Goal: Transaction & Acquisition: Book appointment/travel/reservation

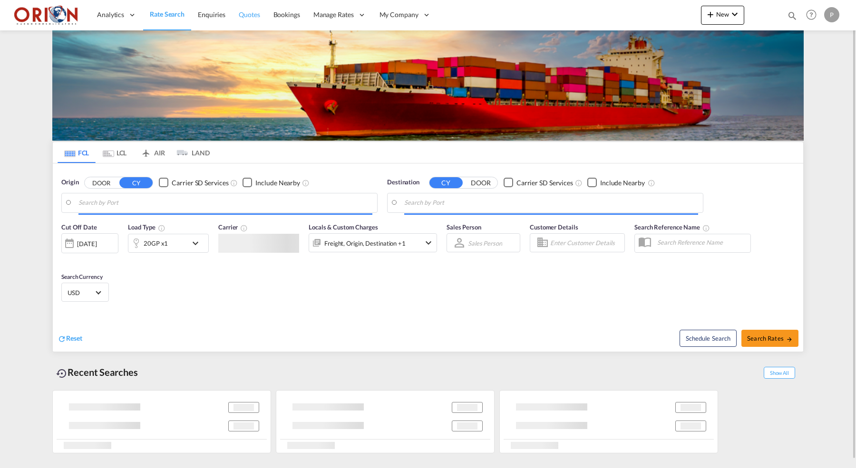
type input "Puerto [PERSON_NAME], HNPCR"
type input "[GEOGRAPHIC_DATA], [GEOGRAPHIC_DATA]"
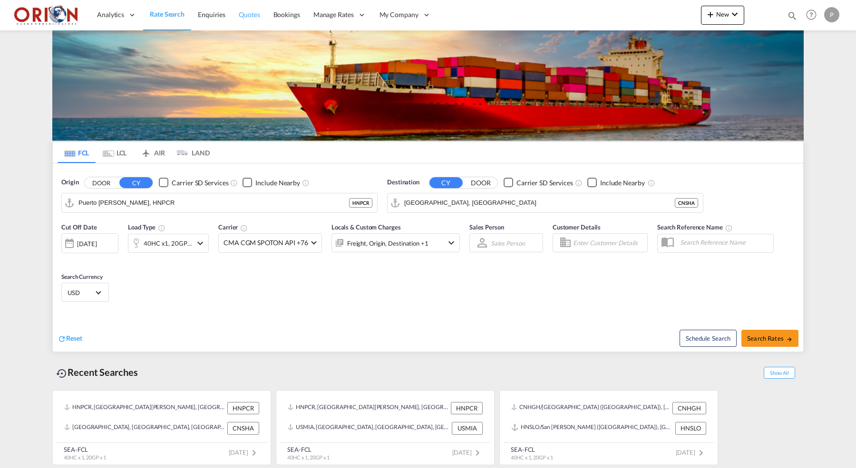
click at [247, 13] on span "Quotes" at bounding box center [249, 14] width 21 height 8
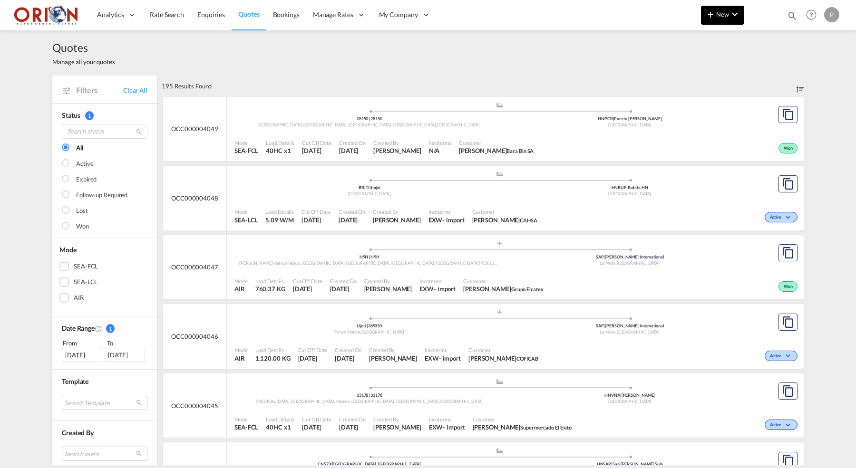
click at [711, 17] on md-icon "icon-plus 400-fg" at bounding box center [710, 14] width 11 height 11
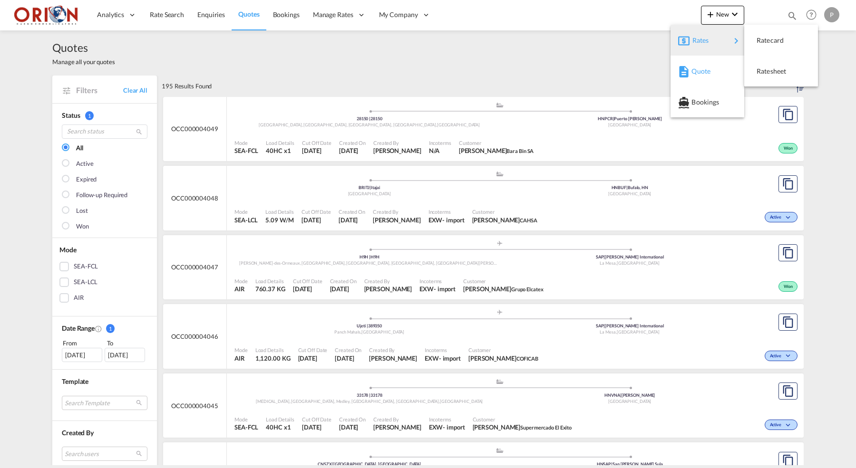
click at [700, 66] on span "Quote" at bounding box center [696, 71] width 10 height 19
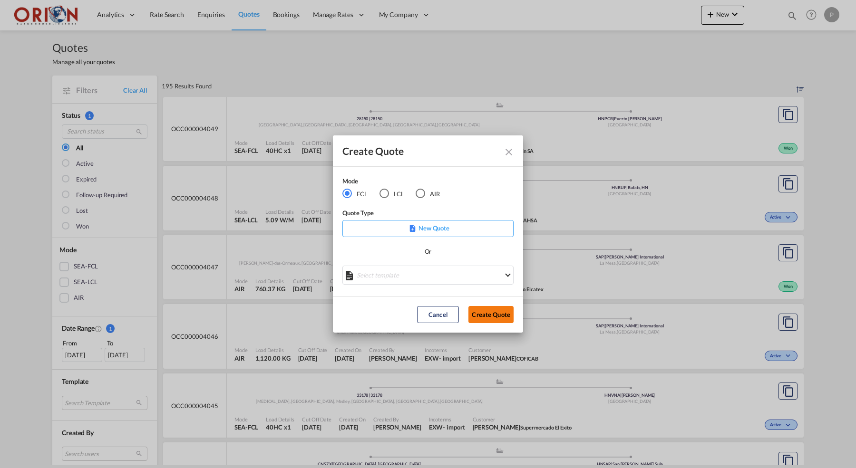
click at [499, 319] on button "Create Quote" at bounding box center [490, 314] width 45 height 17
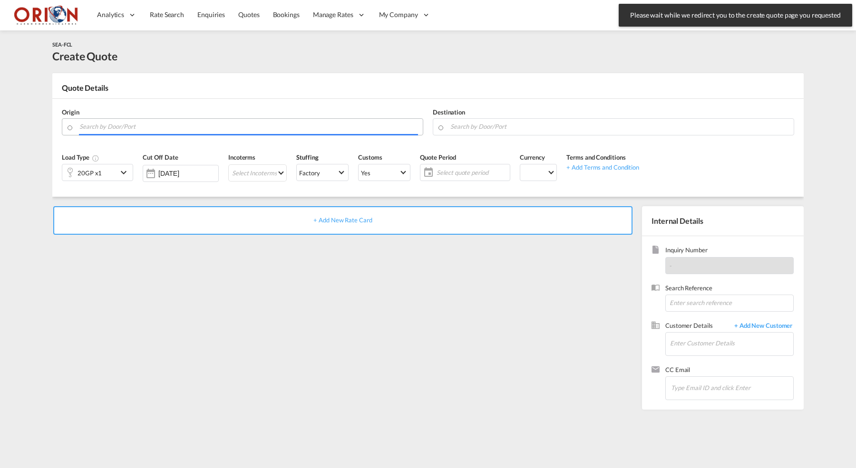
click at [214, 131] on input "Search by Door/Port" at bounding box center [248, 126] width 339 height 17
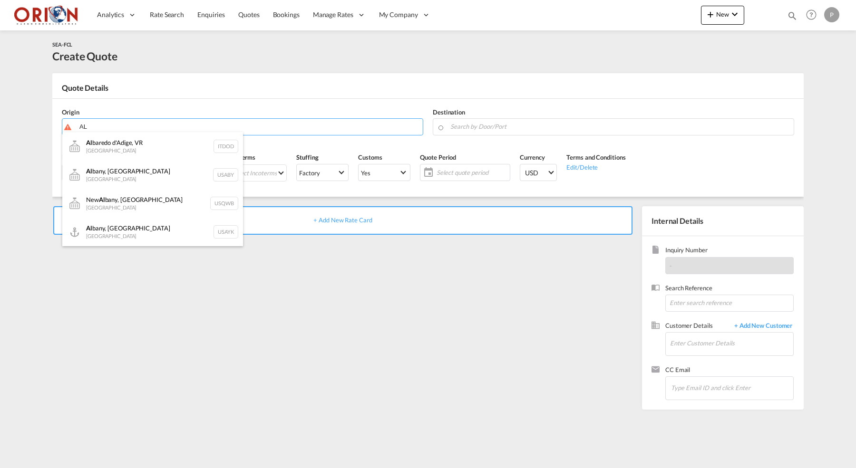
type input "A"
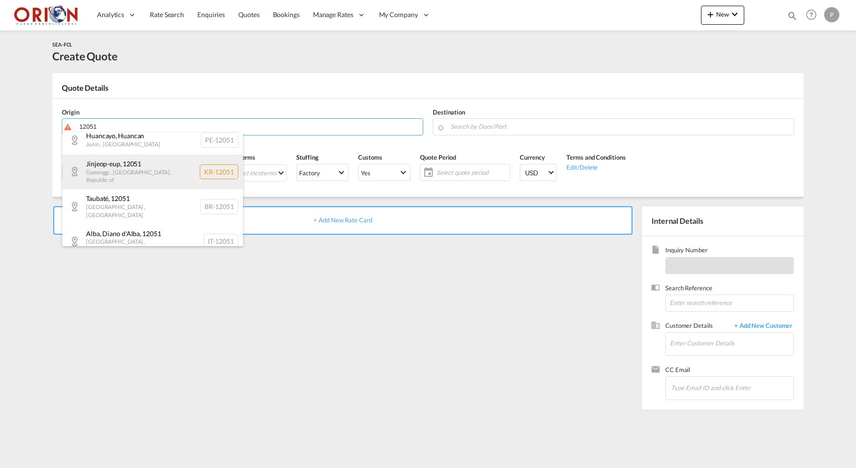
scroll to position [136, 0]
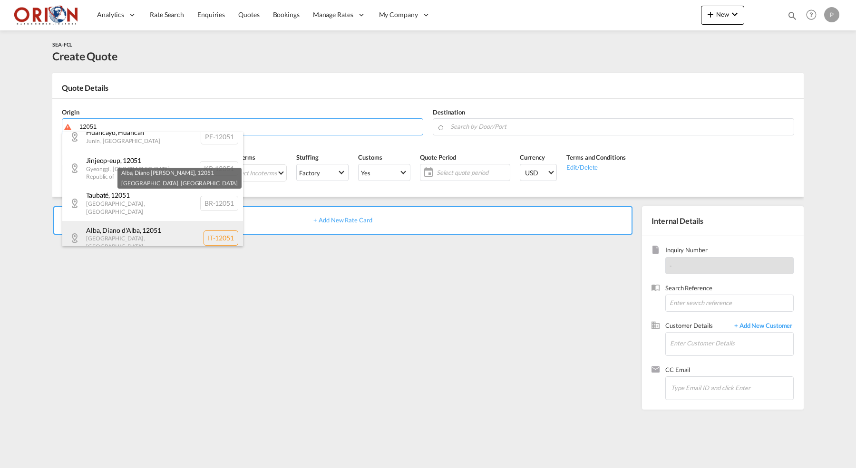
click at [152, 221] on div "Alba, Diano [PERSON_NAME] , 12051 [GEOGRAPHIC_DATA] , [GEOGRAPHIC_DATA] IT-12051" at bounding box center [152, 238] width 181 height 35
type input "IT-12051, [GEOGRAPHIC_DATA], Diano [PERSON_NAME], [GEOGRAPHIC_DATA]"
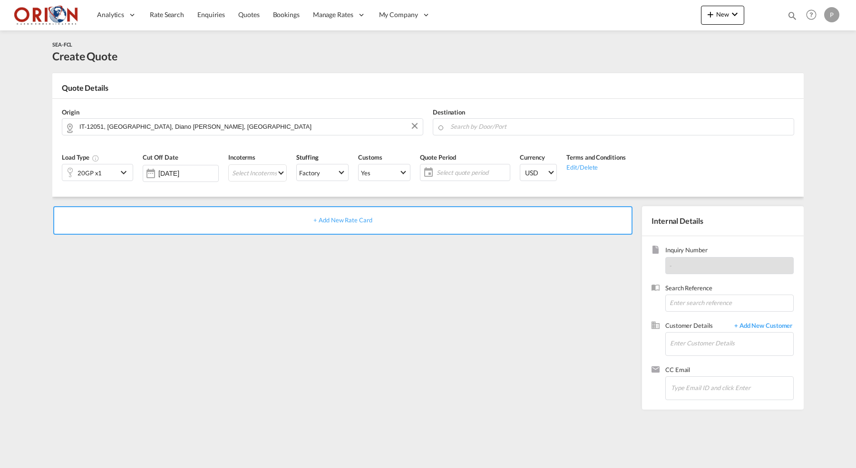
click at [514, 136] on div "Destination" at bounding box center [613, 122] width 371 height 38
click at [510, 132] on md-autocomplete at bounding box center [619, 126] width 339 height 17
click at [505, 129] on input "Search by Door/Port" at bounding box center [619, 126] width 339 height 17
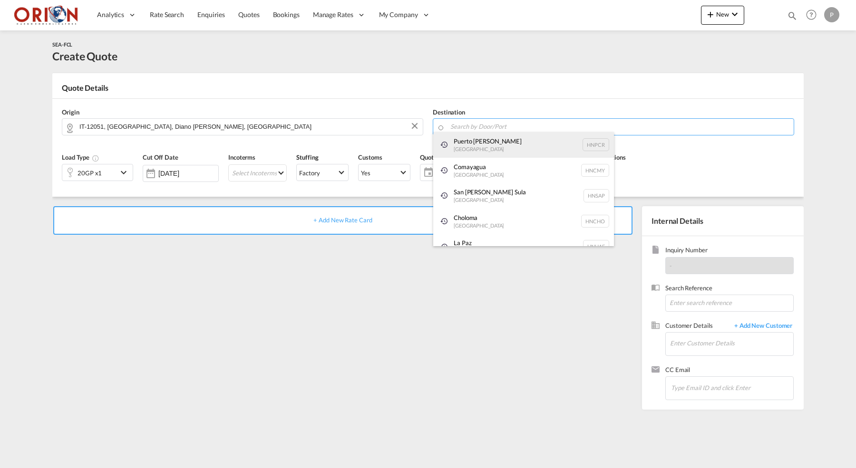
click at [470, 141] on div "[GEOGRAPHIC_DATA][PERSON_NAME] HNPCR" at bounding box center [523, 145] width 181 height 26
type input "Puerto [PERSON_NAME], HNPCR"
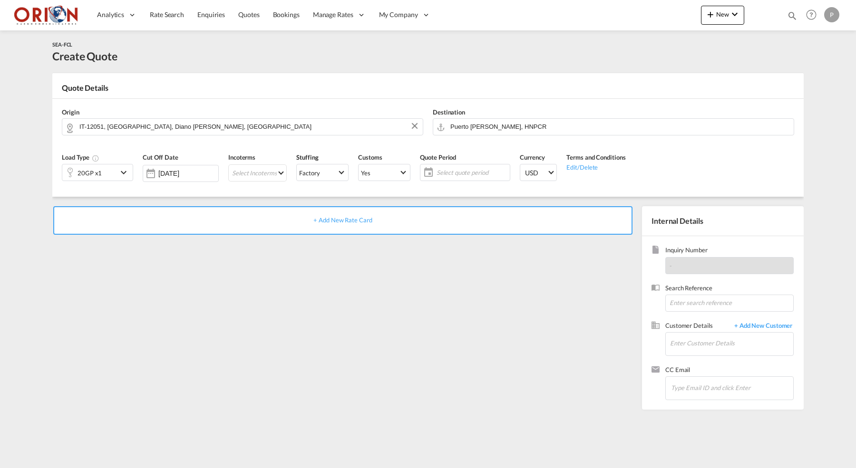
click at [117, 171] on div "20GP x1" at bounding box center [89, 173] width 55 height 16
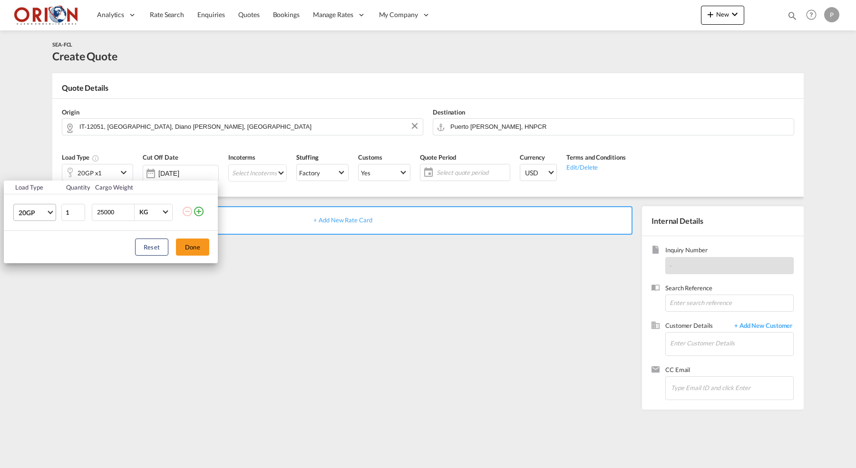
click at [51, 213] on span "Choose: \a20GP" at bounding box center [50, 211] width 5 height 5
click at [38, 264] on md-option "40HC" at bounding box center [43, 258] width 65 height 23
click at [111, 214] on input "25000" at bounding box center [115, 213] width 38 height 16
type input "18000"
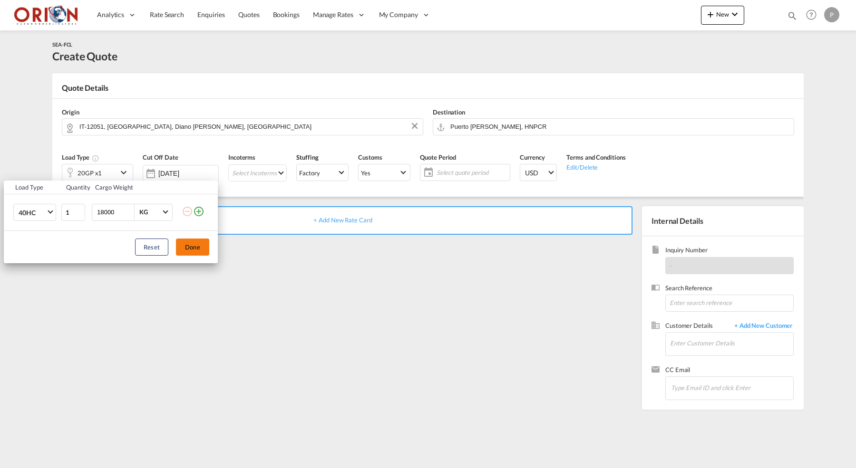
click at [201, 252] on button "Done" at bounding box center [192, 247] width 33 height 17
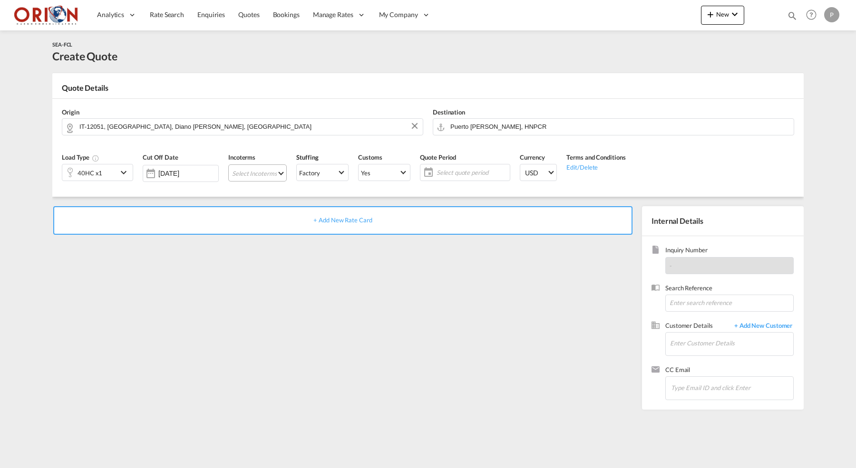
click at [255, 174] on md-select "Select Incoterms FOB - import Free on Board CIP - export Carriage and Insurance…" at bounding box center [257, 173] width 58 height 17
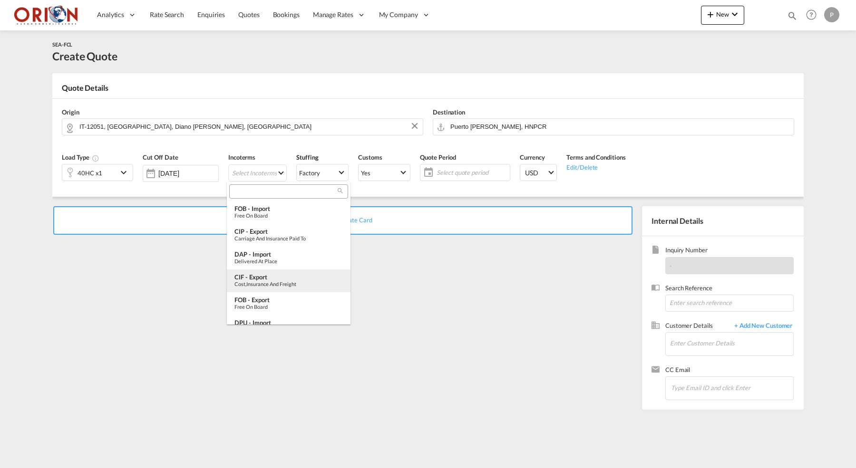
scroll to position [0, 0]
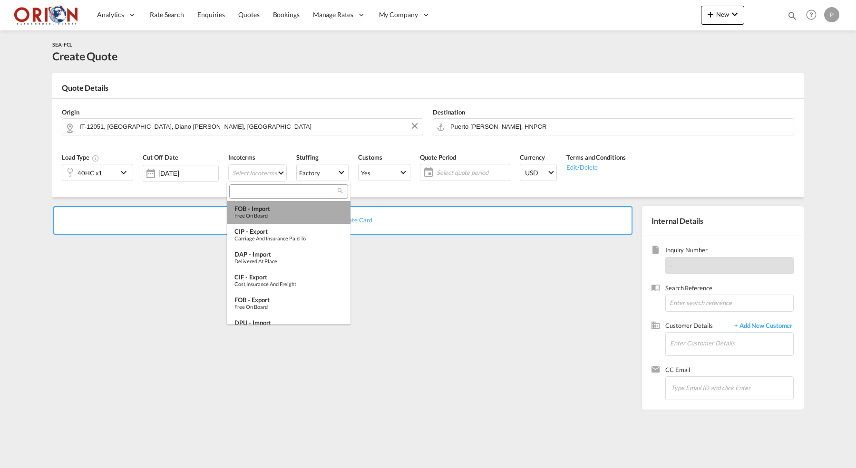
click at [269, 214] on div "Free on Board" at bounding box center [288, 216] width 108 height 6
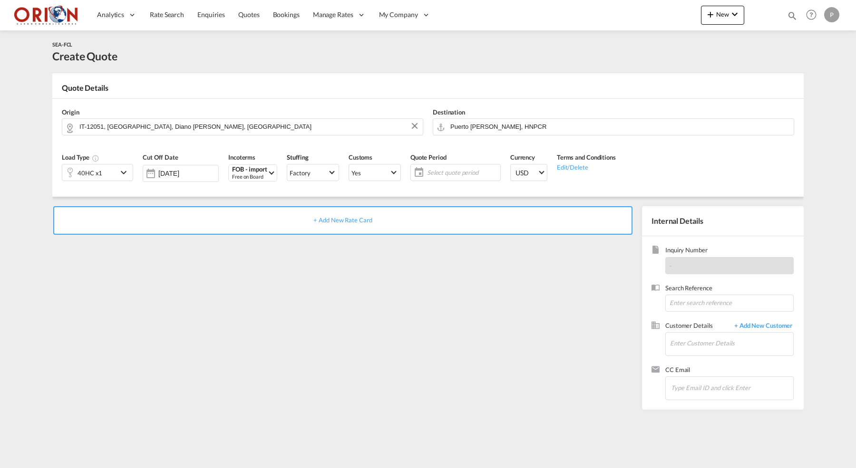
click at [449, 168] on span "Select quote period" at bounding box center [462, 172] width 71 height 9
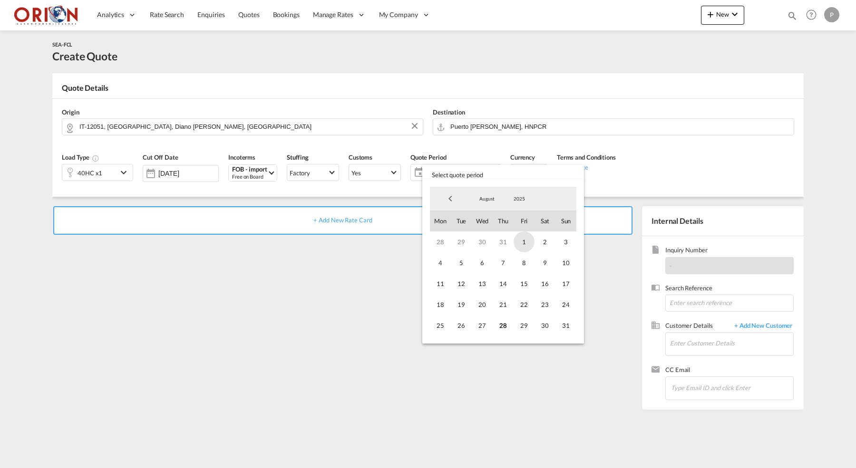
click at [524, 244] on span "1" at bounding box center [524, 242] width 21 height 21
click at [569, 330] on span "31" at bounding box center [565, 325] width 21 height 21
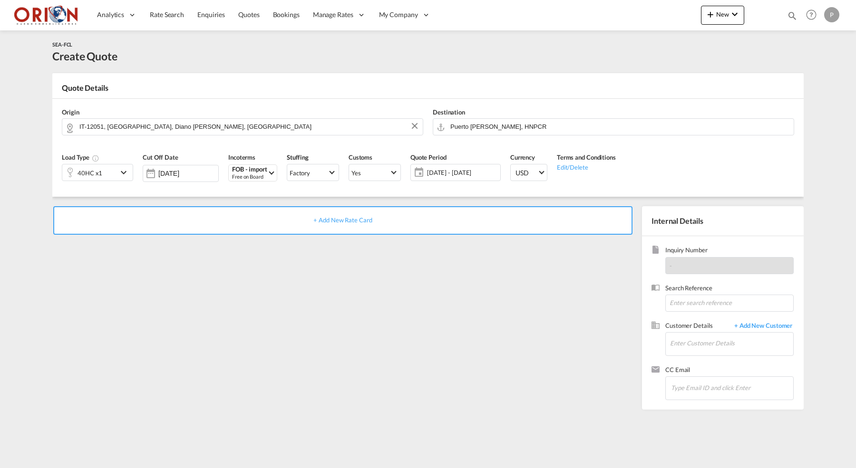
click at [407, 229] on div "+ Add New Rate Card" at bounding box center [342, 220] width 579 height 29
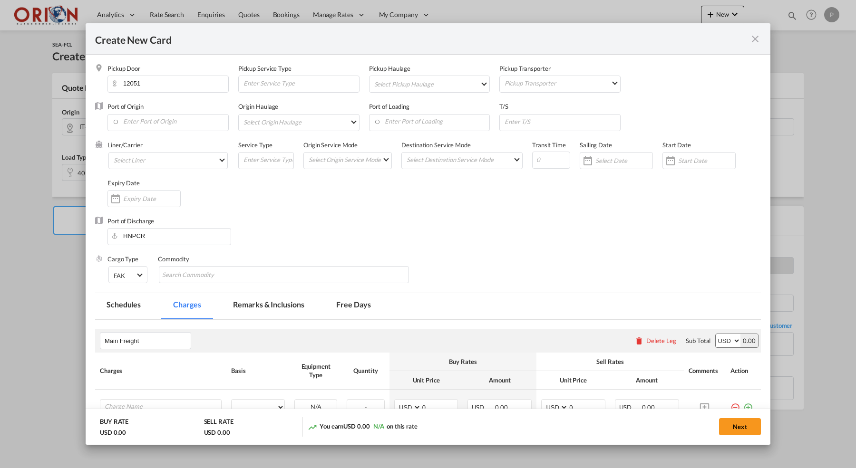
click at [402, 95] on div "Pickup Haulage Select Pickup Haulage rail road barge truck unspecified not avai…" at bounding box center [434, 83] width 131 height 38
type input "Basic Ocean Freight"
select select "per equipment"
click at [402, 95] on div "Pickup Haulage Select Pickup Haulage rail road barge truck unspecified not avai…" at bounding box center [434, 83] width 131 height 38
click at [401, 89] on md-select "Select Pickup Haulage rail road barge truck unspecified not available" at bounding box center [431, 83] width 117 height 15
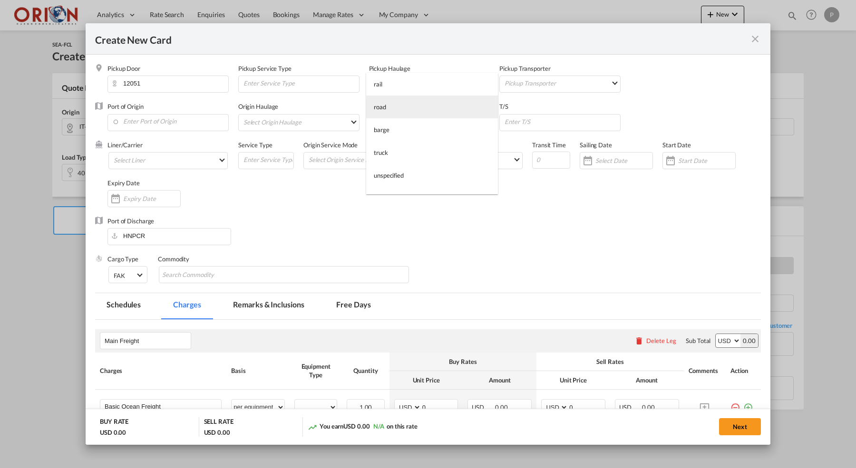
click at [400, 110] on md-option "road" at bounding box center [432, 107] width 132 height 23
click at [539, 81] on md-select "Pickup Transporter 2HM LOGISTICS D.O.O AAXL GLOBAL SHIPPING LINES LLC [PERSON_N…" at bounding box center [562, 82] width 117 height 13
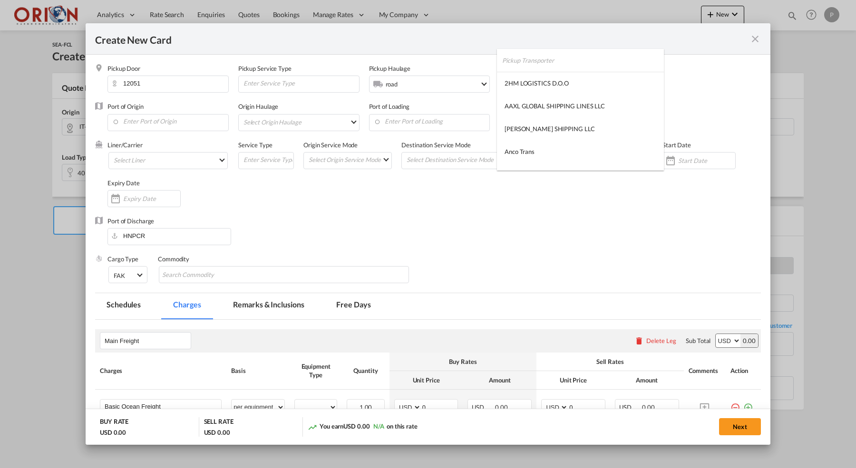
click at [524, 62] on input "search" at bounding box center [583, 60] width 162 height 23
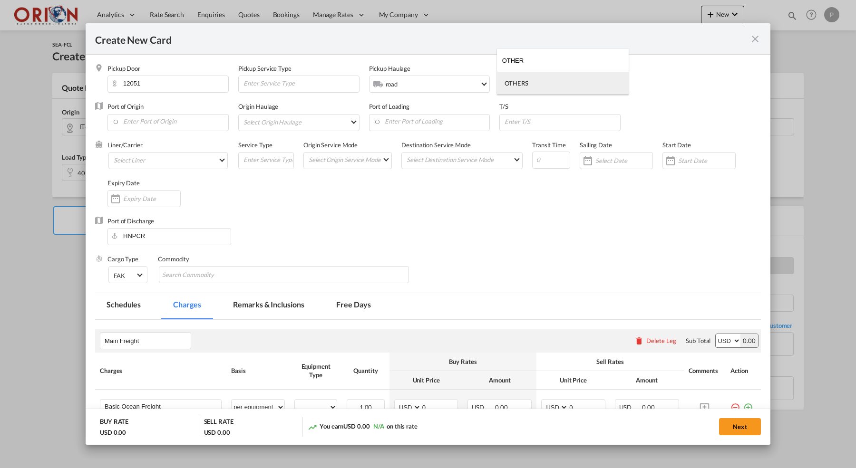
type input "OTHER"
click at [514, 83] on div "OTHERS" at bounding box center [516, 83] width 23 height 9
click at [182, 123] on input "Enter Port of Origin" at bounding box center [170, 122] width 116 height 14
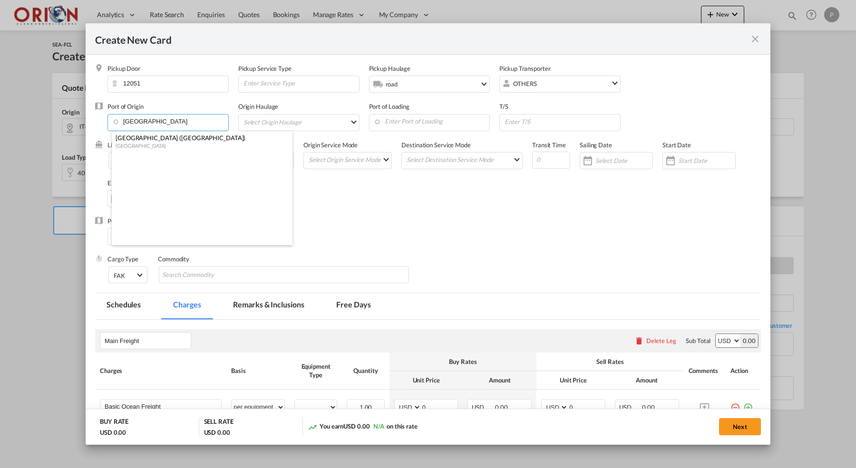
click at [149, 137] on div "[GEOGRAPHIC_DATA] ([GEOGRAPHIC_DATA])" at bounding box center [199, 138] width 167 height 9
type input "[GEOGRAPHIC_DATA] ([GEOGRAPHIC_DATA]), [GEOGRAPHIC_DATA]"
click at [318, 107] on div "Origin Haulage Select Origin Haulage rail road barge truck unspecified not avai…" at bounding box center [303, 121] width 131 height 38
click at [316, 117] on md-select "Select Origin Haulage rail road barge truck unspecified not available" at bounding box center [301, 122] width 117 height 15
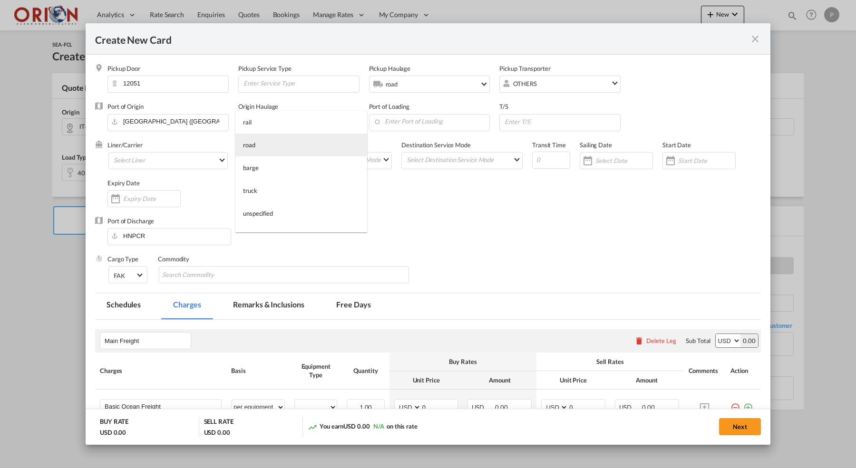
click at [308, 144] on md-option "road" at bounding box center [301, 145] width 132 height 23
click at [419, 122] on input "Enter Port of Loading" at bounding box center [432, 122] width 116 height 14
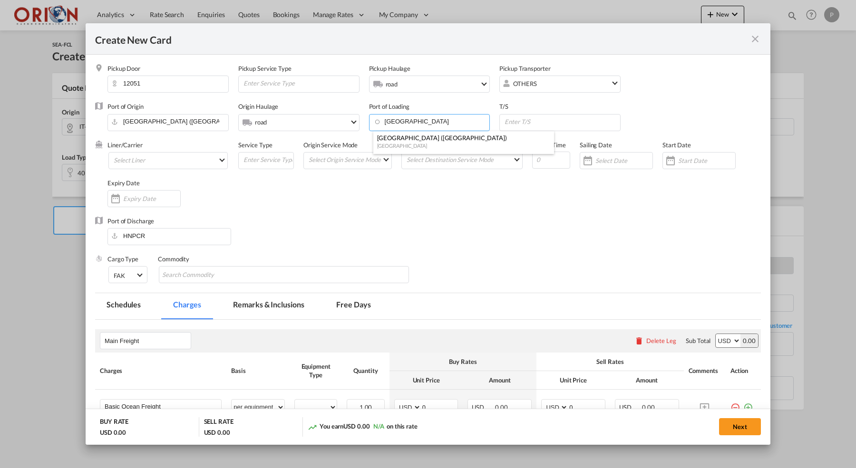
click at [388, 143] on div "[GEOGRAPHIC_DATA]" at bounding box center [460, 145] width 167 height 7
type input "[GEOGRAPHIC_DATA] ([GEOGRAPHIC_DATA]), [GEOGRAPHIC_DATA]"
click at [541, 123] on input "Create New Card ..." at bounding box center [562, 122] width 117 height 14
type input "[GEOGRAPHIC_DATA]"
click at [185, 160] on md-select "Select Liner 2HM LOGISTICS D.O.O AAXL GLOBAL SHIPPING LINES LLC [PERSON_NAME] S…" at bounding box center [167, 160] width 119 height 17
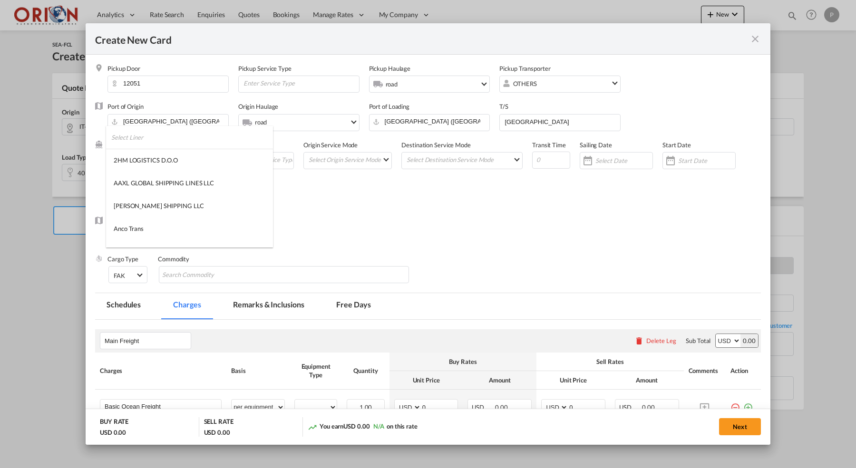
click at [175, 145] on input "search" at bounding box center [192, 137] width 162 height 23
type input "ZIM"
click at [137, 158] on md-option "EZ ZIM" at bounding box center [171, 160] width 130 height 23
click at [137, 158] on span "EZ ZIM" at bounding box center [166, 161] width 104 height 9
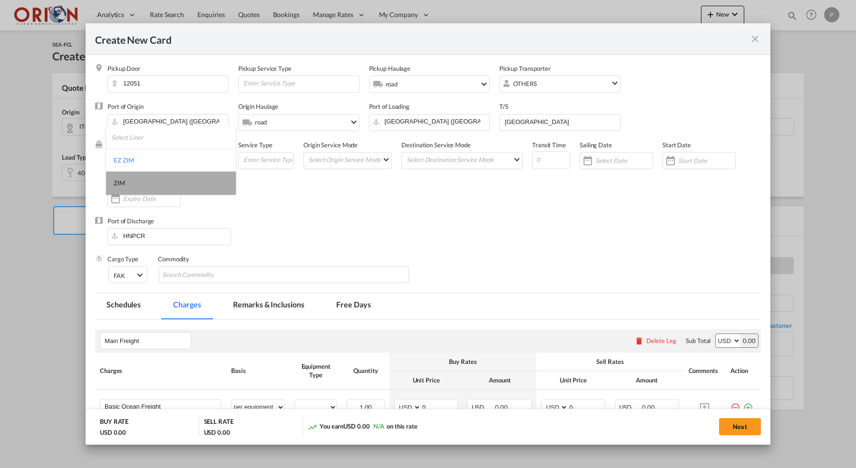
click at [137, 175] on md-option "ZIM" at bounding box center [171, 183] width 130 height 23
click at [346, 158] on md-select "Select Origin Service Mode SD [GEOGRAPHIC_DATA]" at bounding box center [350, 159] width 84 height 13
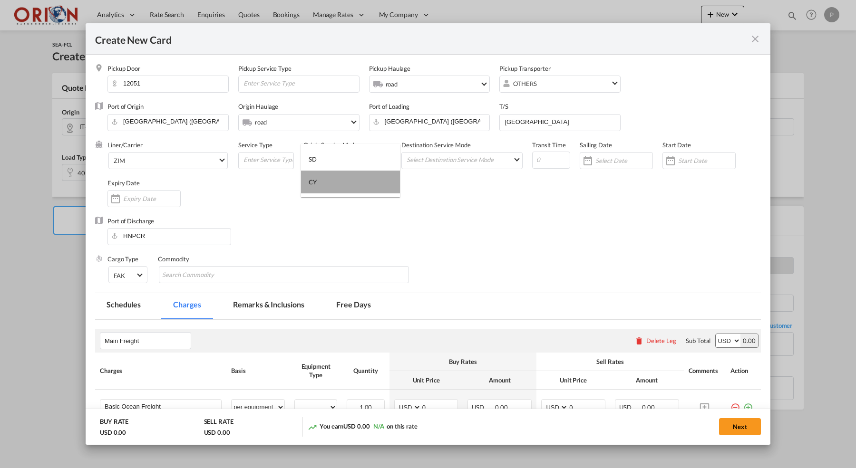
click at [344, 180] on md-option "CY" at bounding box center [350, 182] width 99 height 23
click at [341, 154] on md-select-value "CY" at bounding box center [350, 159] width 84 height 13
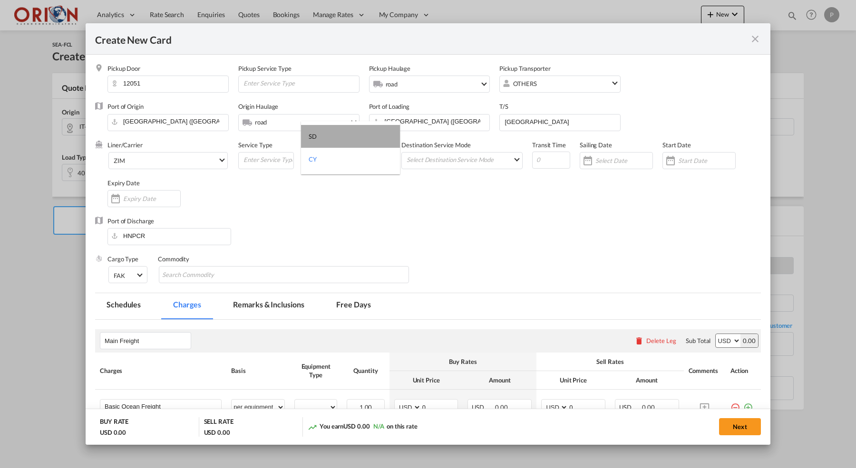
click at [338, 143] on md-option "SD" at bounding box center [350, 136] width 99 height 23
click at [434, 156] on md-select "Select Destination Service Mode SD [GEOGRAPHIC_DATA]" at bounding box center [464, 159] width 117 height 13
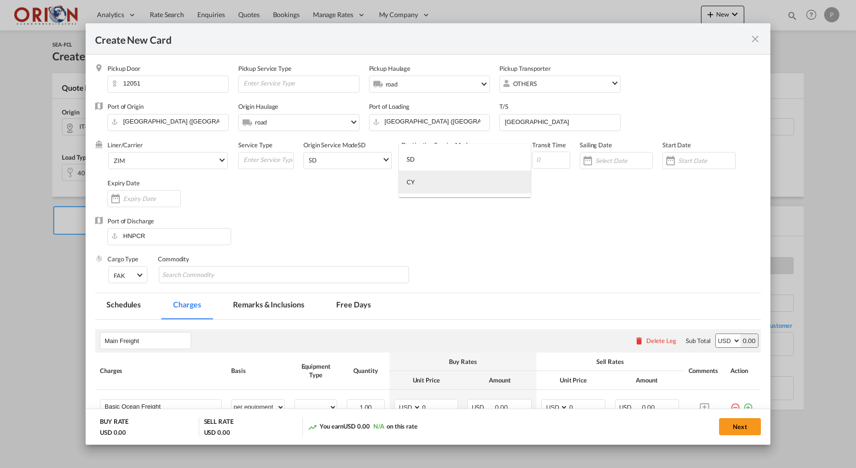
click at [436, 172] on md-option "CY" at bounding box center [465, 182] width 132 height 23
click at [552, 161] on input "Create New Card ..." at bounding box center [551, 160] width 38 height 17
type input "35"
click at [636, 163] on input "Create New Card ..." at bounding box center [623, 161] width 57 height 8
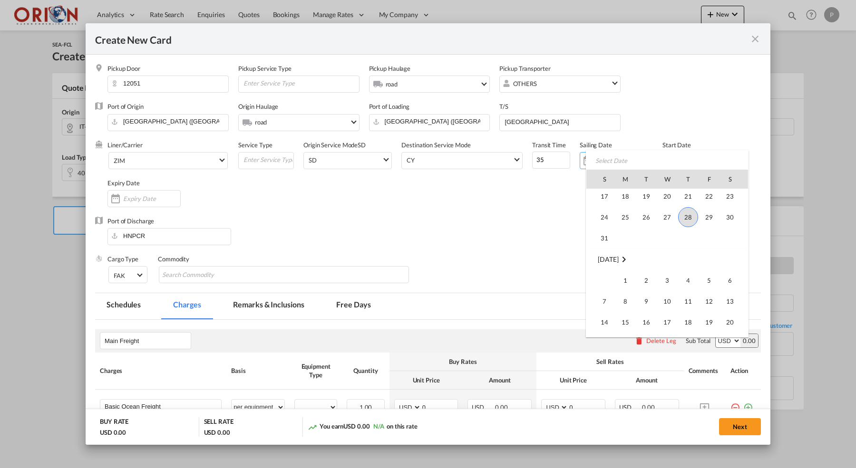
scroll to position [220241, 0]
click at [708, 300] on span "12" at bounding box center [709, 300] width 19 height 19
type input "[DATE]"
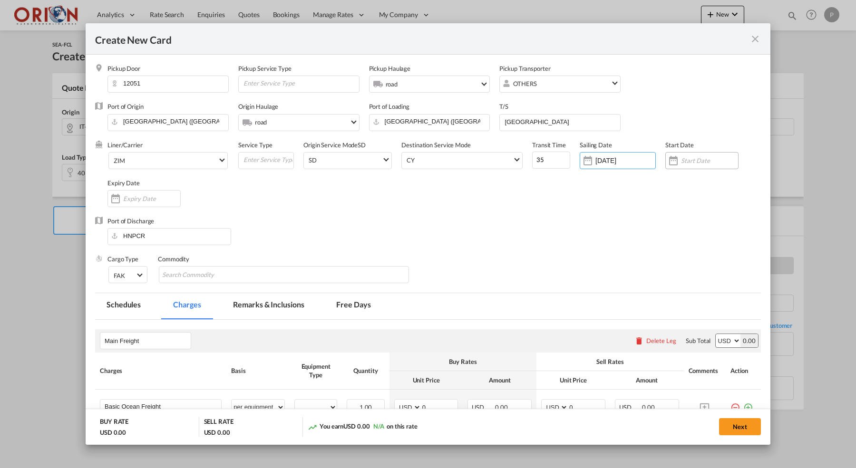
click at [713, 159] on input "Create New Card ..." at bounding box center [709, 161] width 57 height 8
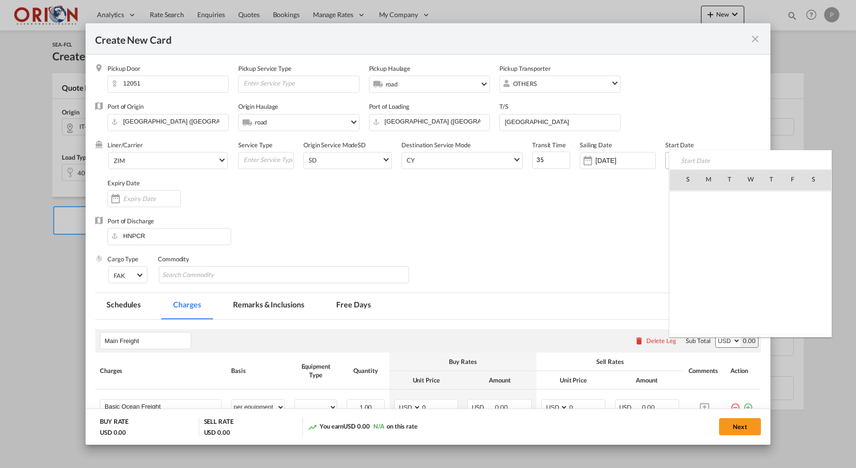
scroll to position [220174, 0]
click at [763, 281] on span "28" at bounding box center [771, 283] width 20 height 20
type input "[DATE]"
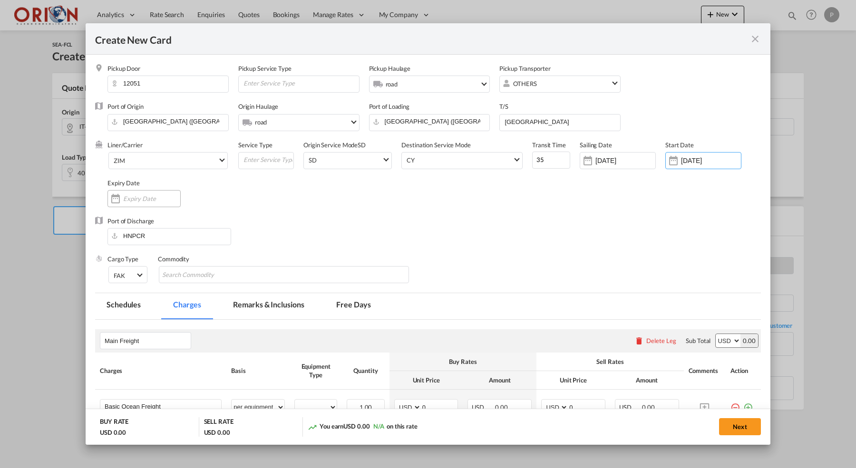
click at [128, 201] on input "Create New Card ..." at bounding box center [151, 199] width 57 height 8
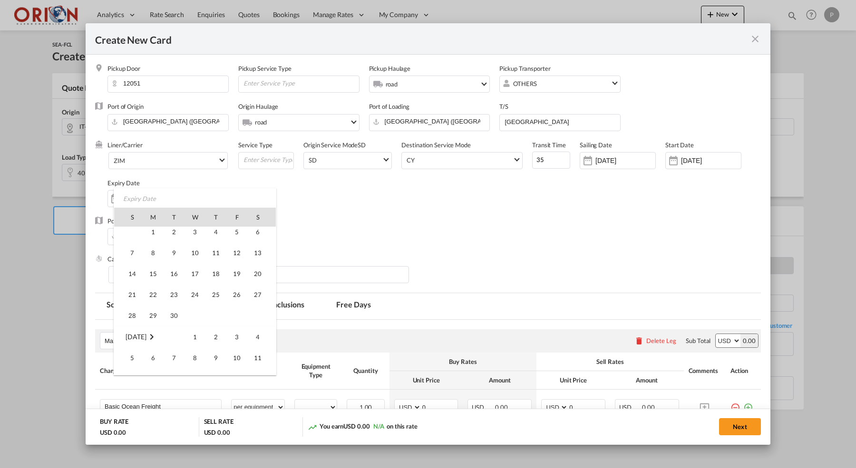
scroll to position [217, 0]
click at [178, 247] on span "30" at bounding box center [174, 251] width 19 height 19
type input "[DATE]"
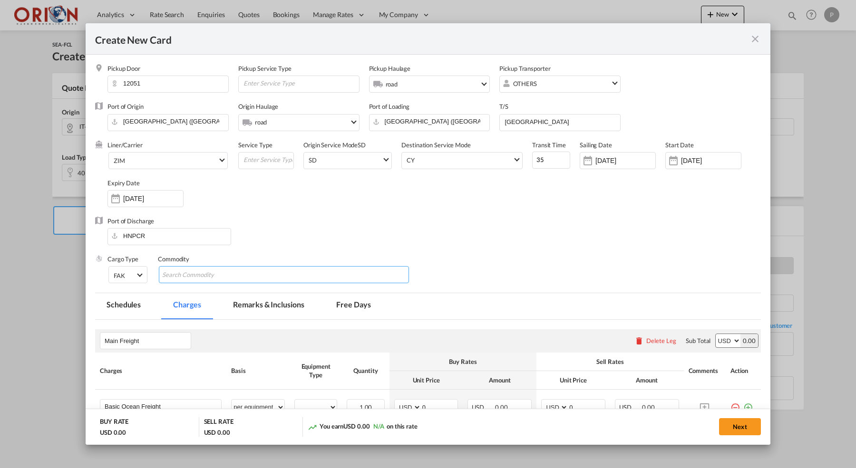
click at [174, 269] on input "Chips input." at bounding box center [205, 275] width 87 height 15
type input "MAQUINA TEXTIL"
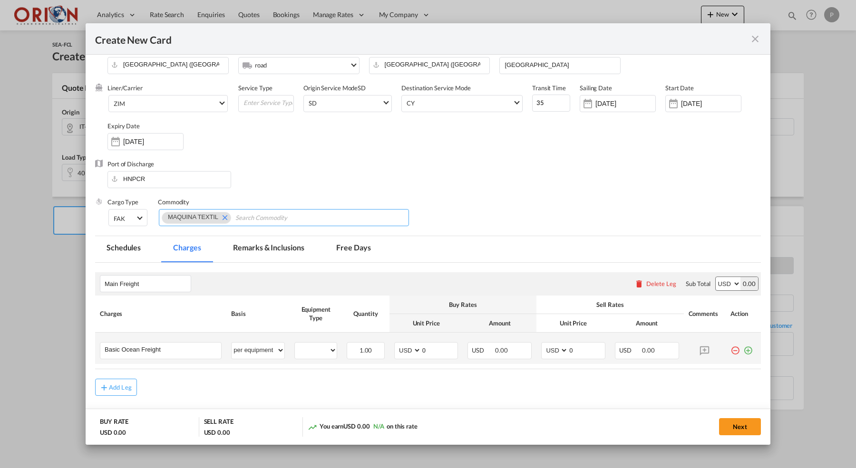
scroll to position [62, 0]
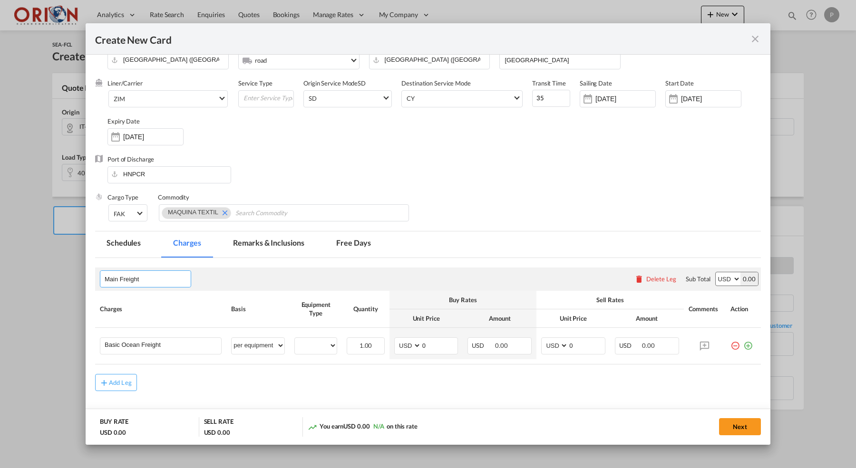
click at [143, 279] on input "Main Freight" at bounding box center [148, 279] width 86 height 14
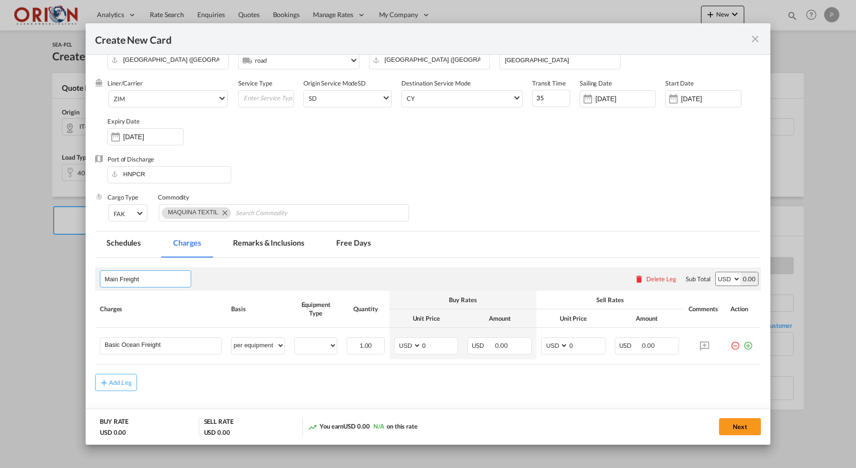
click at [143, 279] on input "Main Freight" at bounding box center [148, 279] width 86 height 14
type input "E"
type input "[PERSON_NAME] ALL IN"
click at [125, 340] on input "Basic Ocean Freight" at bounding box center [163, 345] width 117 height 14
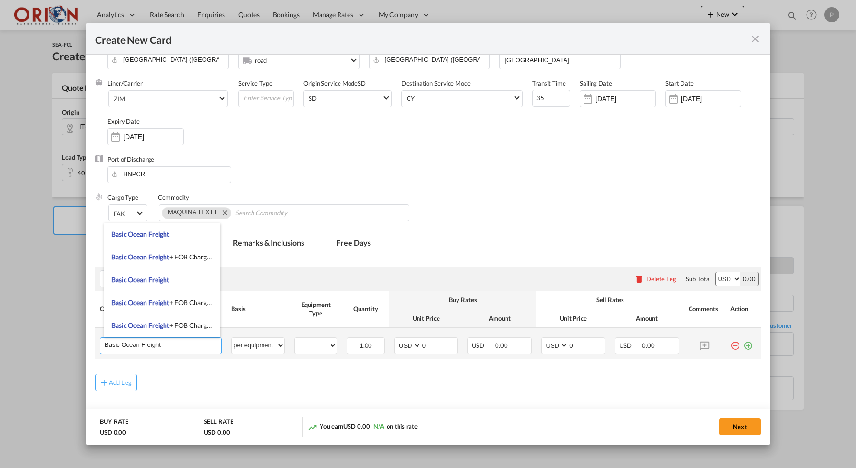
click at [125, 340] on input "Basic Ocean Freight" at bounding box center [163, 345] width 117 height 14
paste input "[PERSON_NAME] maritimo ALL IN desde [STREET_ADDRESS] hasta [GEOGRAPHIC_DATA]"
type input "[PERSON_NAME] maritimo ALL IN desde [STREET_ADDRESS] hasta [GEOGRAPHIC_DATA]"
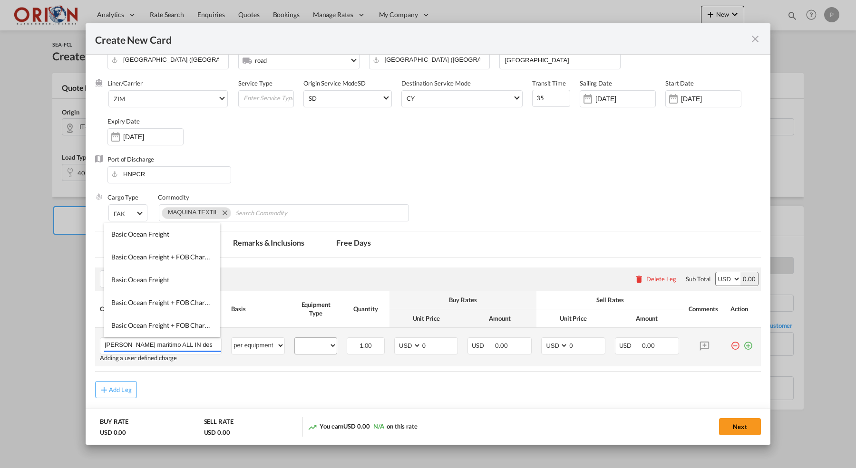
click at [330, 349] on div "40HC" at bounding box center [315, 346] width 43 height 17
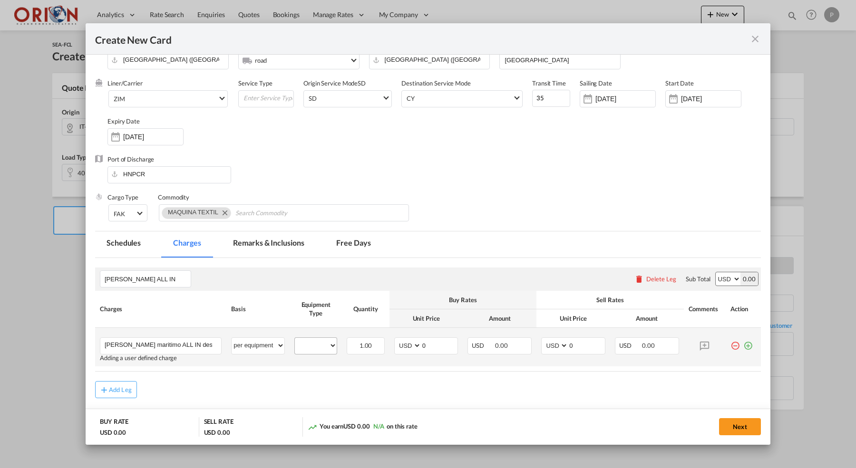
click at [318, 349] on div "40HC" at bounding box center [315, 346] width 43 height 17
select select "40HC"
click at [437, 348] on input "0" at bounding box center [439, 345] width 37 height 14
type input "6537.51"
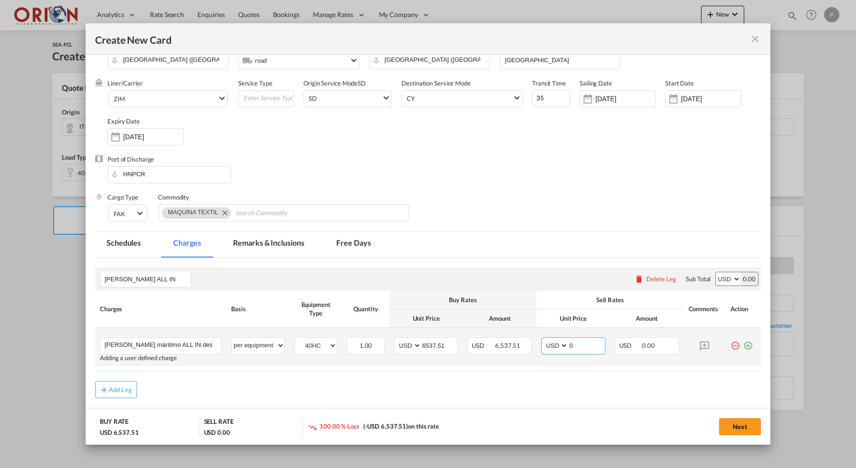
click at [580, 347] on input "0" at bounding box center [586, 345] width 37 height 14
type input "7500"
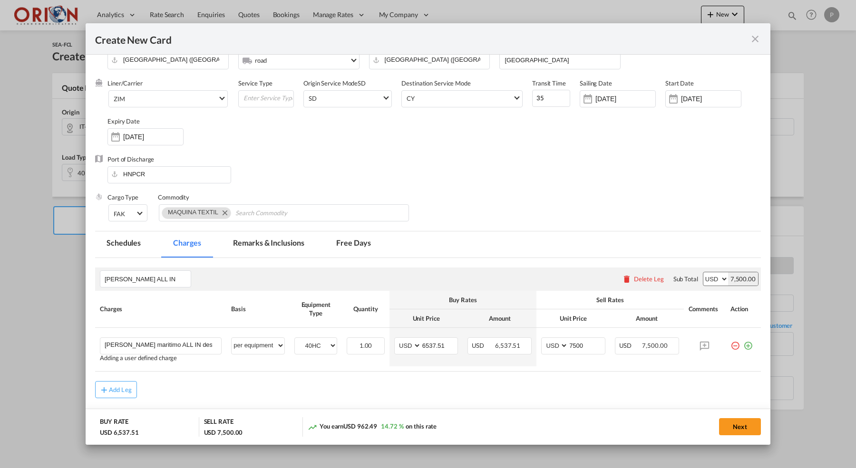
click at [342, 245] on md-tab-item "Free Days" at bounding box center [353, 245] width 57 height 26
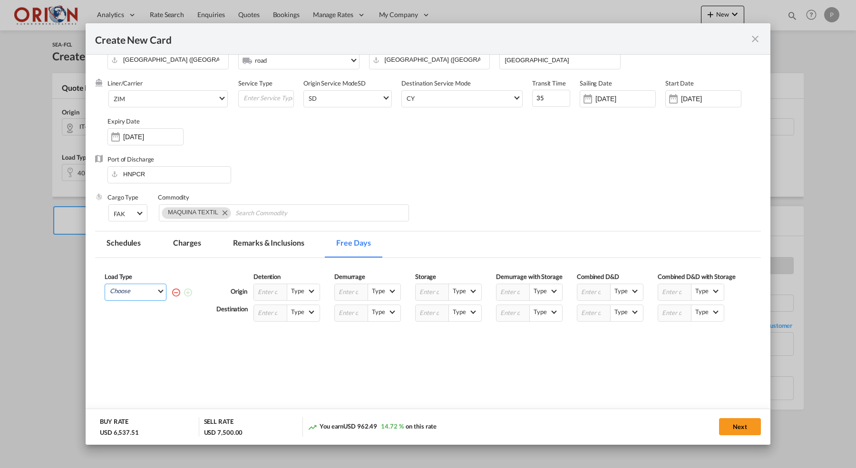
click at [149, 289] on md-select "Choose 40HC" at bounding box center [137, 290] width 57 height 13
click at [149, 298] on md-backdrop at bounding box center [428, 234] width 856 height 468
click at [148, 320] on div "Load Type Choose Please enter the free days" at bounding box center [136, 297] width 62 height 49
click at [146, 294] on md-select "Choose" at bounding box center [137, 290] width 57 height 13
click at [146, 310] on md-option "40HC" at bounding box center [138, 315] width 65 height 23
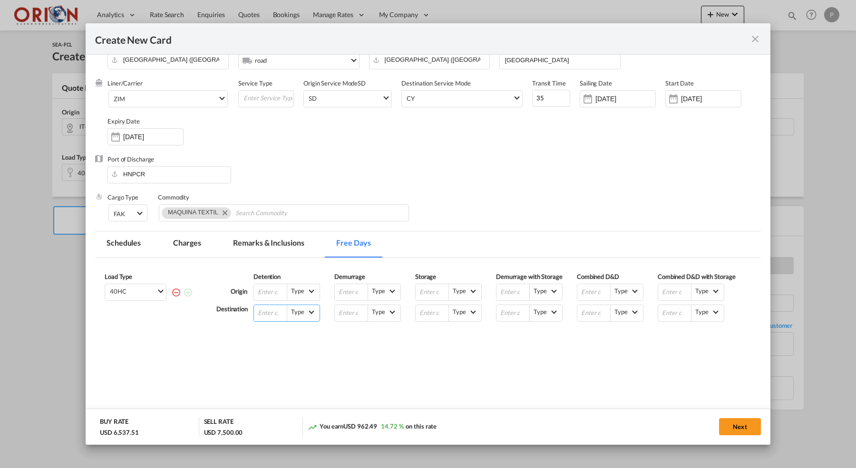
click at [258, 321] on input "Create New Card ..." at bounding box center [270, 313] width 33 height 16
type input "14"
click at [285, 246] on md-tab-item "Remarks & Inclusions" at bounding box center [269, 245] width 94 height 26
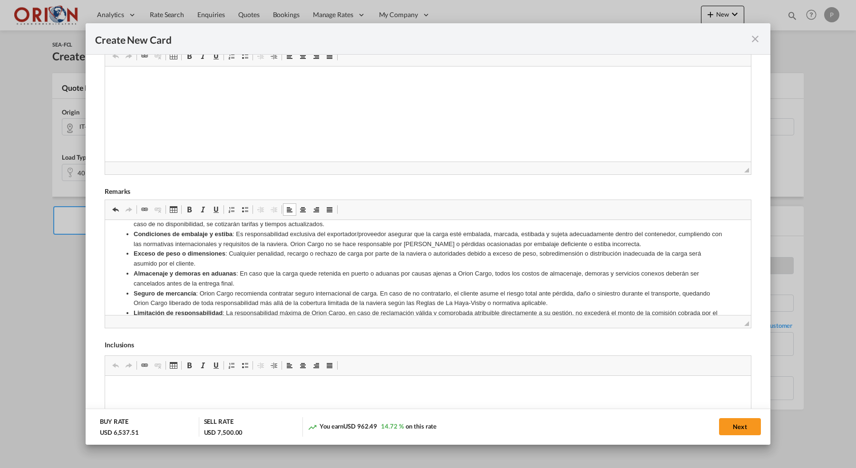
scroll to position [575, 0]
click at [122, 336] on strong "Aceptación de condiciones" at bounding box center [161, 339] width 80 height 7
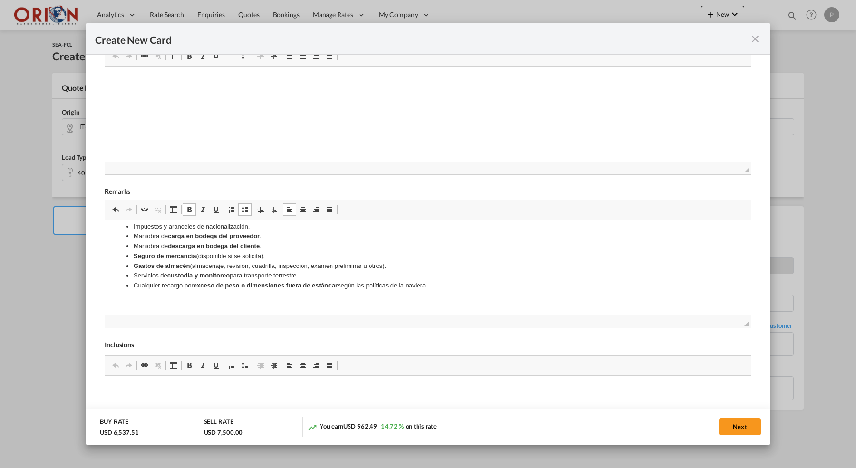
scroll to position [383, 0]
click at [160, 301] on p "Rich Text Editor, editor5" at bounding box center [428, 306] width 627 height 10
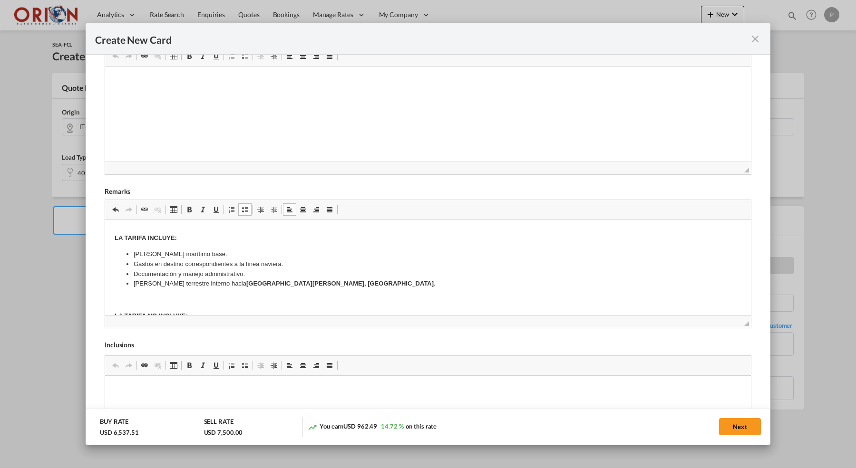
click at [155, 295] on p "Rich Text Editor, editor5" at bounding box center [428, 300] width 627 height 10
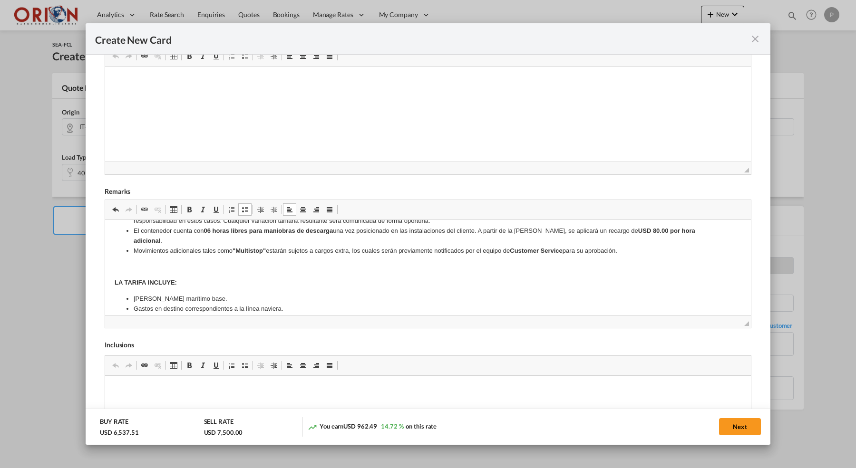
scroll to position [226, 0]
click at [134, 262] on p "Rich Text Editor, editor5" at bounding box center [428, 267] width 627 height 10
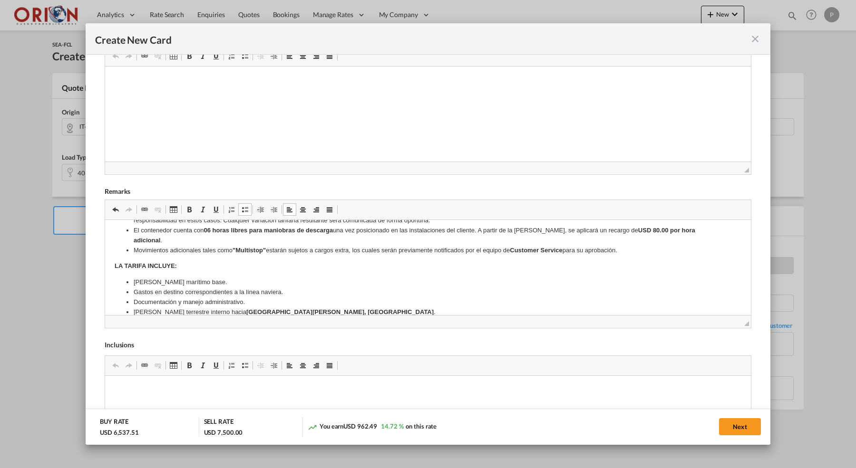
click at [148, 308] on li "[PERSON_NAME] terrestre interno hacia [GEOGRAPHIC_DATA][PERSON_NAME], [GEOGRAPH…" at bounding box center [428, 313] width 589 height 10
drag, startPoint x: 134, startPoint y: 261, endPoint x: 290, endPoint y: 428, distance: 228.5
click at [134, 278] on li "[PERSON_NAME] marítimo base." at bounding box center [428, 283] width 589 height 10
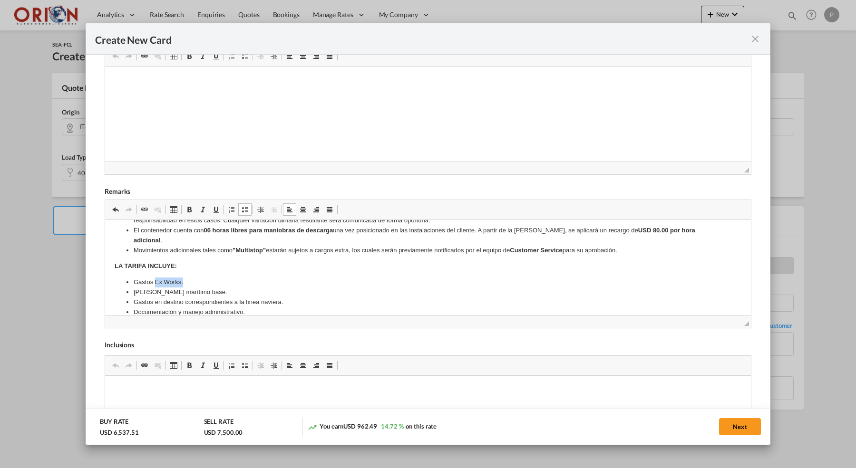
drag, startPoint x: 156, startPoint y: 258, endPoint x: 197, endPoint y: 259, distance: 41.4
click at [197, 278] on li "Gastos Ex Works." at bounding box center [428, 283] width 589 height 10
click at [187, 212] on span "Create New Card ..." at bounding box center [189, 210] width 8 height 8
click at [184, 288] on li "[PERSON_NAME] marítimo base." at bounding box center [428, 293] width 589 height 10
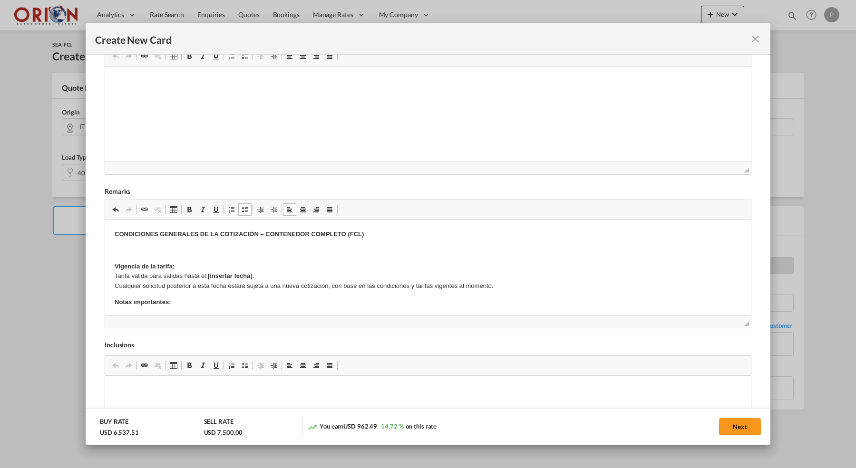
scroll to position [0, 0]
drag, startPoint x: 256, startPoint y: 275, endPoint x: 210, endPoint y: 273, distance: 46.6
click at [210, 273] on p "Vigencia de la tarifa: Tarifa válida para salidas hasta el: [insertar fecha] . …" at bounding box center [428, 276] width 627 height 29
click at [270, 252] on p "Rich Text Editor, editor5" at bounding box center [428, 251] width 627 height 10
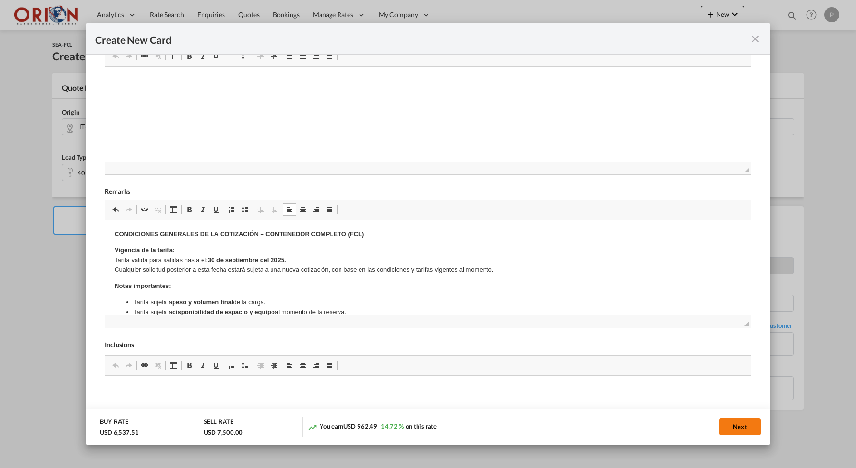
click at [733, 421] on button "Next" at bounding box center [740, 427] width 42 height 17
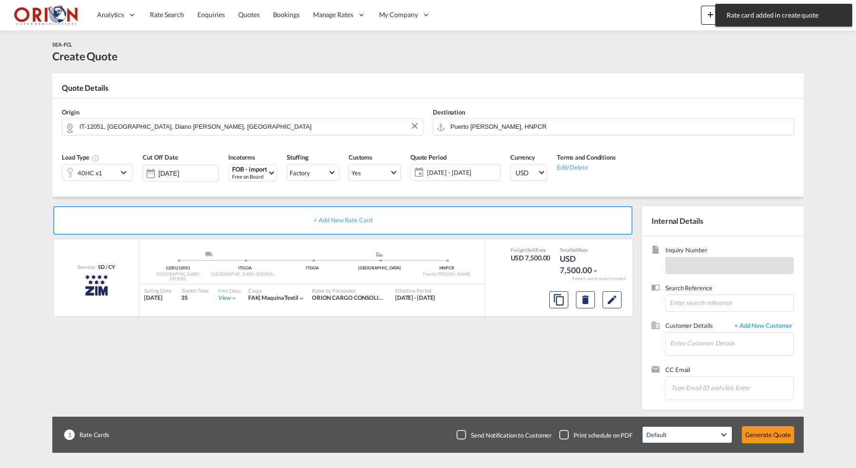
type input "[DATE]"
click at [676, 307] on input at bounding box center [729, 303] width 128 height 17
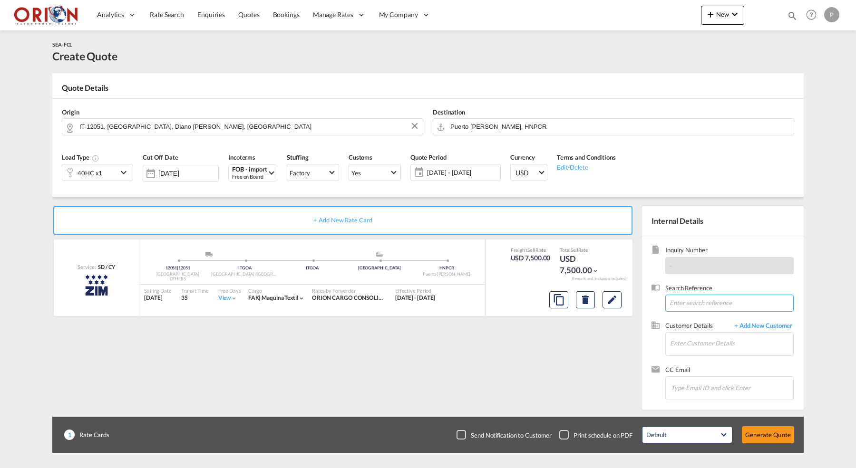
paste input "PO 7100002191 [PERSON_NAME] SAN [PERSON_NAME] TEXTILES MARITIMO MR"
type input "PO 7100002191 [PERSON_NAME] SAN [PERSON_NAME] TEXTILES MARITIMO MR"
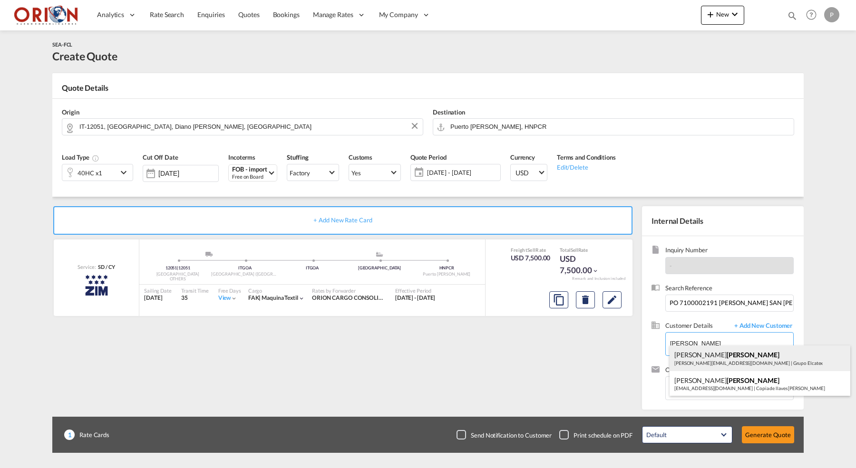
click at [692, 358] on div "[PERSON_NAME] [PERSON_NAME][EMAIL_ADDRESS][DOMAIN_NAME] | Grupo Elcatex" at bounding box center [760, 359] width 181 height 26
type input "Grupo Elcatex, [PERSON_NAME], [PERSON_NAME][EMAIL_ADDRESS][DOMAIN_NAME]"
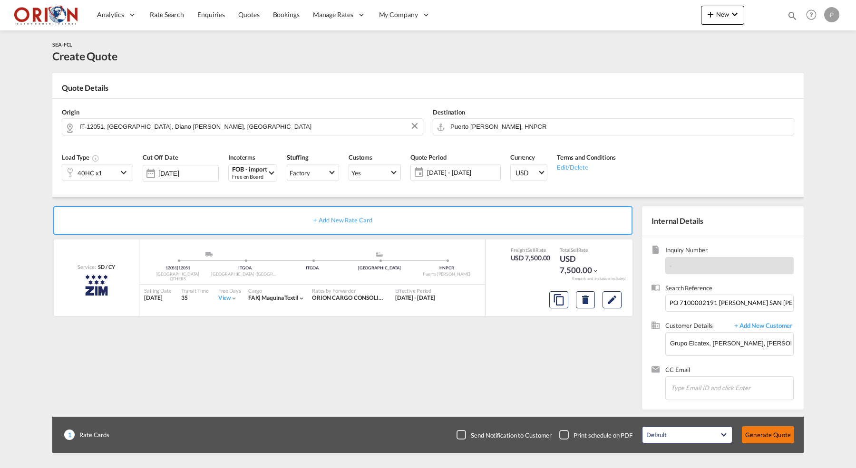
click at [762, 435] on button "Generate Quote" at bounding box center [768, 435] width 52 height 17
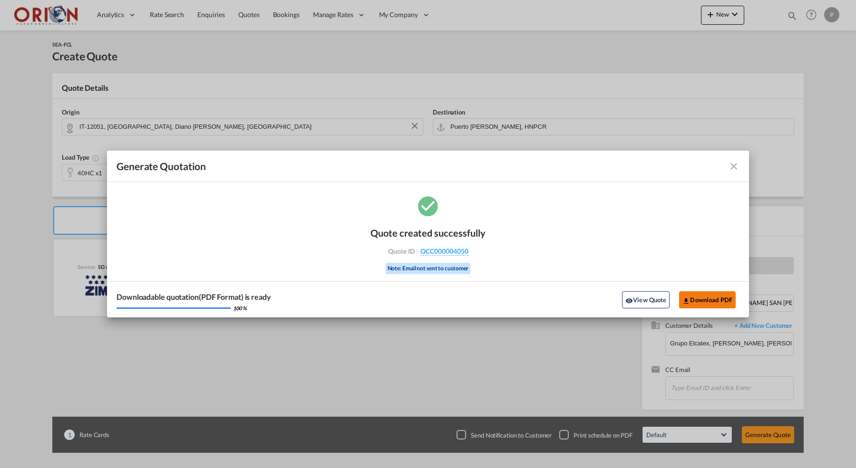
click at [712, 305] on button "Download PDF" at bounding box center [707, 300] width 57 height 17
click at [736, 169] on md-icon "icon-close fg-AAA8AD cursor m-0" at bounding box center [733, 166] width 11 height 11
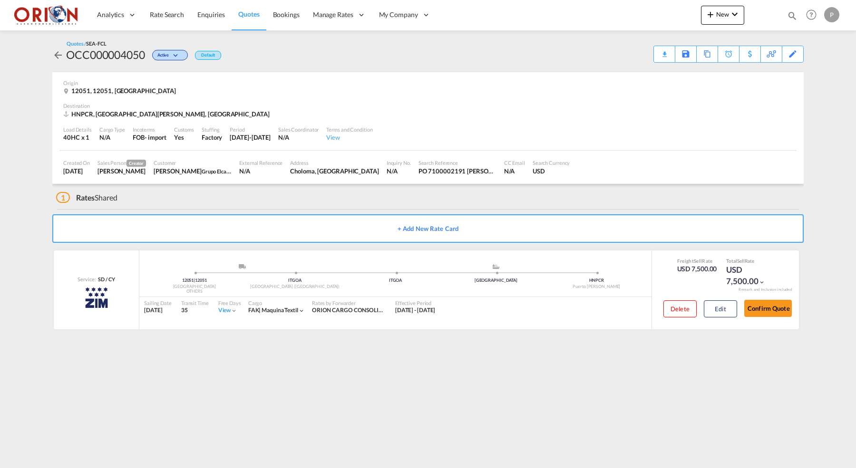
click at [262, 17] on link "Quotes" at bounding box center [249, 15] width 34 height 31
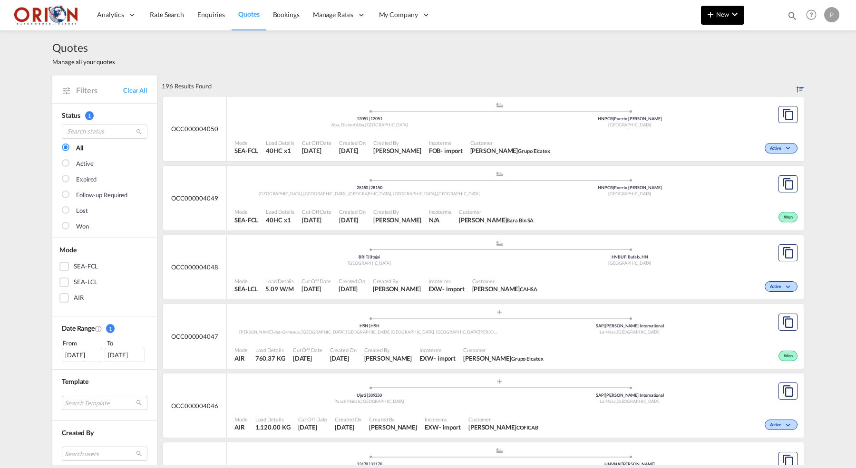
click at [718, 11] on span "New" at bounding box center [723, 14] width 36 height 8
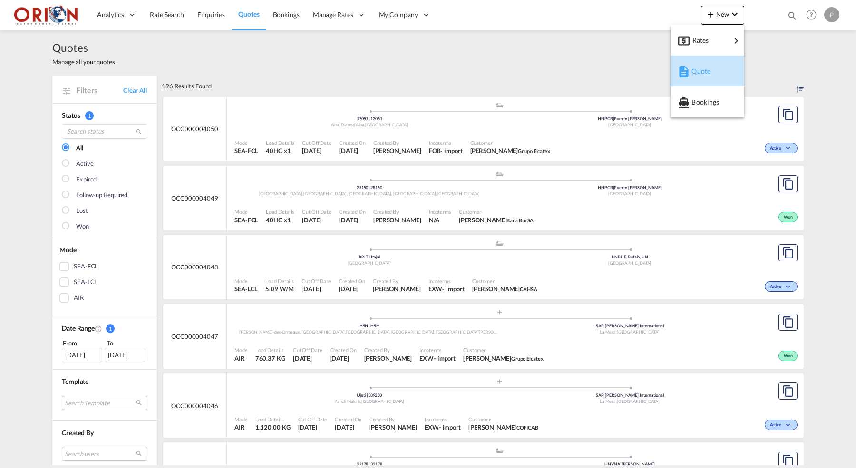
click at [706, 76] on div "Quote" at bounding box center [708, 71] width 35 height 24
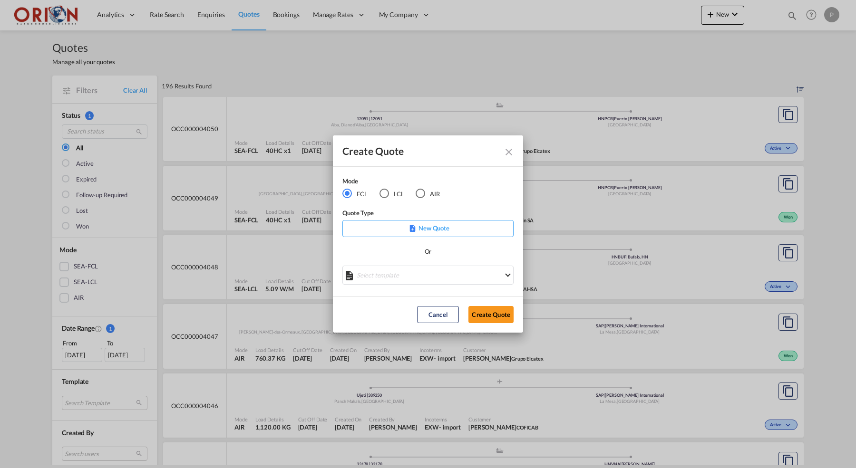
click at [506, 152] on md-icon "Close dialog" at bounding box center [508, 151] width 11 height 11
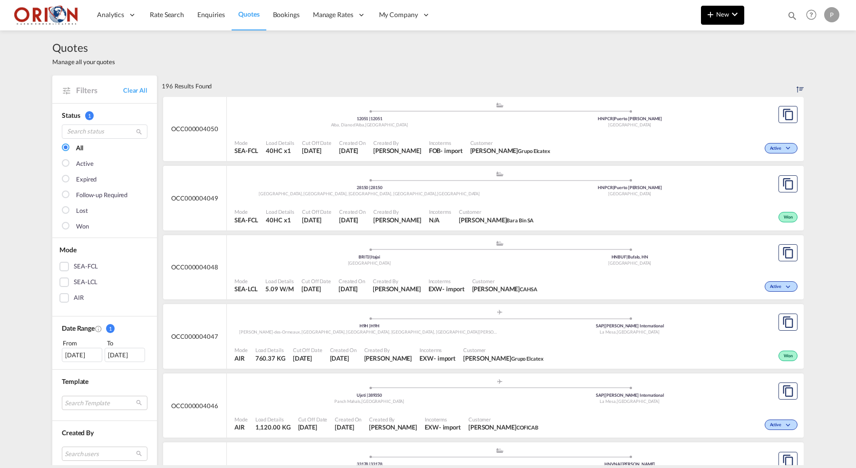
click at [728, 8] on button "New" at bounding box center [722, 15] width 43 height 19
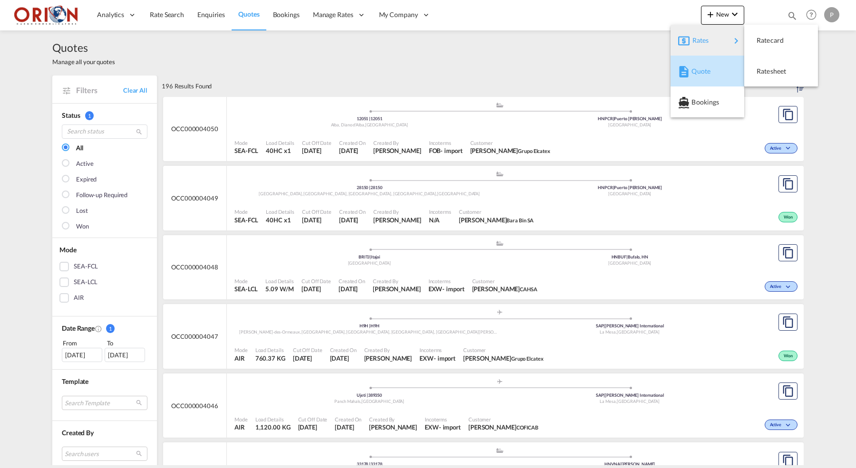
click at [707, 65] on div "Quote" at bounding box center [708, 71] width 35 height 24
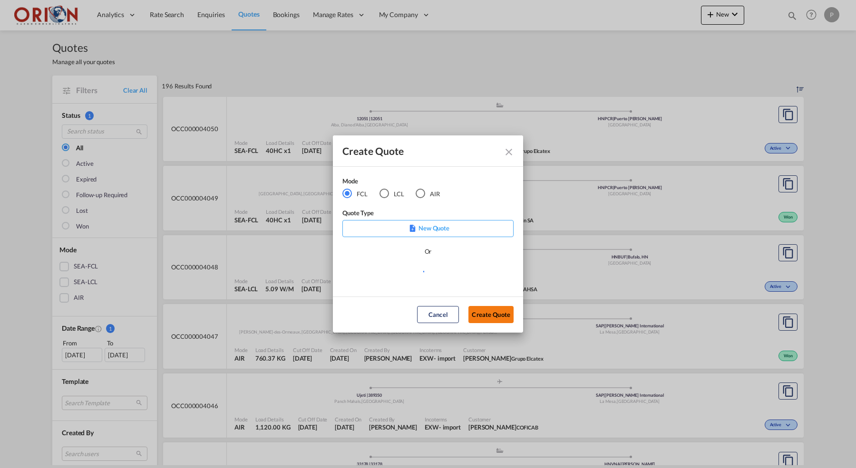
click at [475, 322] on button "Create Quote" at bounding box center [490, 314] width 45 height 17
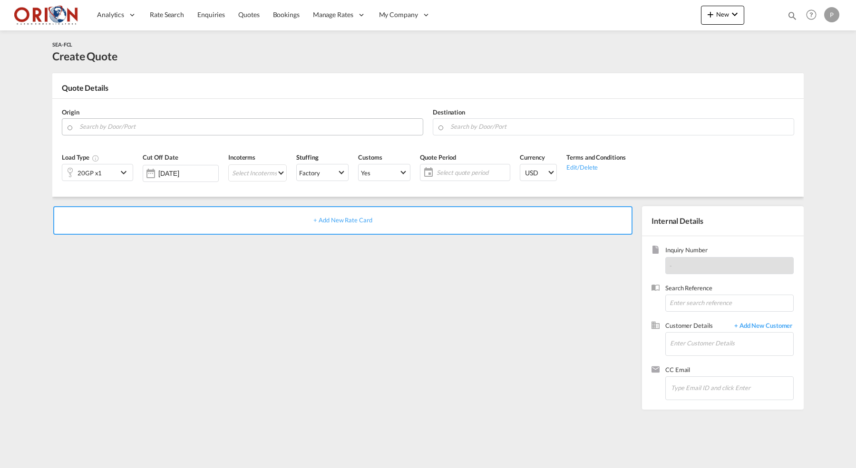
click at [128, 122] on input "Search by Door/Port" at bounding box center [248, 126] width 339 height 17
click at [79, 145] on div "Beijiao [GEOGRAPHIC_DATA] CNBIJ" at bounding box center [152, 146] width 181 height 29
type input "Beijiao, CNBIJ"
click at [508, 136] on div "Destination" at bounding box center [613, 122] width 371 height 38
click at [506, 132] on input "Search by Door/Port" at bounding box center [619, 126] width 339 height 17
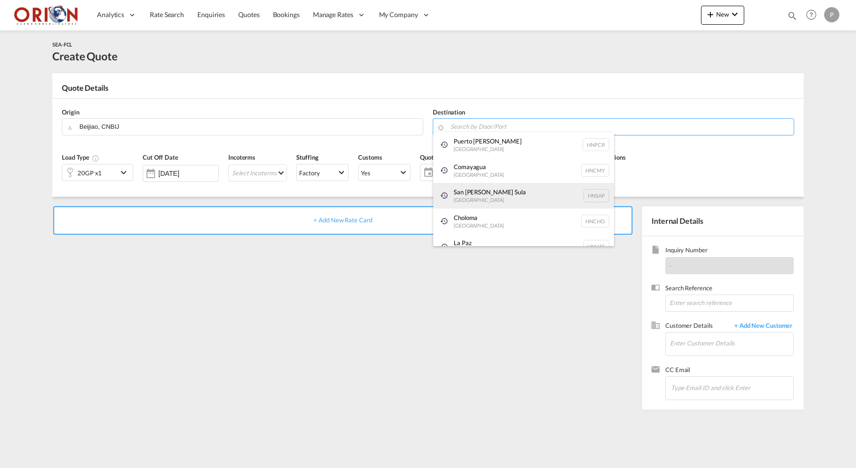
click at [463, 189] on div "[GEOGRAPHIC_DATA][PERSON_NAME] [GEOGRAPHIC_DATA] HNSAP" at bounding box center [523, 196] width 181 height 26
type input "San [PERSON_NAME] Sula, [GEOGRAPHIC_DATA]"
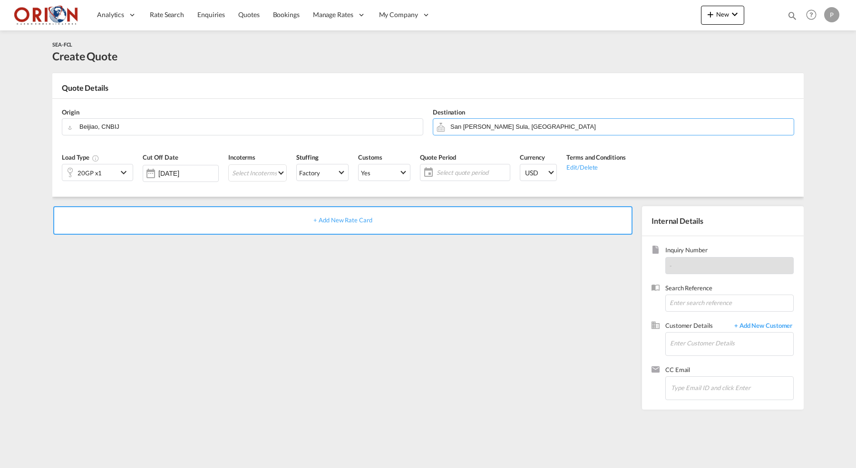
click at [118, 168] on md-icon "icon-chevron-down" at bounding box center [125, 172] width 14 height 11
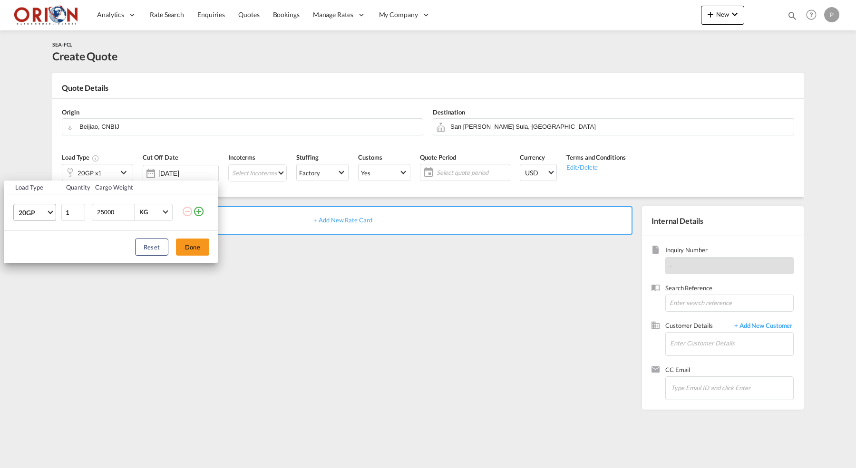
click at [51, 211] on span "Choose: \a20GP" at bounding box center [50, 211] width 5 height 5
click at [40, 254] on md-option "40HC" at bounding box center [43, 258] width 65 height 23
click at [186, 240] on button "Done" at bounding box center [192, 247] width 33 height 17
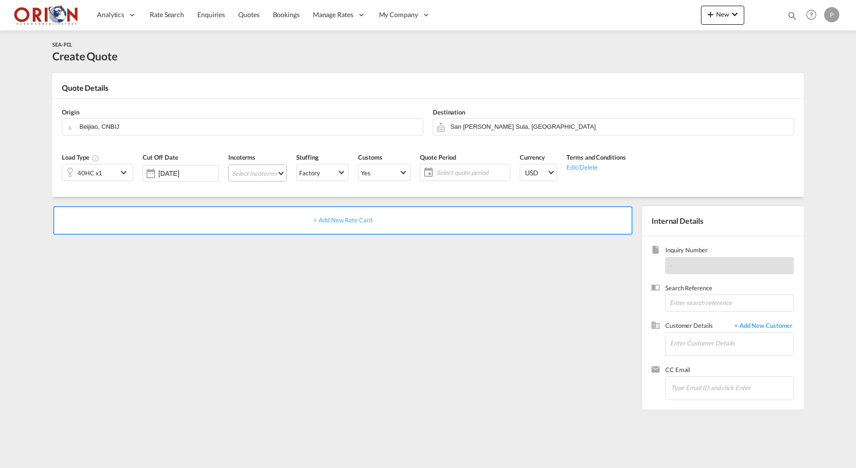
click at [262, 178] on md-select "Select Incoterms FOB - import Free on Board CIP - export Carriage and Insurance…" at bounding box center [257, 173] width 58 height 17
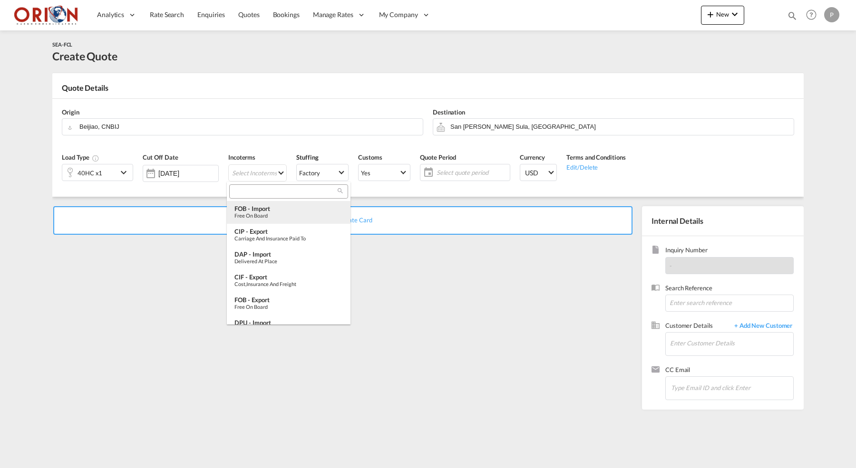
click at [278, 211] on div "FOB - import" at bounding box center [288, 209] width 108 height 8
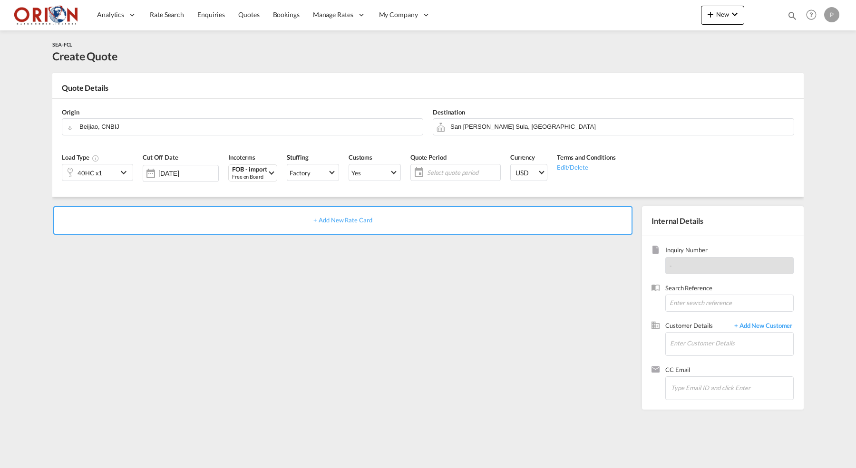
click at [462, 175] on span "Select quote period" at bounding box center [462, 172] width 71 height 9
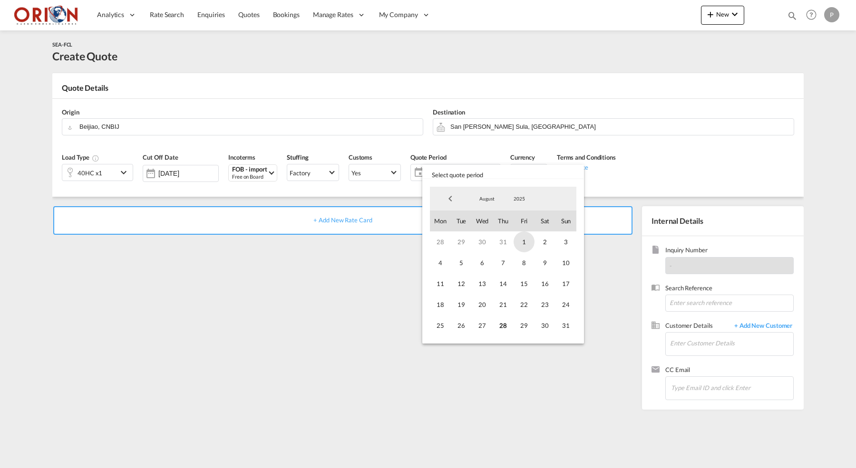
click at [528, 243] on span "1" at bounding box center [524, 242] width 21 height 21
click at [562, 328] on span "31" at bounding box center [565, 325] width 21 height 21
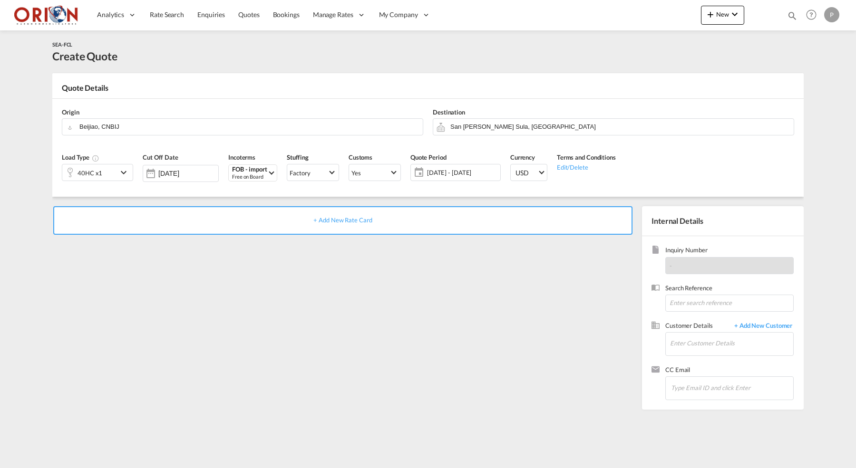
click at [468, 226] on div "+ Add New Rate Card" at bounding box center [342, 220] width 579 height 29
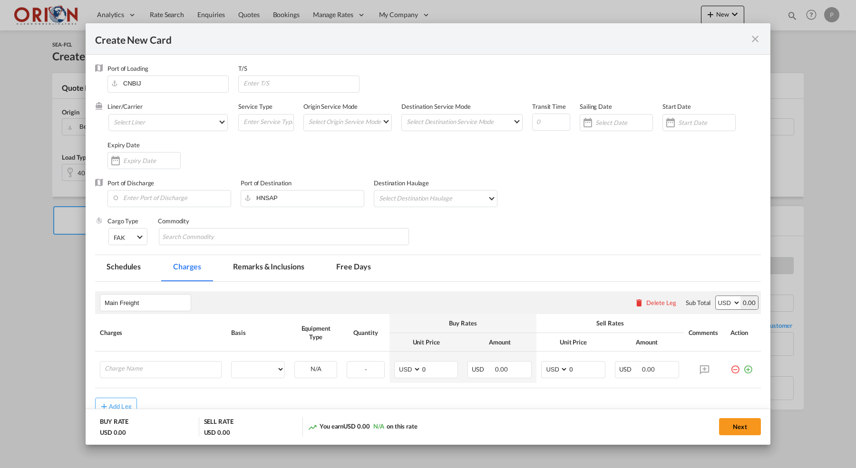
type input "Basic Ocean Freight"
select select "per equipment"
click at [187, 115] on md-select "Select Liner 2HM LOGISTICS D.O.O AAXL GLOBAL SHIPPING LINES LLC [PERSON_NAME] S…" at bounding box center [167, 122] width 119 height 17
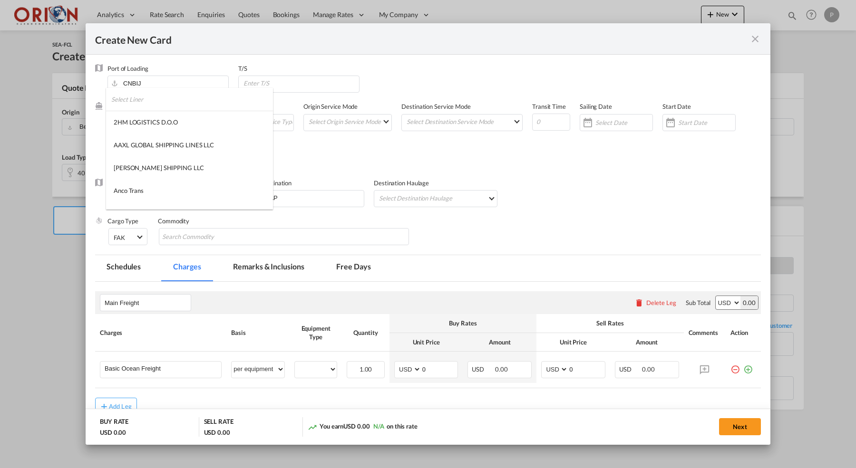
click at [334, 151] on md-backdrop at bounding box center [428, 234] width 856 height 468
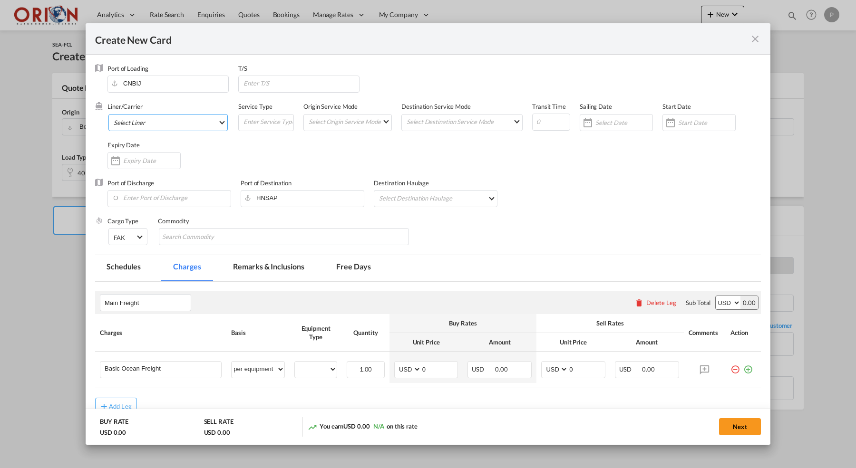
click at [145, 125] on md-select "Select Liner" at bounding box center [167, 122] width 119 height 17
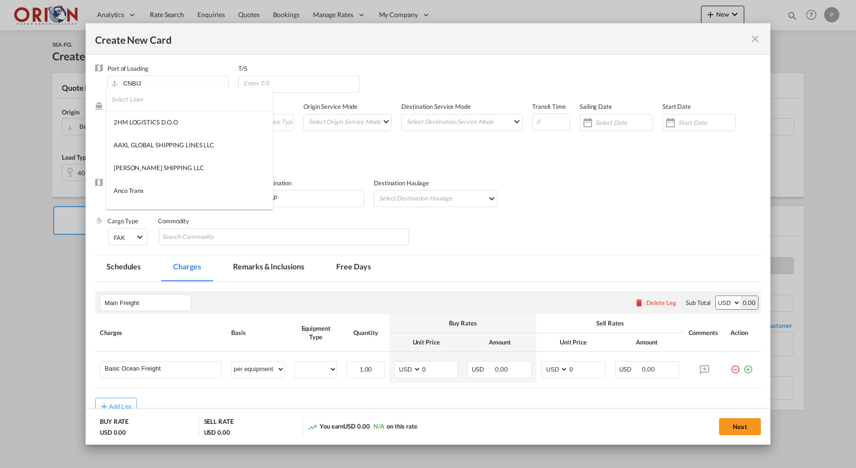
click at [145, 97] on input "search" at bounding box center [192, 99] width 162 height 23
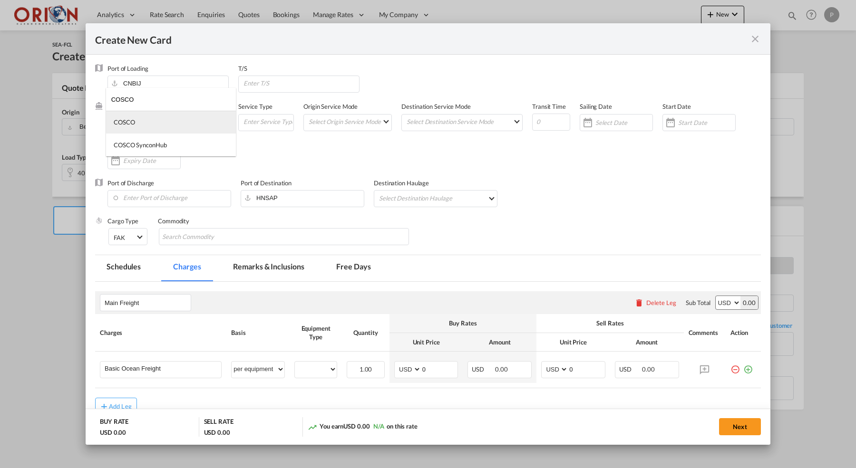
type input "COSCO"
click at [132, 125] on div "COSCO" at bounding box center [124, 122] width 21 height 9
click at [337, 122] on md-select "Select Origin Service Mode SD [GEOGRAPHIC_DATA]" at bounding box center [350, 121] width 84 height 13
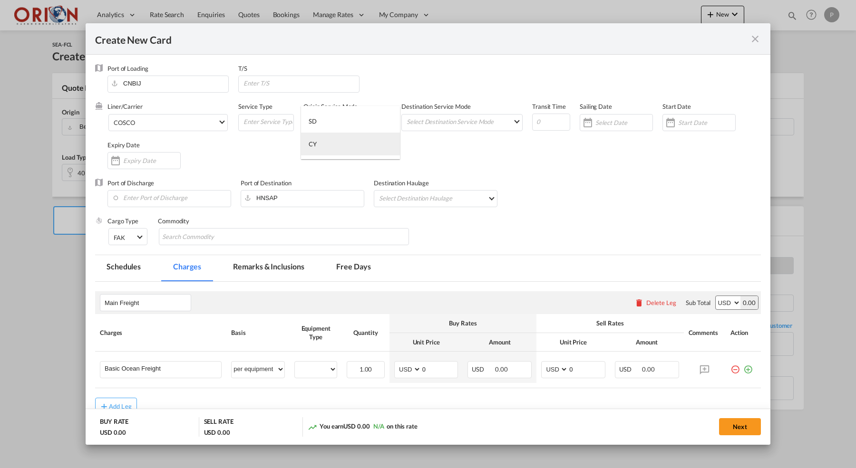
click at [336, 141] on md-option "CY" at bounding box center [350, 144] width 99 height 23
click at [436, 129] on md-input-container "Select Destination Service Mode SD [GEOGRAPHIC_DATA]" at bounding box center [461, 122] width 121 height 17
click at [436, 124] on md-select "Select Destination Service Mode SD [GEOGRAPHIC_DATA]" at bounding box center [464, 121] width 117 height 13
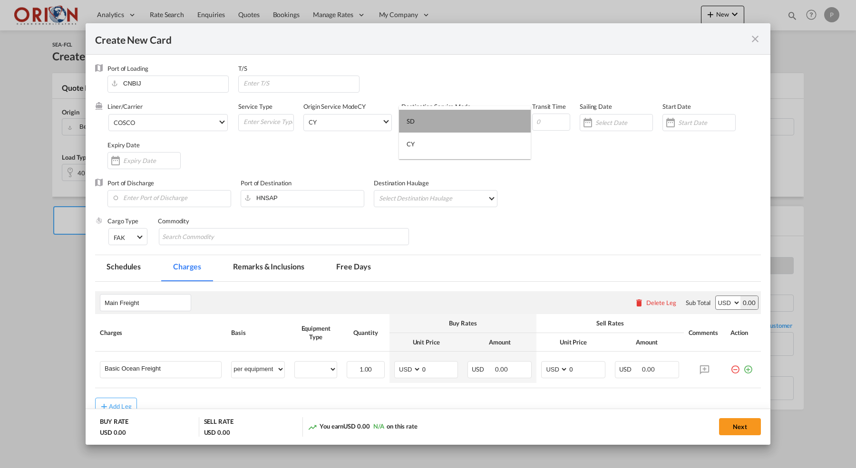
click at [434, 118] on md-option "SD" at bounding box center [465, 121] width 132 height 23
click at [555, 118] on input "Create New Card ..." at bounding box center [551, 122] width 38 height 17
type input "45"
click at [617, 124] on input "Create New Card ..." at bounding box center [623, 123] width 57 height 8
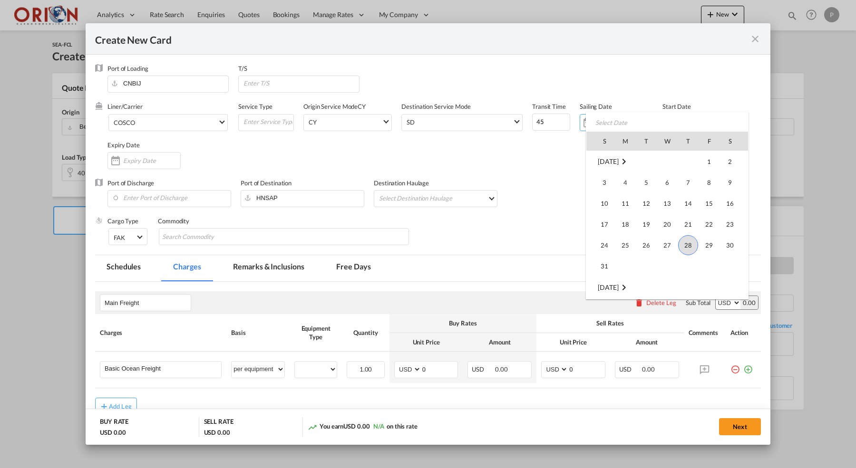
scroll to position [220197, 0]
click at [691, 217] on span "28" at bounding box center [688, 222] width 20 height 20
type input "[DATE]"
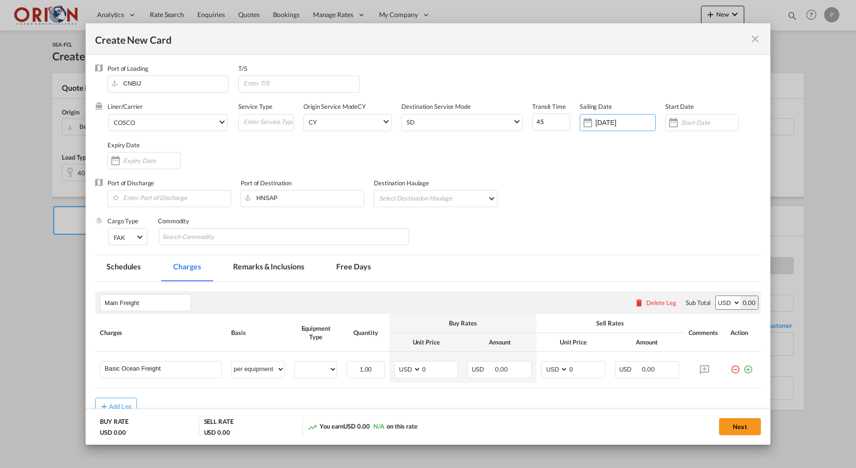
click at [691, 137] on div "Start Date" at bounding box center [706, 121] width 83 height 38
click at [691, 127] on div "Create New Card ..." at bounding box center [701, 122] width 73 height 17
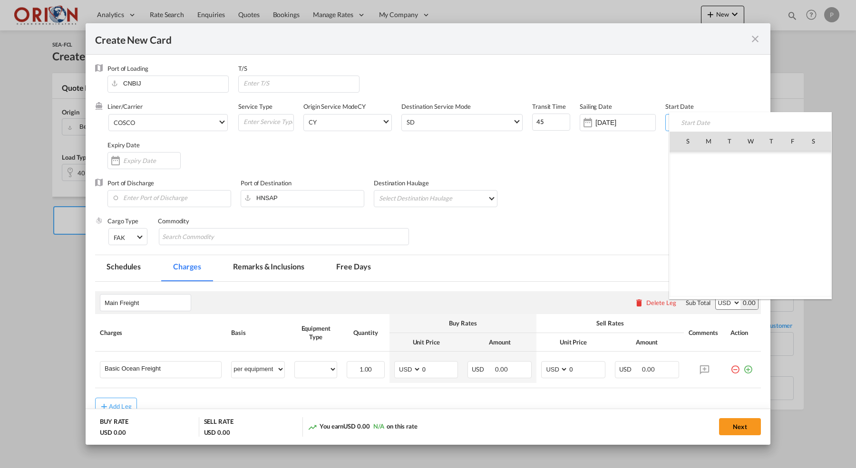
scroll to position [220174, 0]
click at [770, 244] on span "28" at bounding box center [771, 245] width 20 height 20
type input "[DATE]"
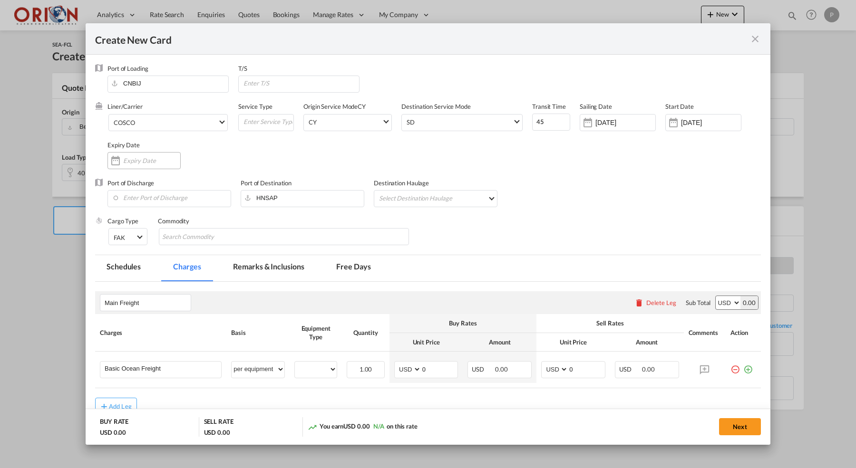
click at [148, 158] on input "Create New Card ..." at bounding box center [151, 161] width 57 height 8
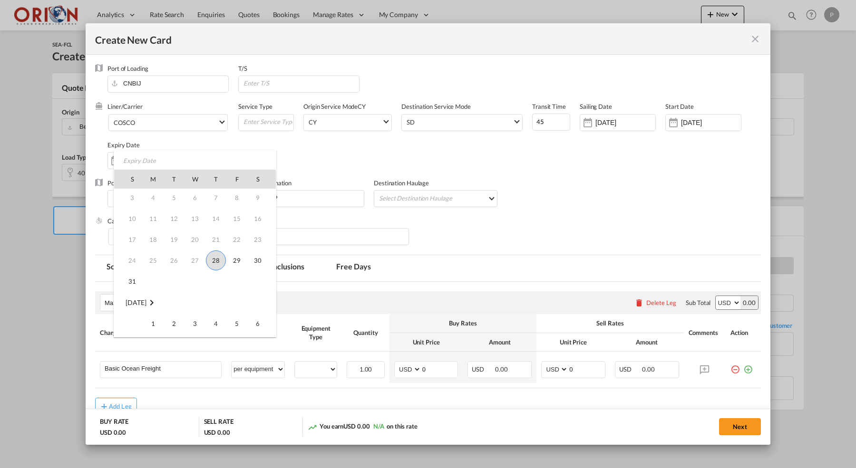
scroll to position [28, 0]
click at [132, 283] on span "31" at bounding box center [132, 276] width 19 height 19
type input "[DATE]"
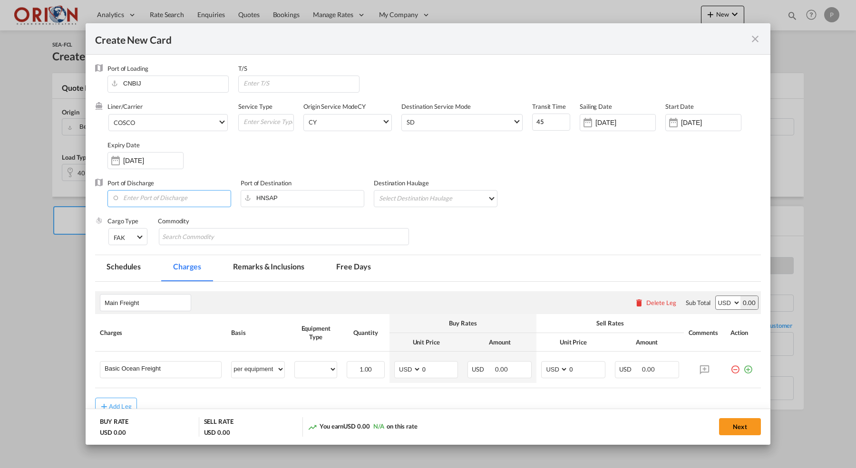
click at [156, 198] on input "Enter Port of Discharge" at bounding box center [171, 198] width 118 height 14
click at [147, 217] on div "Puerto [PERSON_NAME]" at bounding box center [199, 214] width 167 height 9
type input "Puerto [PERSON_NAME], HNPCR"
click at [468, 199] on md-select "Select Destination Haulage rail road barge truck unspecified not available" at bounding box center [437, 198] width 119 height 15
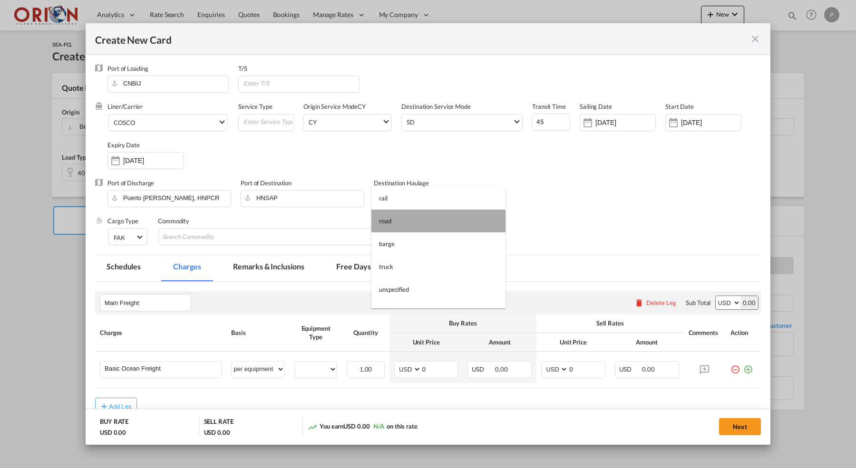
click at [458, 222] on md-option "road" at bounding box center [438, 221] width 134 height 23
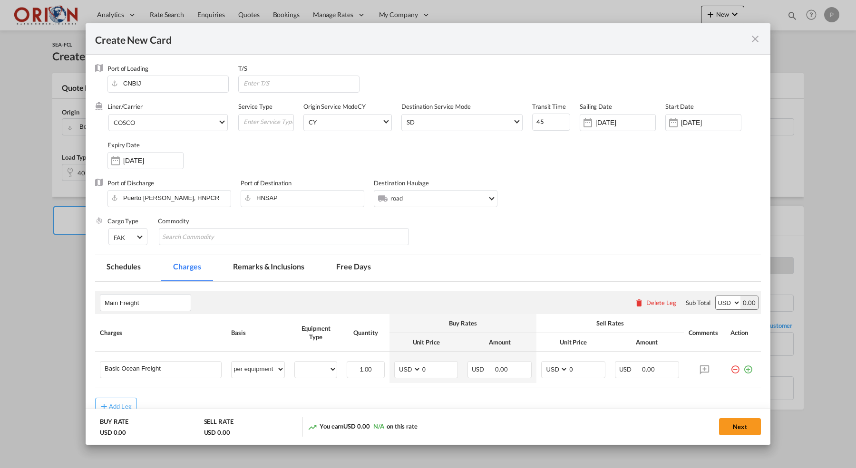
click at [333, 226] on div "Commodity" at bounding box center [289, 236] width 262 height 38
click at [333, 234] on md-chips-wrap "Chips container with autocompletion. Enter the text area, type text to search, …" at bounding box center [284, 236] width 250 height 17
paste input "OGM1702 MICROONDAS 20 L,PERILLA, NEGRO, BOTON"
type input "OGM1702 MICROONDAS 20 L,PERILLA, NEGRO, BOTON"
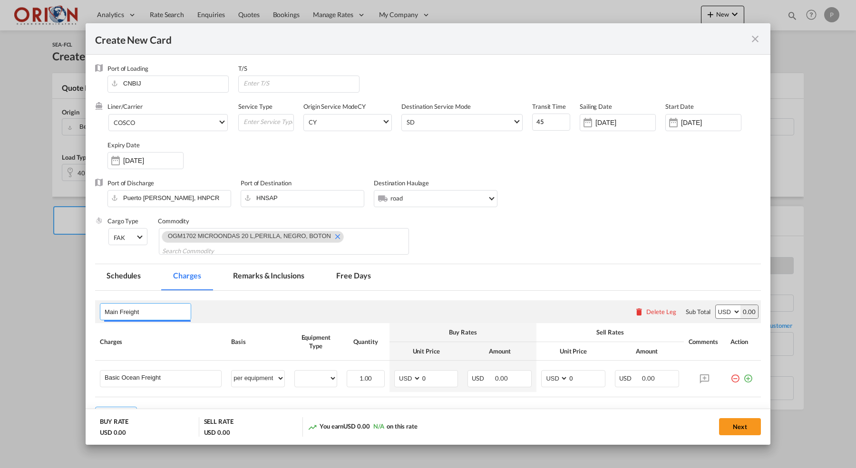
click at [132, 311] on input "Main Freight" at bounding box center [148, 312] width 86 height 14
type input "FLETE"
click at [110, 375] on input "Basic Ocean Freight" at bounding box center [163, 378] width 117 height 14
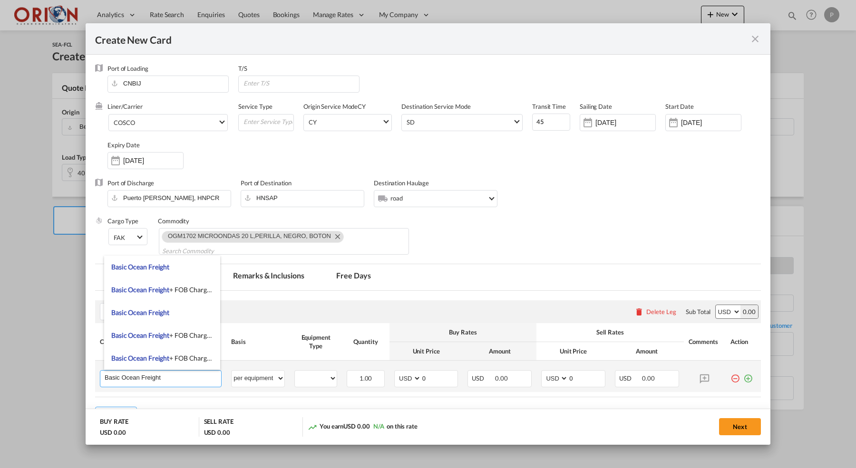
click at [110, 375] on input "Basic Ocean Freight" at bounding box center [163, 378] width 117 height 14
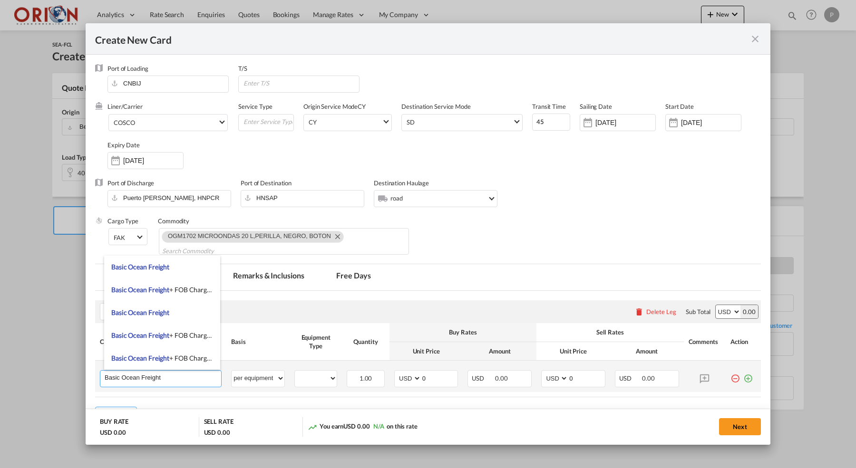
click at [110, 375] on input "Basic Ocean Freight" at bounding box center [163, 378] width 117 height 14
click at [111, 379] on input "Basic Ocean Freight" at bounding box center [163, 378] width 117 height 14
type input "[PERSON_NAME] maritimo ALL IN desde FOB Beijiao a [GEOGRAPHIC_DATA][PERSON_NAME]"
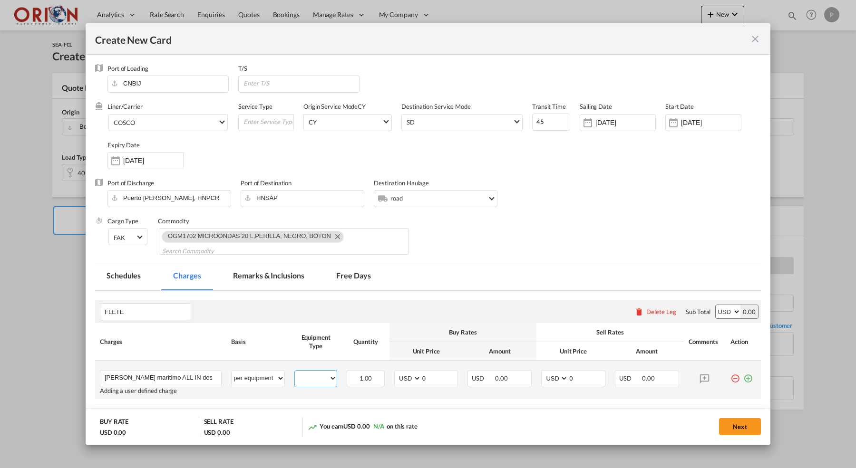
select select "40HC"
click at [437, 380] on input "0" at bounding box center [439, 378] width 37 height 14
type input "6260"
click at [592, 375] on input "0" at bounding box center [586, 378] width 37 height 14
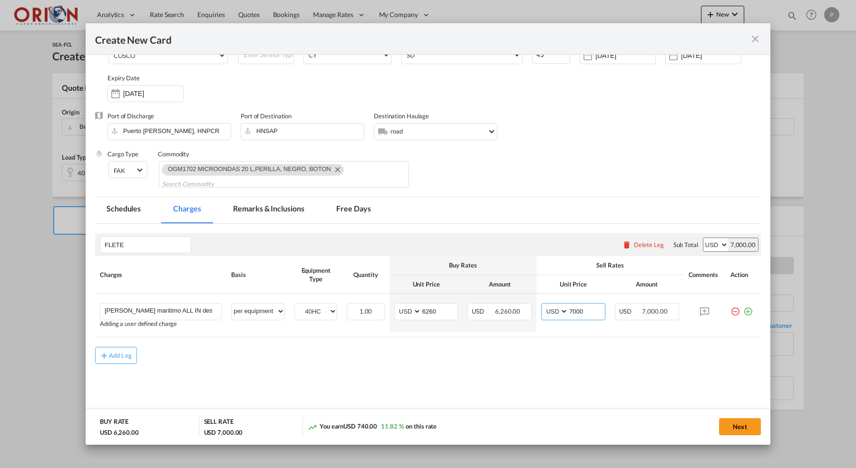
scroll to position [67, 0]
type input "7000"
click at [761, 431] on md-dialog-actions "BUY RATE USD 6,260.00 SELL RATE USD 7,000.00 You earn USD 740.00 11.82 % on thi…" at bounding box center [428, 427] width 685 height 36
click at [749, 425] on button "Next" at bounding box center [740, 427] width 42 height 17
type input "[DATE]"
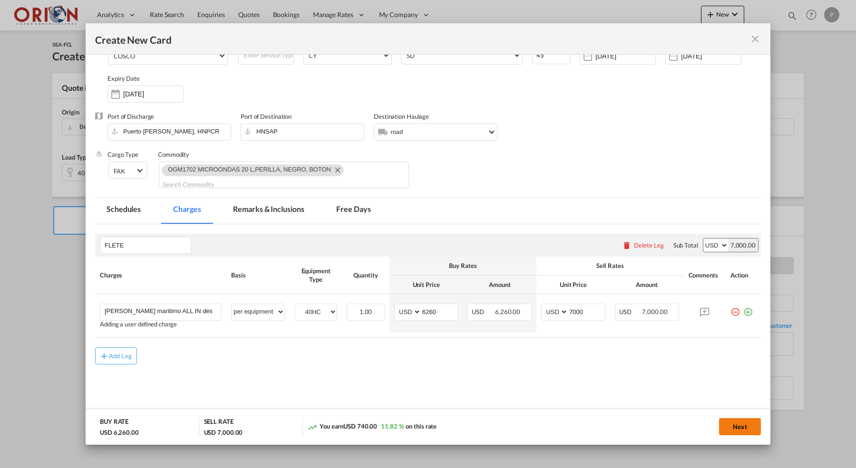
type input "[DATE]"
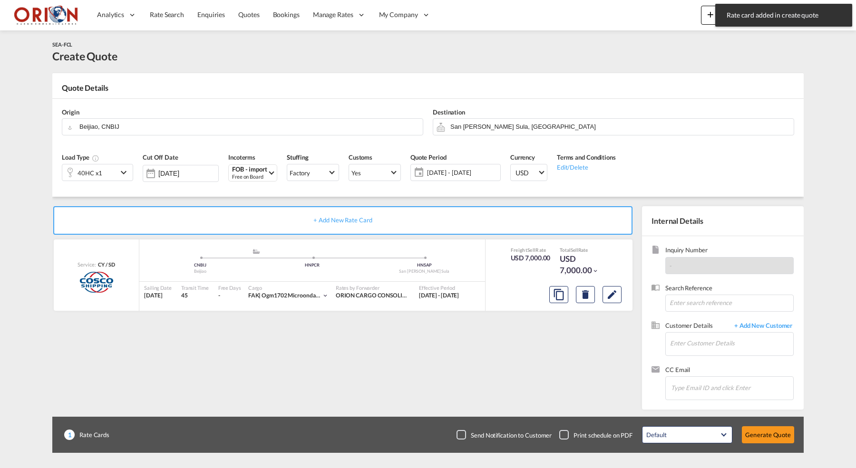
click at [696, 312] on div "Search Reference" at bounding box center [723, 303] width 143 height 38
click at [694, 304] on input at bounding box center [729, 303] width 128 height 17
paste input "PO: 6100014476 cnee: ALMACEN DOS HERMANOS /Beijiao to [GEOGRAPHIC_DATA][PERSON_…"
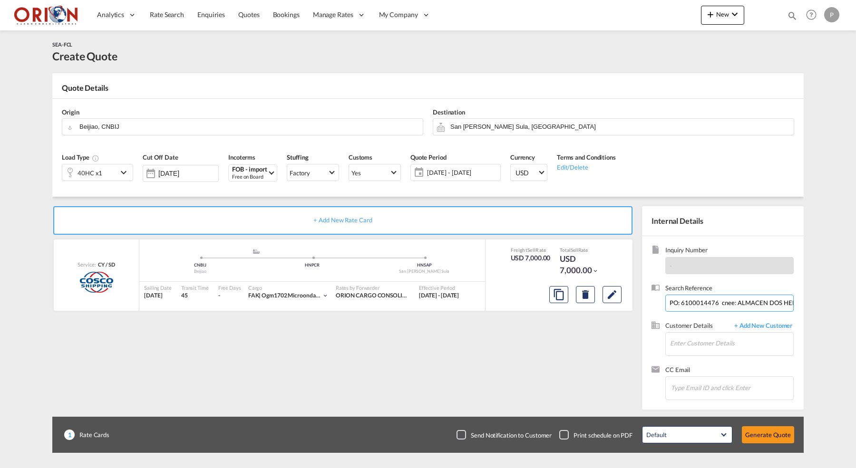
type input "PO: 6100014476 cnee: ALMACEN DOS HERMANOS /Beijiao to [GEOGRAPHIC_DATA][PERSON_…"
type input "B"
click at [693, 356] on div "[PERSON_NAME] [PERSON_NAME][EMAIL_ADDRESS][DOMAIN_NAME] | ALMACEN DOS HERMANOS" at bounding box center [760, 359] width 181 height 26
type input "ALMACEN DOS HERMANOS, [PERSON_NAME], [PERSON_NAME][EMAIL_ADDRESS][DOMAIN_NAME]"
click at [766, 438] on button "Generate Quote" at bounding box center [768, 435] width 52 height 17
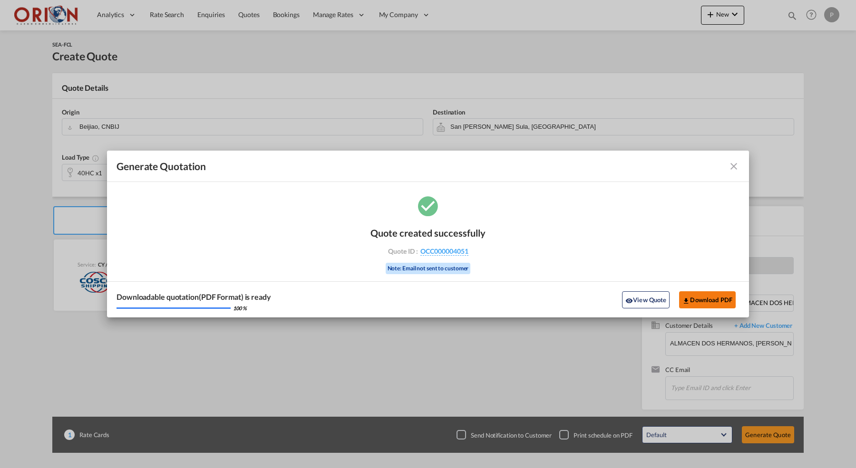
click at [687, 300] on md-icon "icon-download" at bounding box center [686, 301] width 8 height 8
click at [723, 163] on div "Generate Quotation Quote ..." at bounding box center [708, 166] width 62 height 11
click at [727, 163] on div "Generate Quotation Quote ..." at bounding box center [708, 166] width 62 height 11
click at [730, 164] on md-icon "icon-close fg-AAA8AD cursor m-0" at bounding box center [733, 166] width 11 height 11
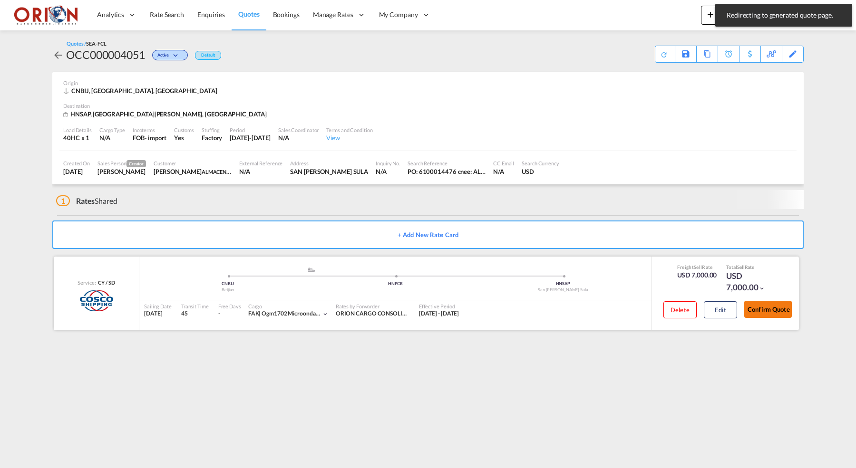
click at [756, 302] on button "Confirm Quote" at bounding box center [768, 309] width 48 height 17
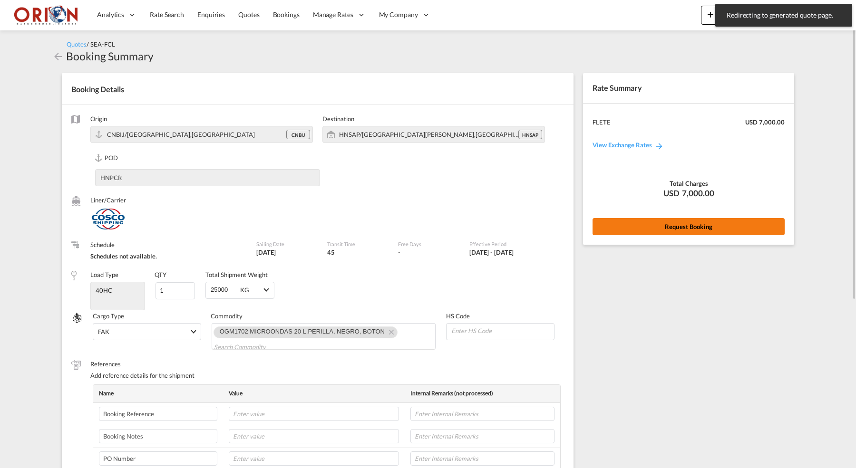
click at [698, 223] on button "Request Booking" at bounding box center [689, 226] width 192 height 17
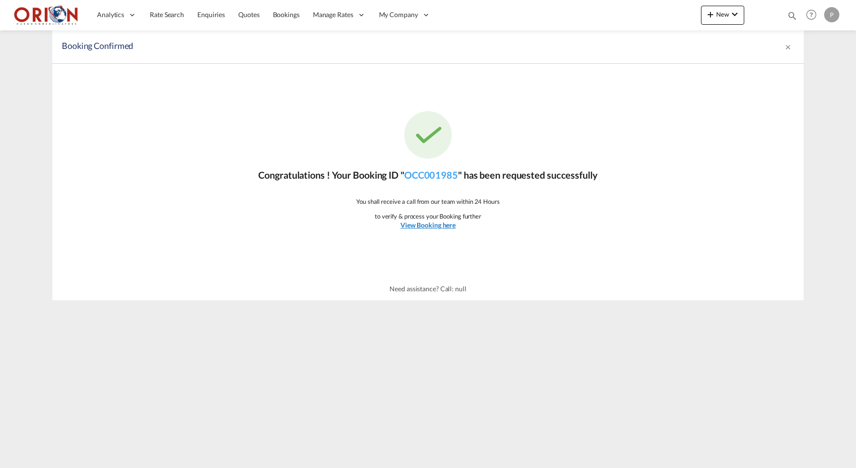
click at [436, 221] on link "View Booking here" at bounding box center [427, 226] width 55 height 10
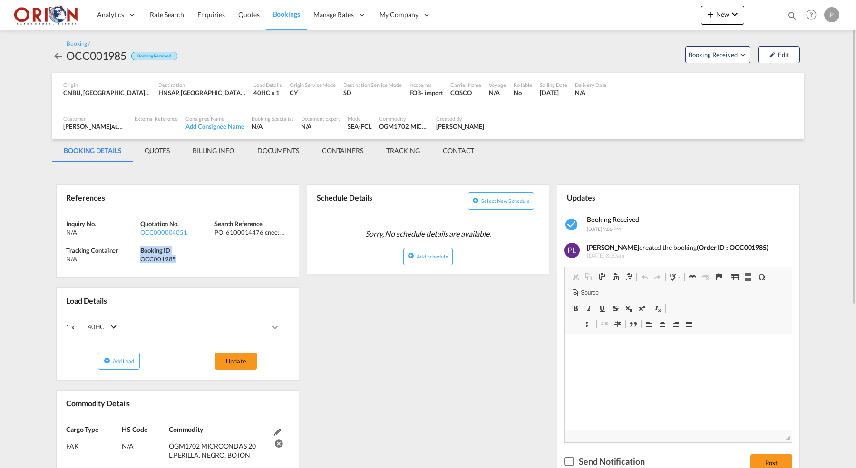
drag, startPoint x: 141, startPoint y: 249, endPoint x: 180, endPoint y: 262, distance: 41.2
click at [180, 262] on div "Inquiry No. N/A Quotation No. OCC000004051 Search Reference PO: 6100014476 cnee…" at bounding box center [178, 244] width 242 height 68
copy div "Booking ID OCC001985"
click at [732, 23] on button "New" at bounding box center [722, 15] width 43 height 19
click at [716, 65] on div "Quote" at bounding box center [708, 71] width 35 height 24
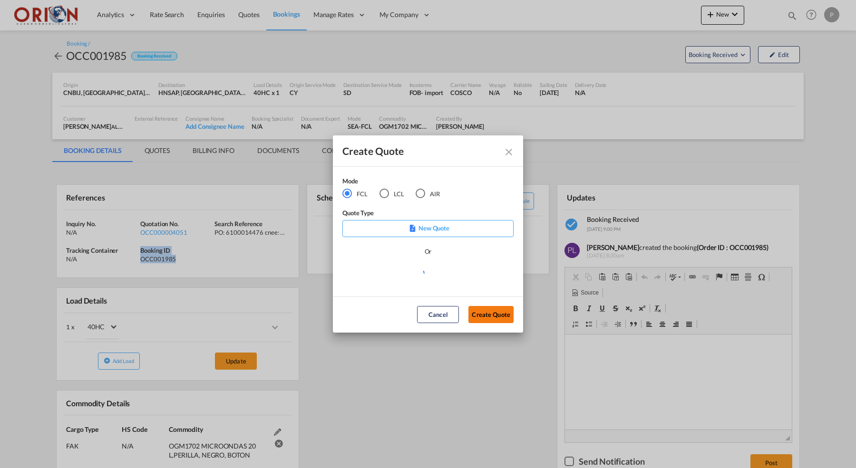
click at [482, 311] on button "Create Quote" at bounding box center [490, 314] width 45 height 17
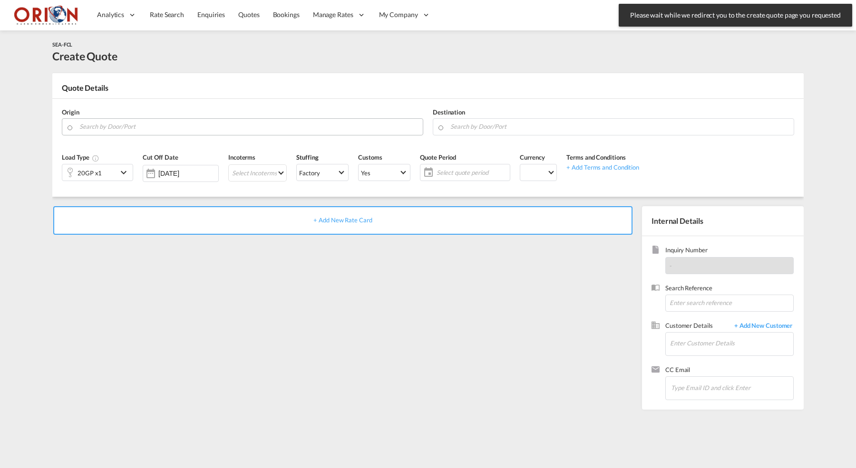
click at [164, 128] on input "Search by Door/Port" at bounding box center [248, 126] width 339 height 17
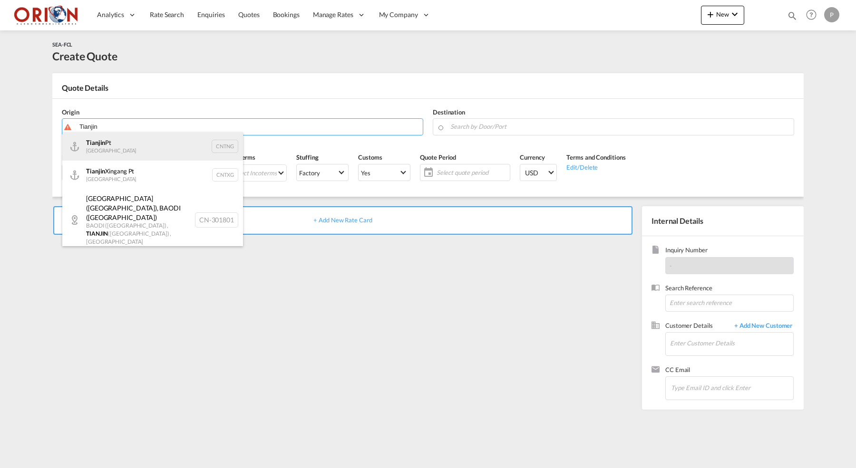
click at [104, 144] on div "Tianjin Pt China CNTNG" at bounding box center [152, 146] width 181 height 29
type input "Tianjin Pt, CNTNG"
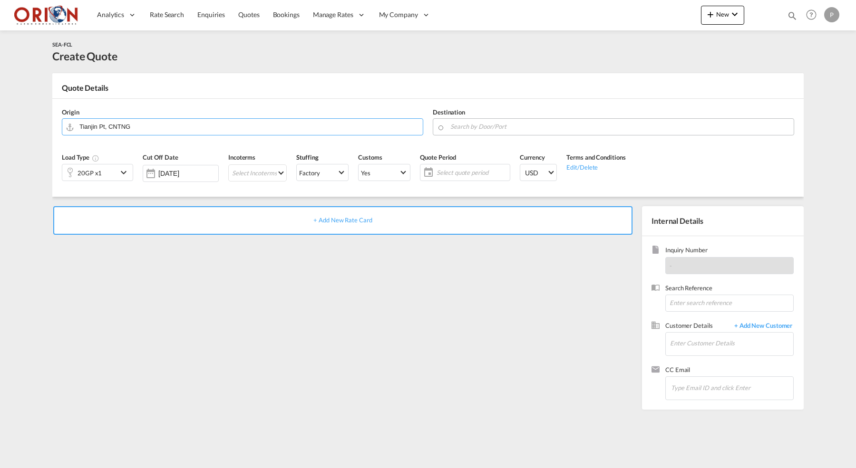
click at [540, 123] on input "Search by Door/Port" at bounding box center [619, 126] width 339 height 17
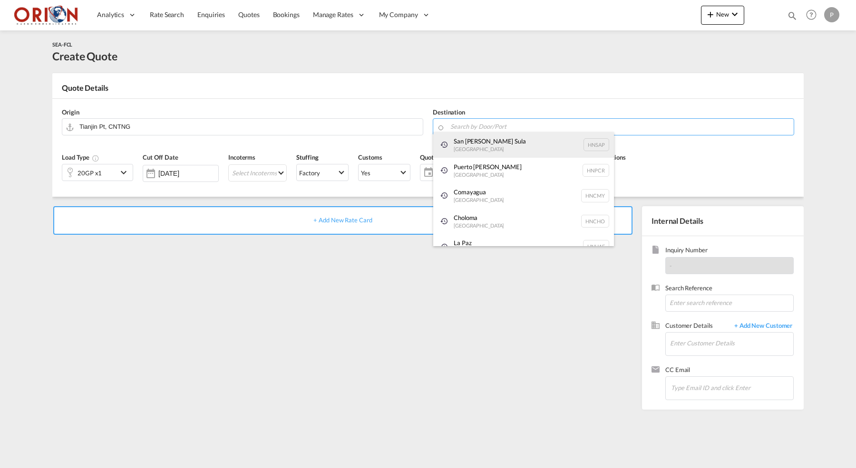
click at [472, 149] on div "[GEOGRAPHIC_DATA][PERSON_NAME] [GEOGRAPHIC_DATA] HNSAP" at bounding box center [523, 145] width 181 height 26
type input "San [PERSON_NAME] Sula, [GEOGRAPHIC_DATA]"
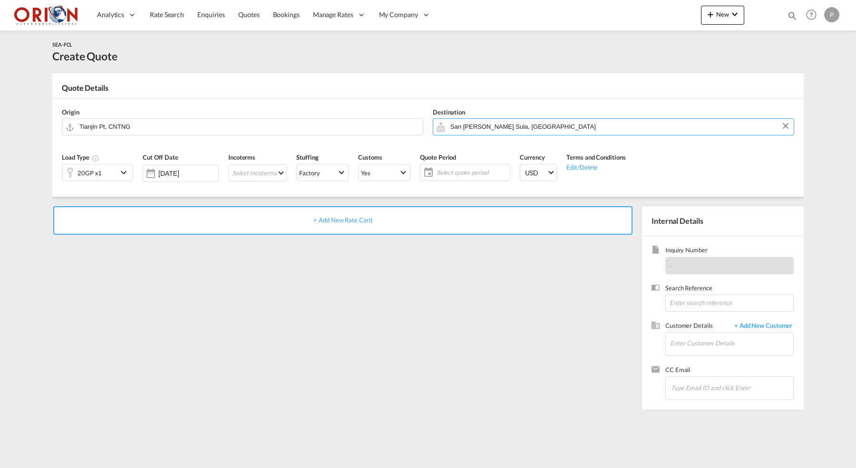
click at [125, 172] on md-icon "icon-chevron-down" at bounding box center [125, 172] width 14 height 11
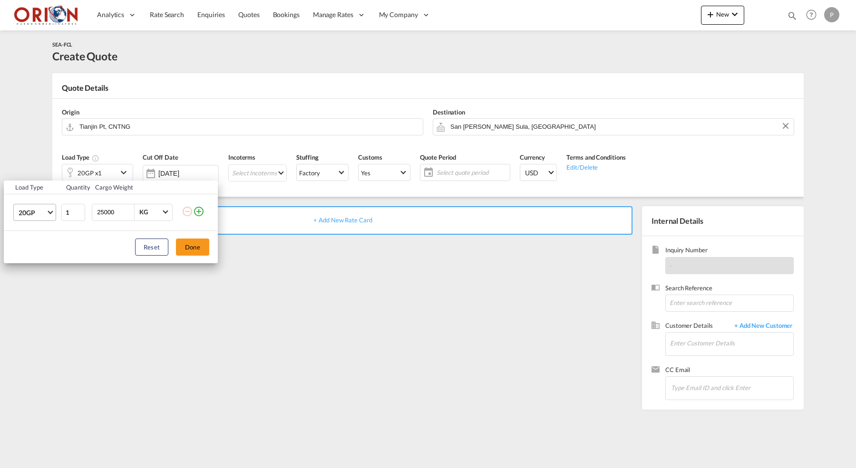
click at [49, 214] on md-select-value "20GP" at bounding box center [37, 213] width 38 height 16
click at [38, 253] on md-option "40HC" at bounding box center [43, 258] width 65 height 23
click at [113, 205] on input "25000" at bounding box center [115, 213] width 38 height 16
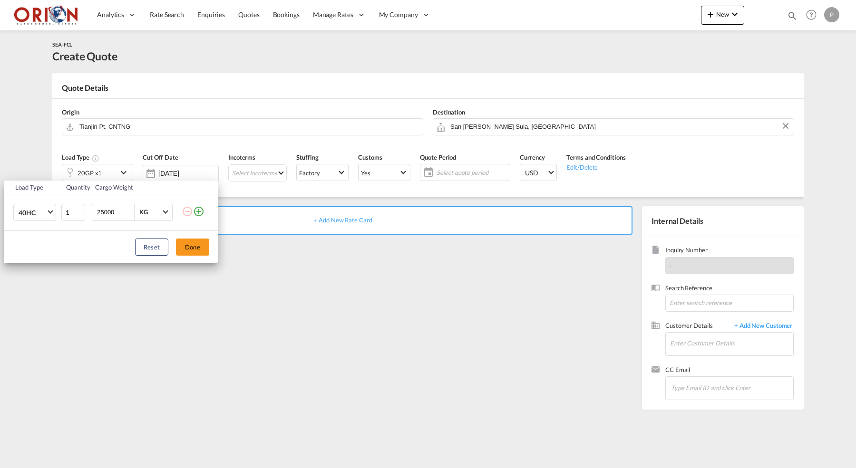
click at [113, 205] on input "25000" at bounding box center [115, 213] width 38 height 16
type input "18000"
click at [180, 254] on button "Done" at bounding box center [192, 247] width 33 height 17
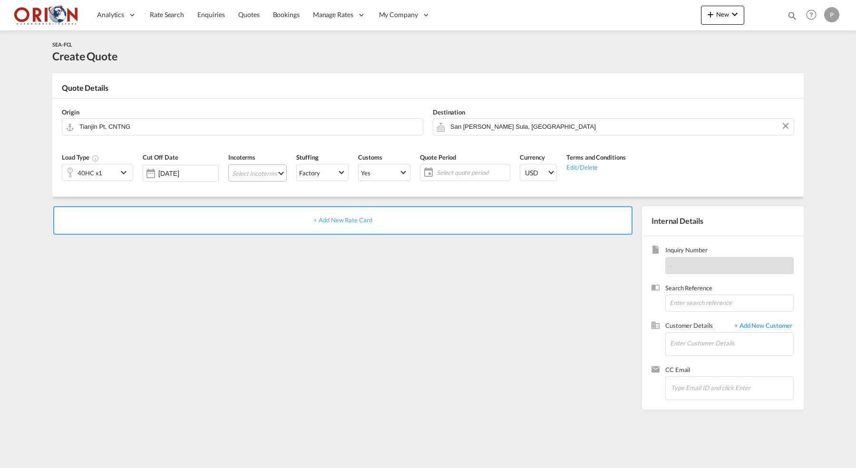
click at [251, 176] on md-select "Select Incoterms FOB - import Free on Board CIP - export Carriage and Insurance…" at bounding box center [257, 173] width 58 height 17
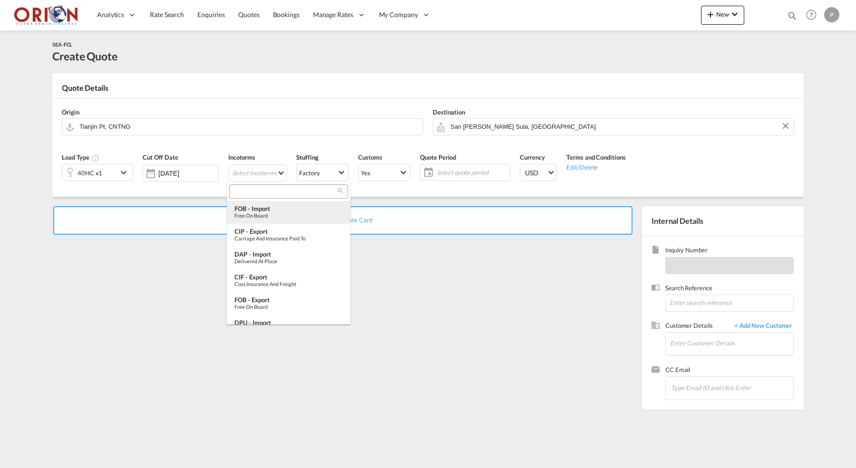
click at [273, 210] on div "FOB - import" at bounding box center [288, 209] width 108 height 8
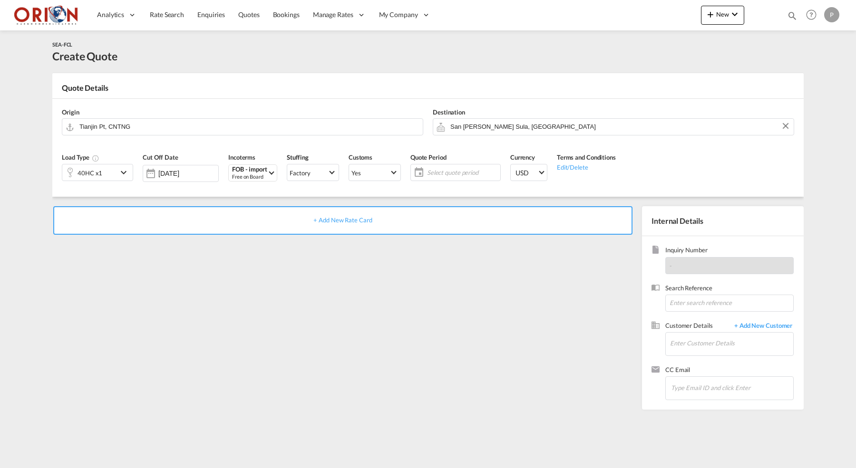
click at [461, 172] on span "Select quote period" at bounding box center [462, 172] width 71 height 9
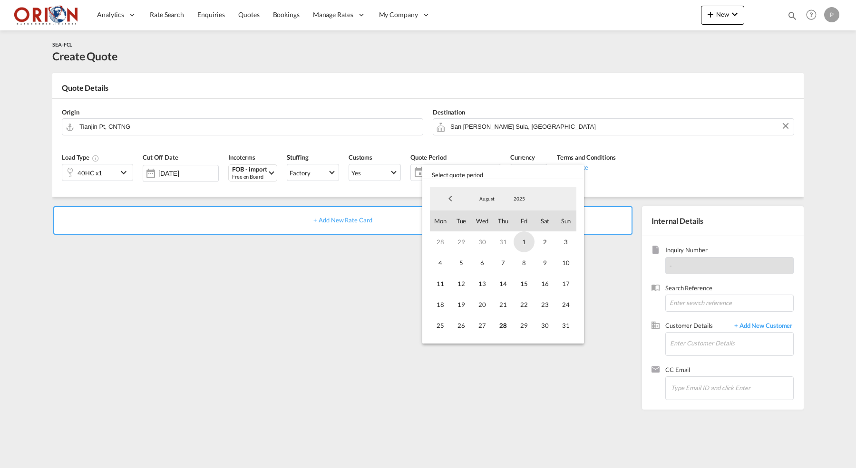
click at [524, 243] on span "1" at bounding box center [524, 242] width 21 height 21
click at [564, 328] on span "31" at bounding box center [565, 325] width 21 height 21
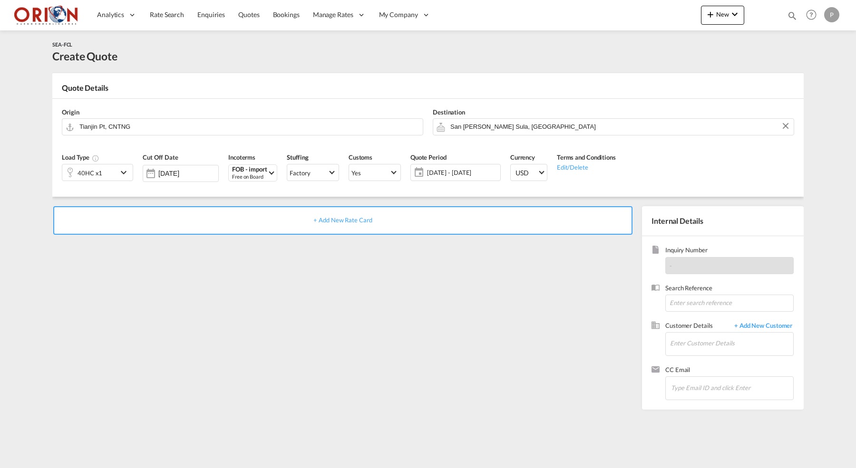
click at [449, 228] on div "+ Add New Rate Card" at bounding box center [342, 220] width 579 height 29
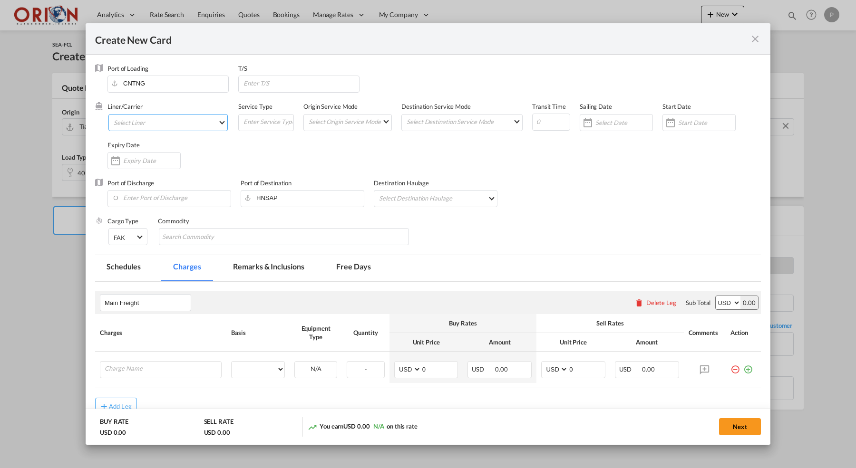
click at [196, 122] on md-select "Select Liner 2HM LOGISTICS D.O.O AAXL GLOBAL SHIPPING LINES LLC [PERSON_NAME] S…" at bounding box center [167, 122] width 119 height 17
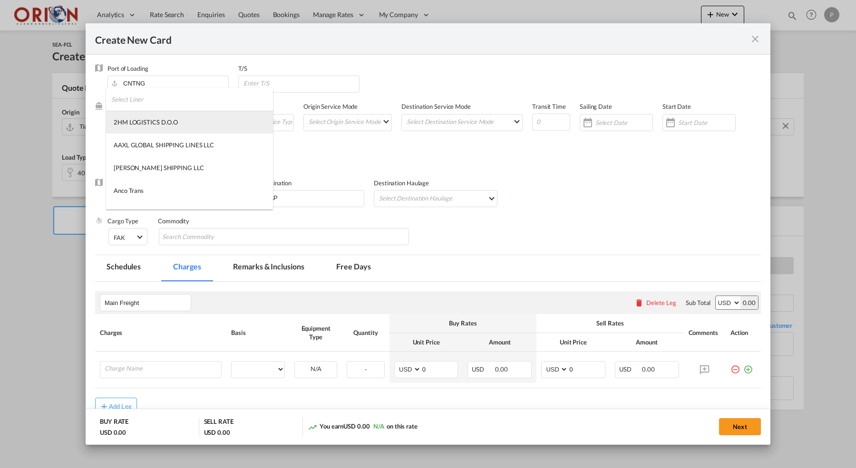
type input "Basic Ocean Freight"
select select "per equipment"
click at [184, 109] on input "search" at bounding box center [192, 99] width 162 height 23
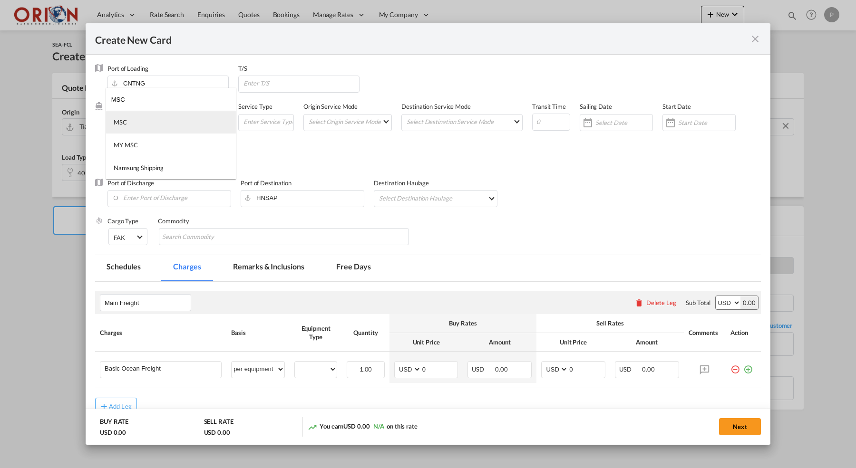
type input "MSC"
click at [174, 126] on md-option "MSC" at bounding box center [171, 122] width 130 height 23
click at [350, 126] on md-select "Select Origin Service Mode SD [GEOGRAPHIC_DATA]" at bounding box center [350, 121] width 84 height 13
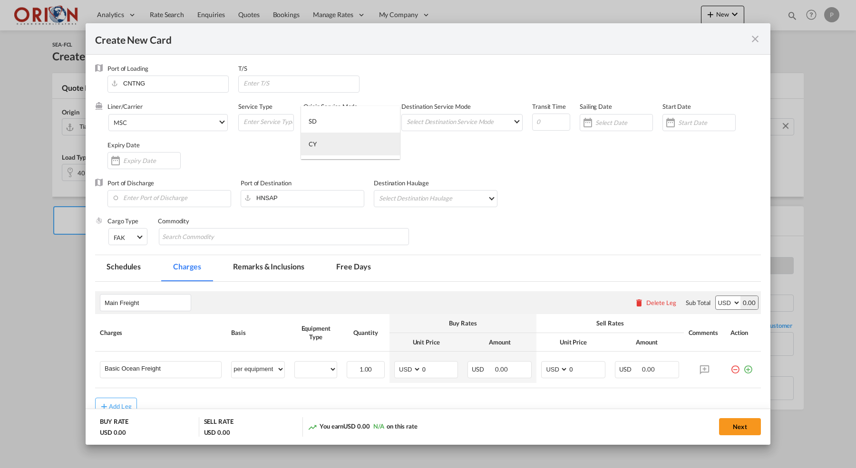
click at [349, 140] on md-option "CY" at bounding box center [350, 144] width 99 height 23
click at [430, 117] on md-select "Select Destination Service Mode SD [GEOGRAPHIC_DATA]" at bounding box center [464, 121] width 117 height 13
click at [430, 117] on md-option "SD" at bounding box center [465, 121] width 132 height 23
click at [547, 125] on input "Create New Card ..." at bounding box center [551, 122] width 38 height 17
type input "45"
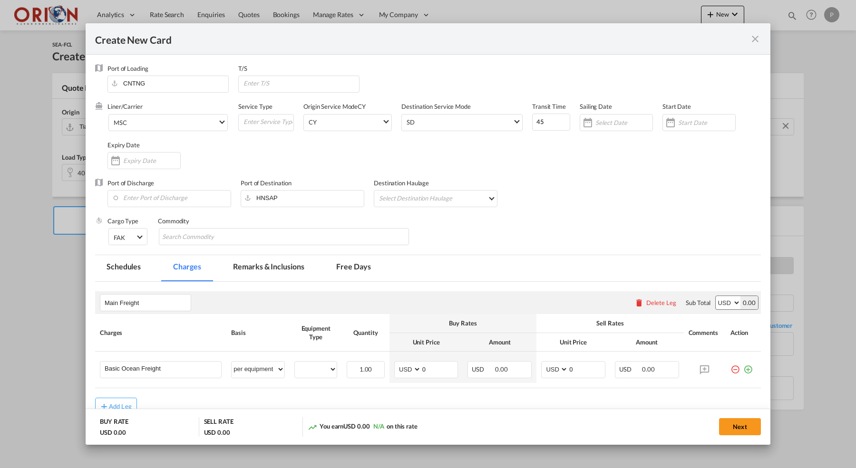
click at [623, 123] on input "Create New Card ..." at bounding box center [623, 123] width 57 height 8
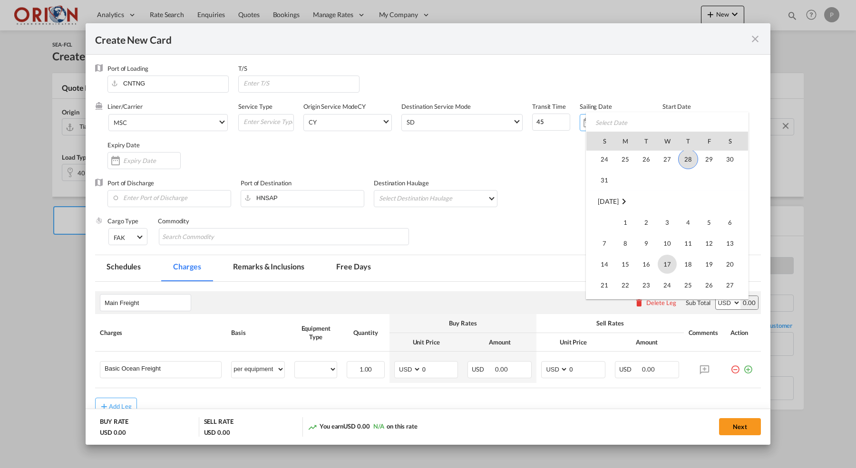
scroll to position [220271, 0]
click at [603, 237] on span "7" at bounding box center [604, 232] width 19 height 19
type input "[DATE]"
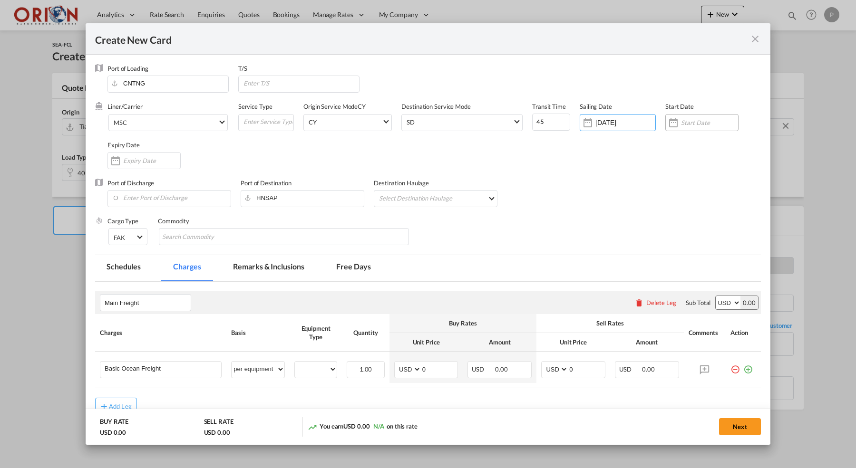
click at [706, 124] on input "Create New Card ..." at bounding box center [709, 123] width 57 height 8
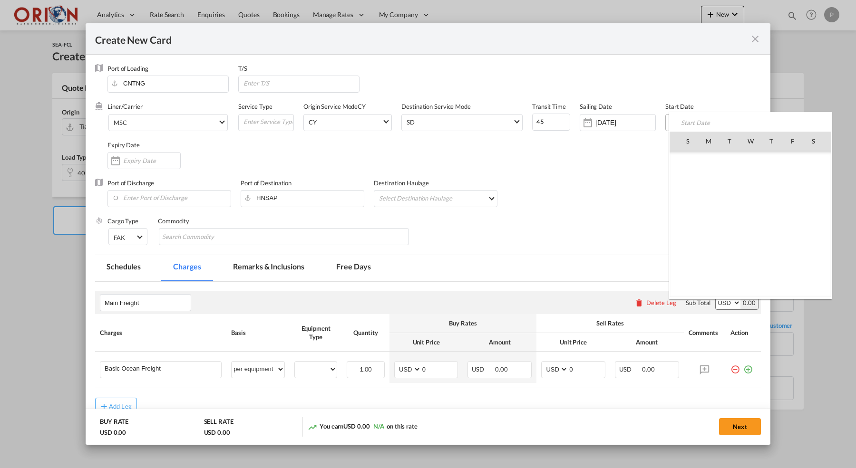
scroll to position [220174, 0]
click at [773, 245] on span "28" at bounding box center [771, 245] width 20 height 20
type input "[DATE]"
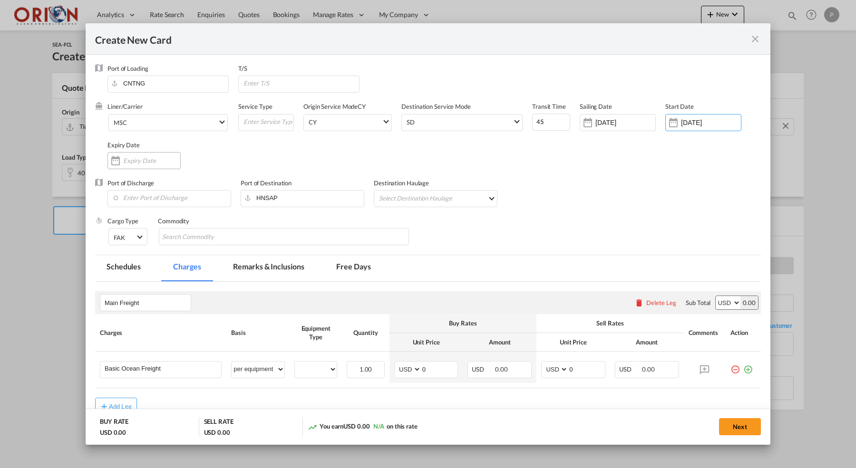
click at [150, 165] on div "Create New Card ..." at bounding box center [143, 160] width 73 height 17
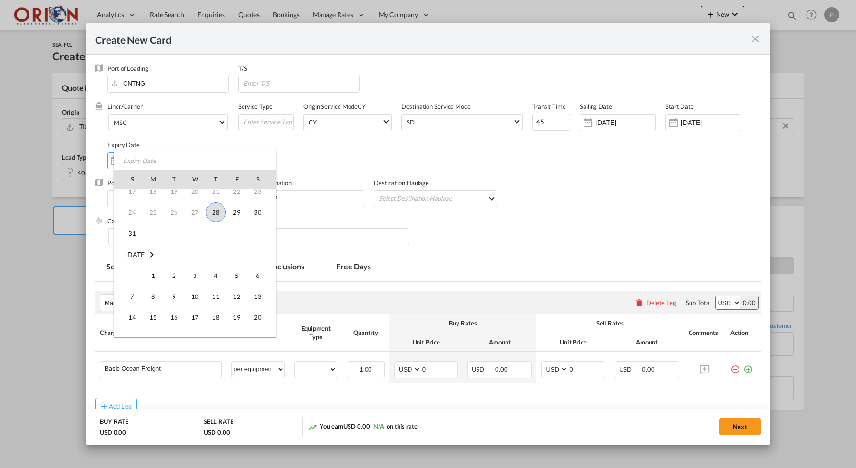
scroll to position [82, 0]
click at [132, 290] on span "7" at bounding box center [132, 285] width 19 height 19
type input "[DATE]"
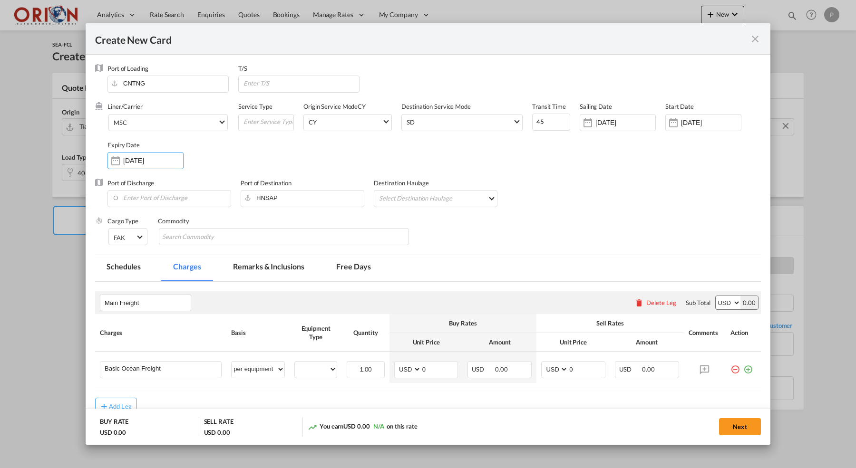
click at [139, 208] on div "Port of Discharge" at bounding box center [173, 198] width 133 height 38
click at [136, 200] on input "Enter Port of Discharge" at bounding box center [171, 198] width 118 height 14
click at [135, 215] on div "Puerto [PERSON_NAME]" at bounding box center [199, 214] width 167 height 9
type input "Puerto [PERSON_NAME], HNPCR"
click at [455, 199] on md-select "Select Destination Haulage rail road barge truck unspecified not available" at bounding box center [437, 198] width 119 height 15
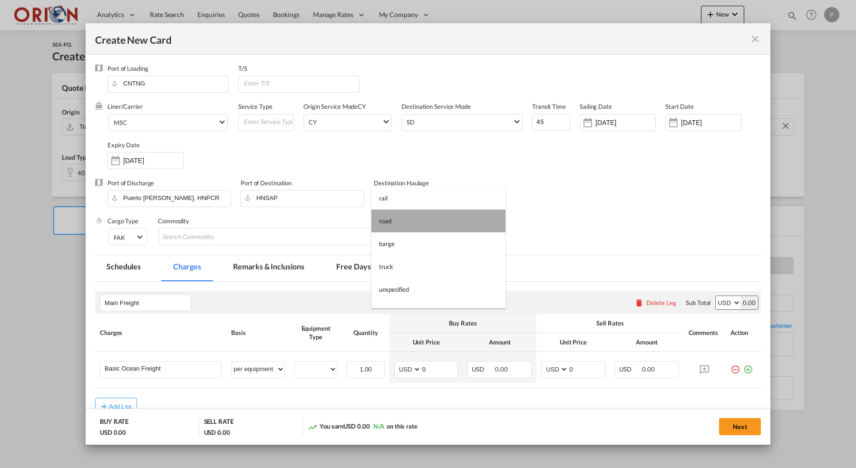
click at [445, 217] on md-option "road" at bounding box center [438, 221] width 134 height 23
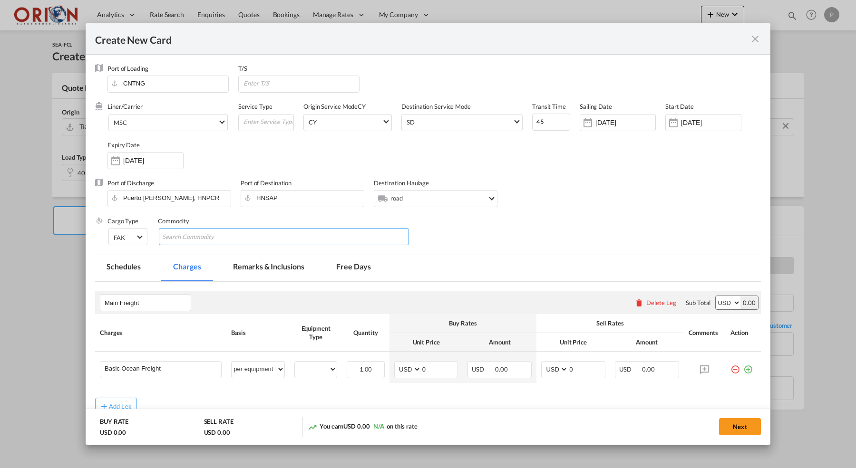
click at [376, 238] on md-chips-wrap "Chips container with autocompletion. Enter the text area, type text to search, …" at bounding box center [284, 236] width 250 height 17
type input "ESTRUCTURAS METALICAS"
click at [159, 296] on input "Main Freight" at bounding box center [148, 303] width 86 height 14
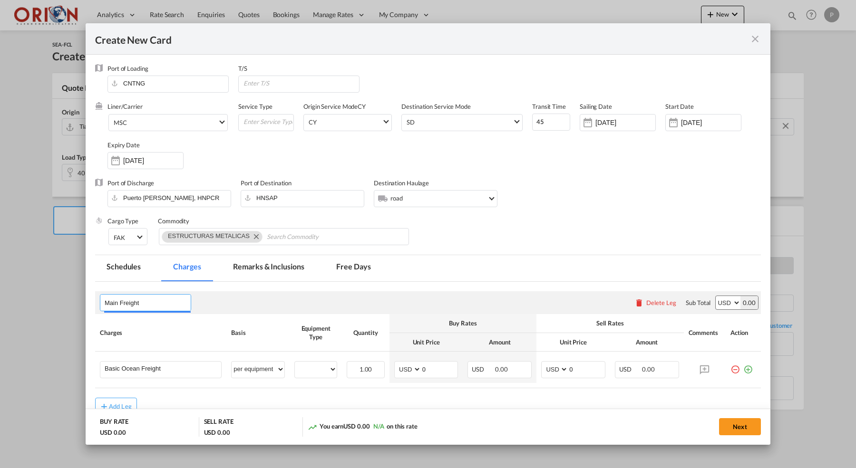
click at [159, 296] on input "Main Freight" at bounding box center [148, 303] width 86 height 14
click at [125, 308] on input "FOB" at bounding box center [148, 303] width 86 height 14
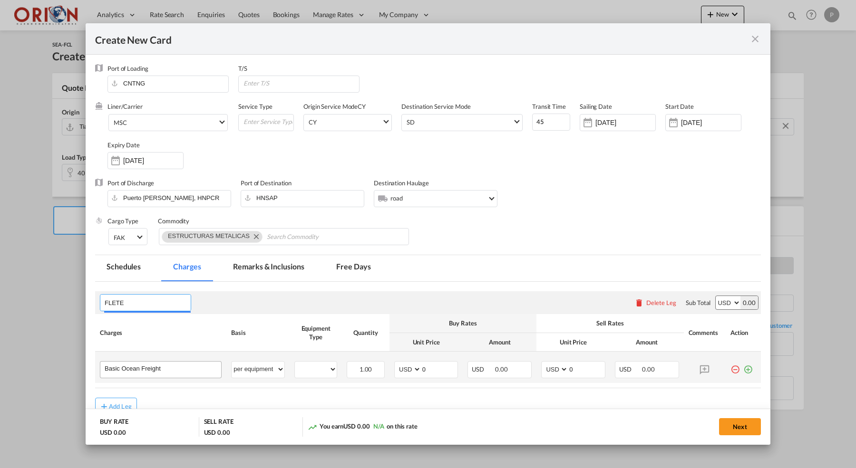
type input "FLETE"
click at [110, 374] on input "Basic Ocean Freight" at bounding box center [163, 369] width 117 height 14
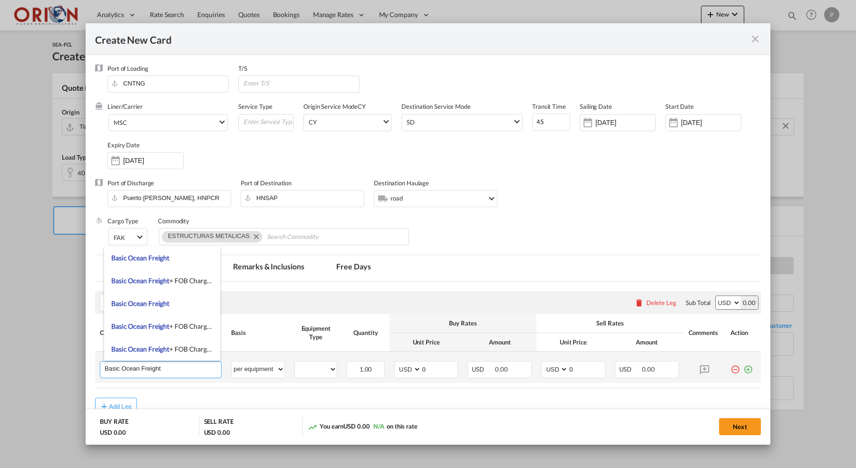
click at [110, 374] on input "Basic Ocean Freight" at bounding box center [163, 369] width 117 height 14
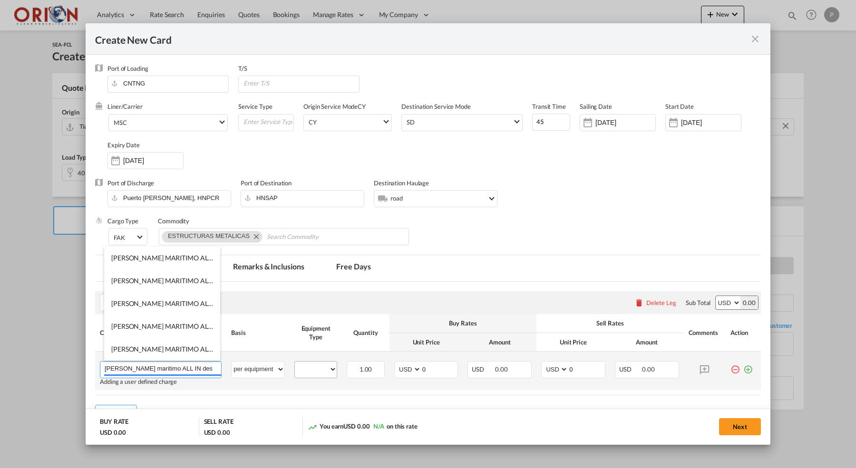
type input "[PERSON_NAME] maritimo ALL IN desde FOB Tianjin a [GEOGRAPHIC_DATA][PERSON_NAME]"
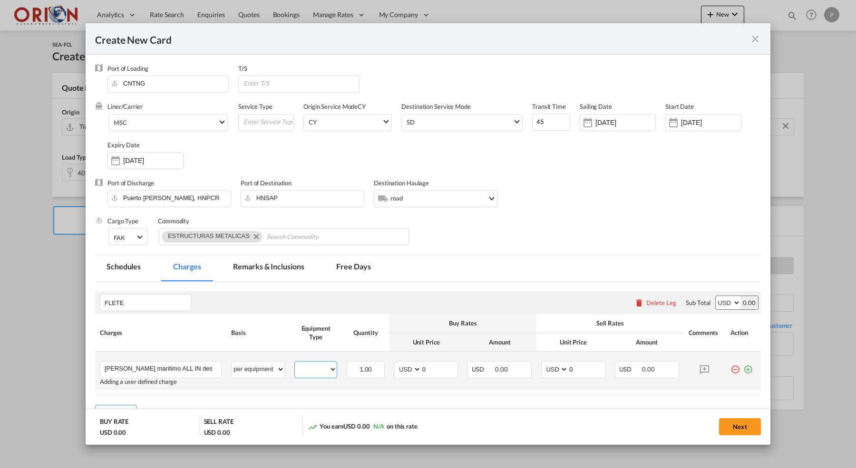
select select "40HC"
click at [704, 374] on md-icon "Create New Card ..." at bounding box center [704, 369] width 17 height 17
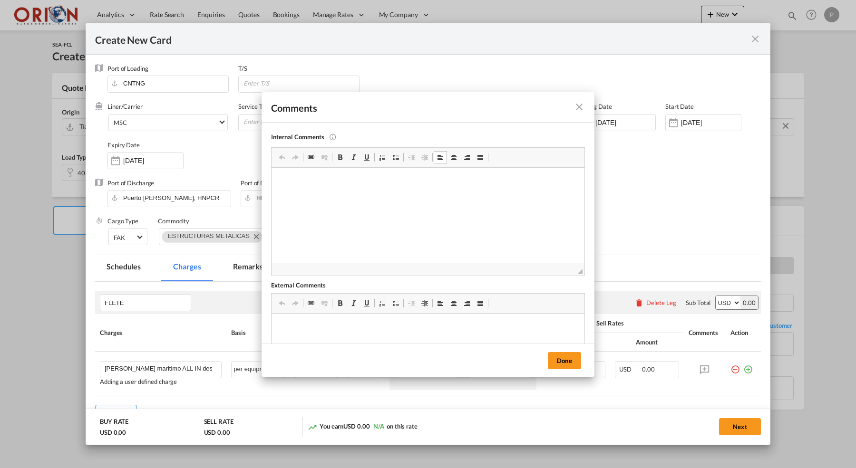
scroll to position [0, 0]
click at [577, 367] on button "Done" at bounding box center [564, 360] width 33 height 17
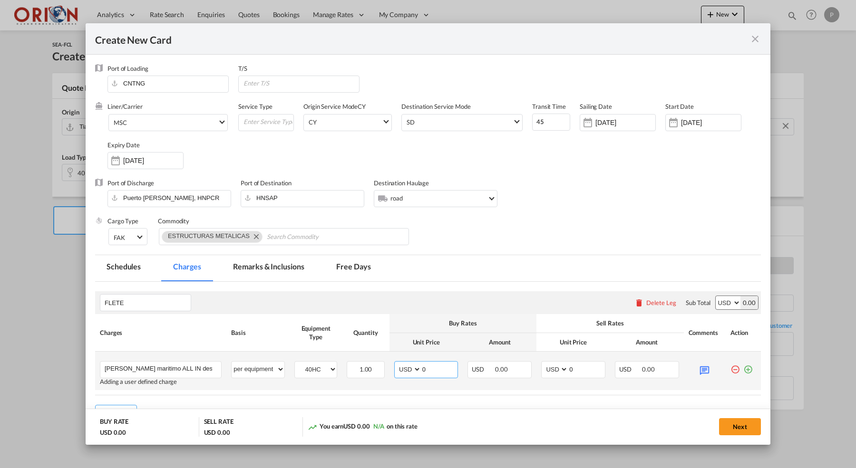
click at [448, 369] on input "0" at bounding box center [439, 369] width 37 height 14
type input "5490"
click at [582, 366] on input "0" at bounding box center [586, 369] width 37 height 14
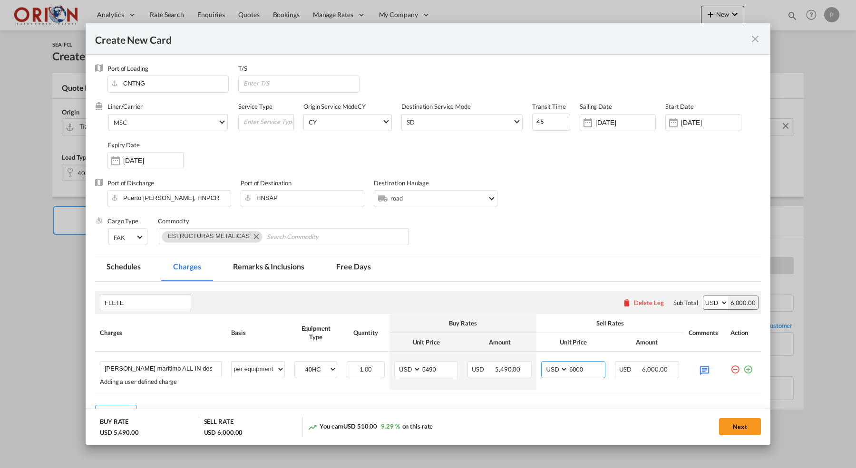
type input "6000"
click at [346, 268] on md-tab-item "Free Days" at bounding box center [353, 268] width 57 height 26
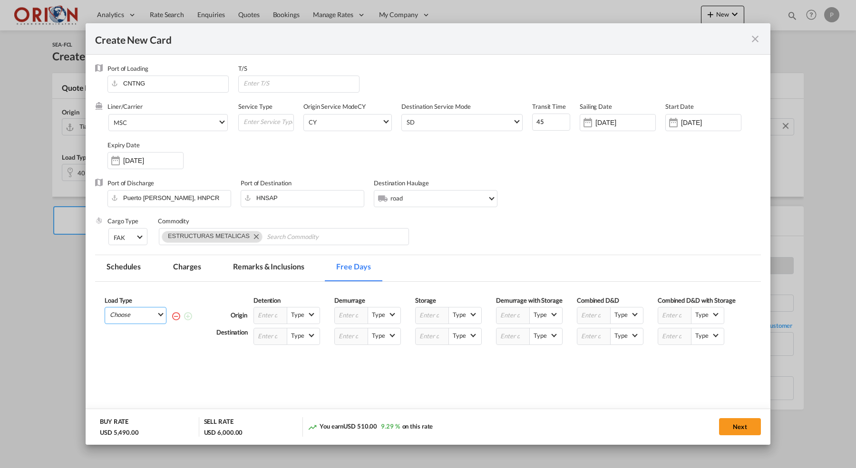
click at [156, 314] on md-select "Choose 40HC" at bounding box center [137, 314] width 57 height 13
click at [137, 336] on md-option "40HC" at bounding box center [138, 339] width 65 height 23
click at [272, 345] on input "Create New Card ..." at bounding box center [270, 337] width 33 height 16
type input "14"
click at [256, 266] on md-tab-item "Remarks & Inclusions" at bounding box center [269, 268] width 94 height 26
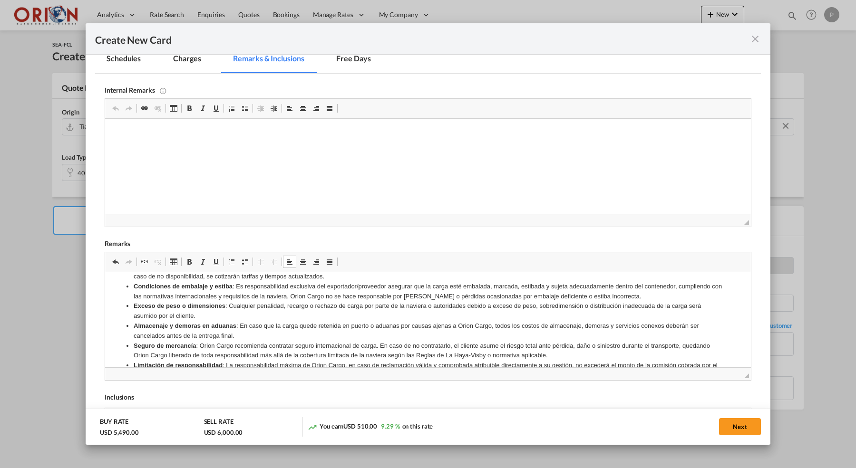
scroll to position [575, 0]
click at [122, 389] on strong "Aceptación de condiciones" at bounding box center [161, 392] width 80 height 7
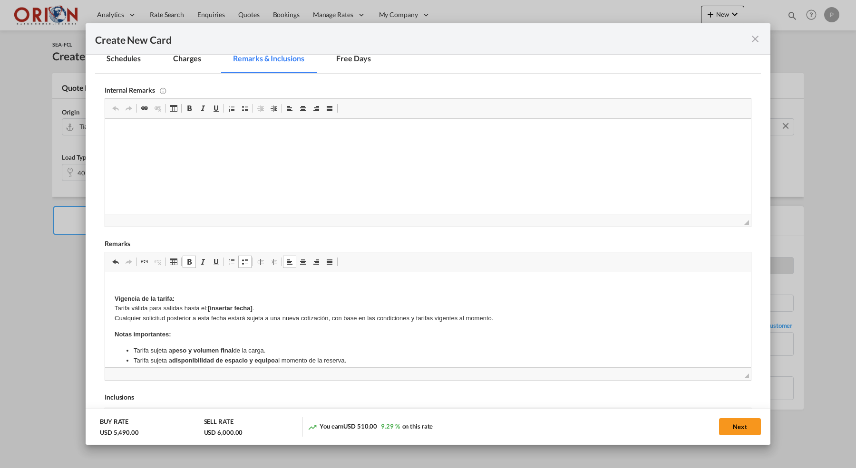
scroll to position [18, 0]
drag, startPoint x: 270, startPoint y: 309, endPoint x: 210, endPoint y: 308, distance: 59.9
click at [210, 308] on p "Vigencia de la tarifa: Tarifa válida para salidas hasta el: [insertar fecha] . …" at bounding box center [428, 310] width 627 height 29
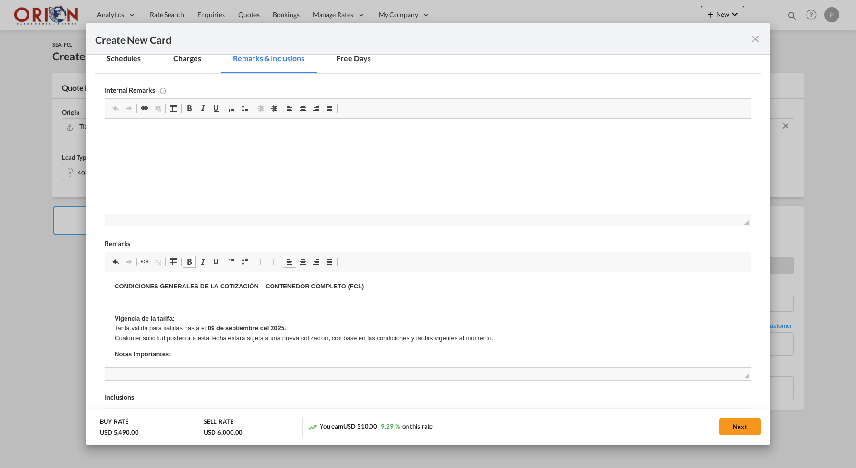
scroll to position [0, 0]
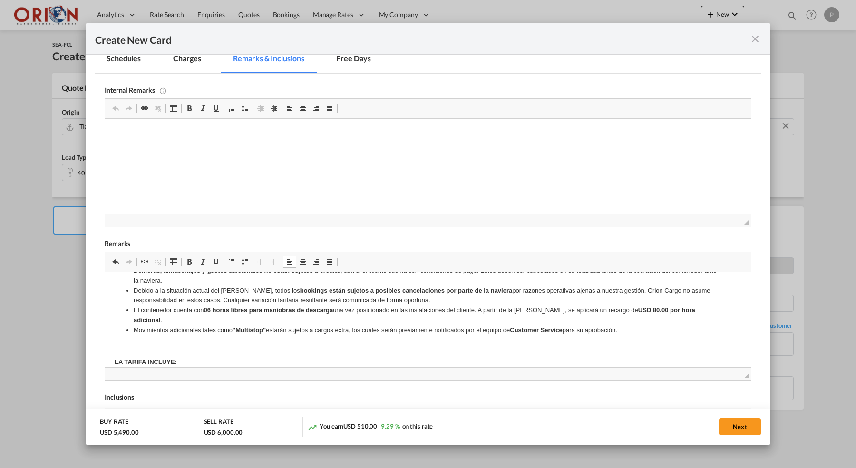
scroll to position [212, 0]
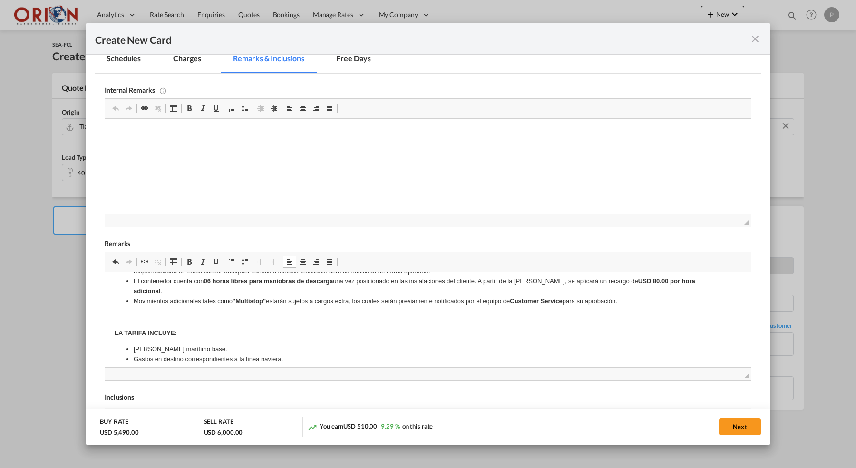
click at [211, 313] on p "Rich Text Editor, editor17" at bounding box center [428, 318] width 627 height 10
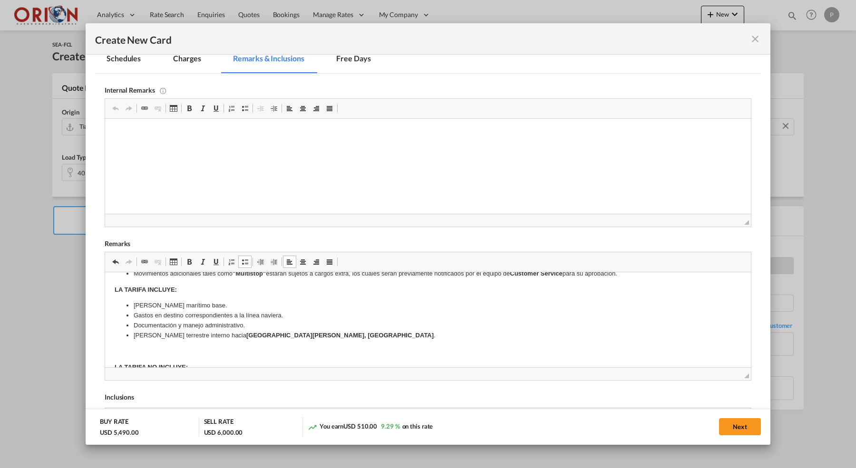
scroll to position [242, 0]
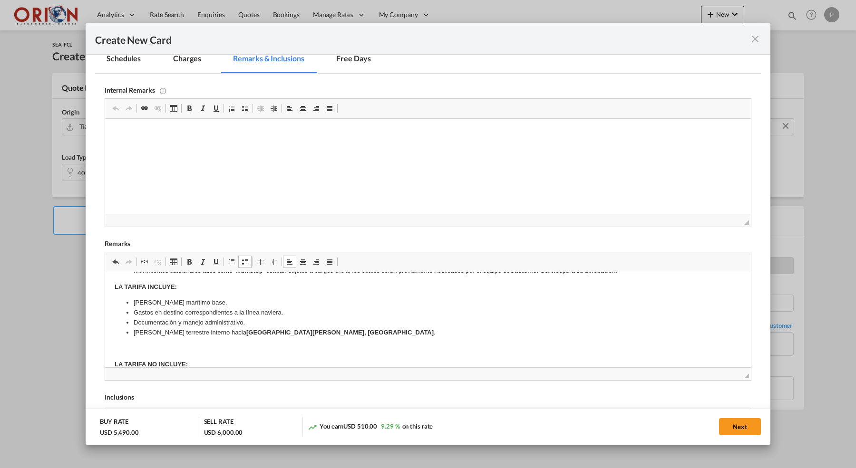
click at [208, 316] on body "CONDICIONES GENERALES DE LA COTIZACIÓN – CONTENEDOR COMPLETO (FCL) Vigencia de …" at bounding box center [428, 366] width 627 height 652
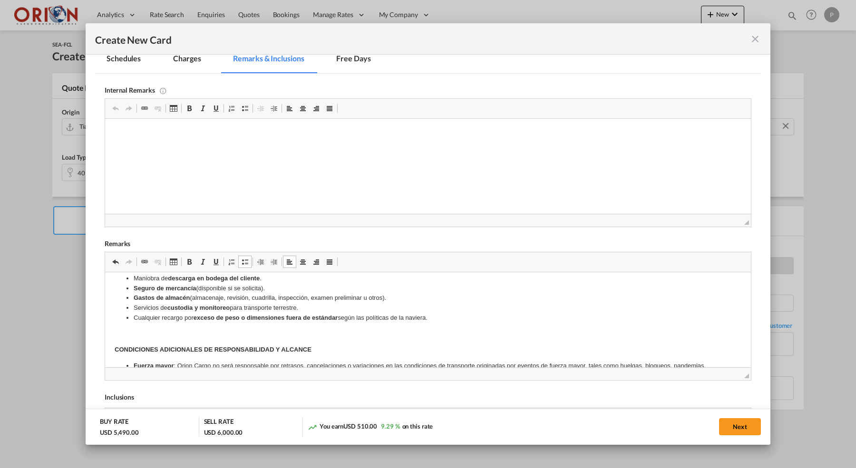
scroll to position [359, 0]
click at [197, 329] on p "Rich Text Editor, editor17" at bounding box center [428, 334] width 627 height 10
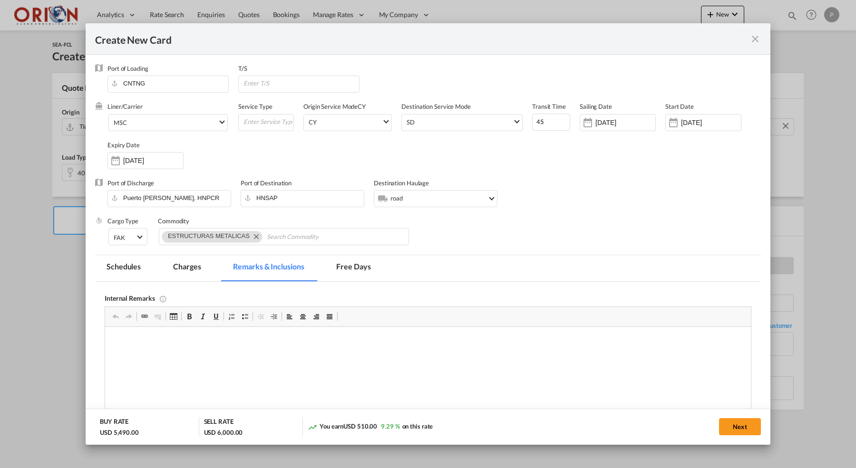
scroll to position [0, 0]
click at [362, 263] on md-tab-item "Free Days" at bounding box center [353, 268] width 57 height 26
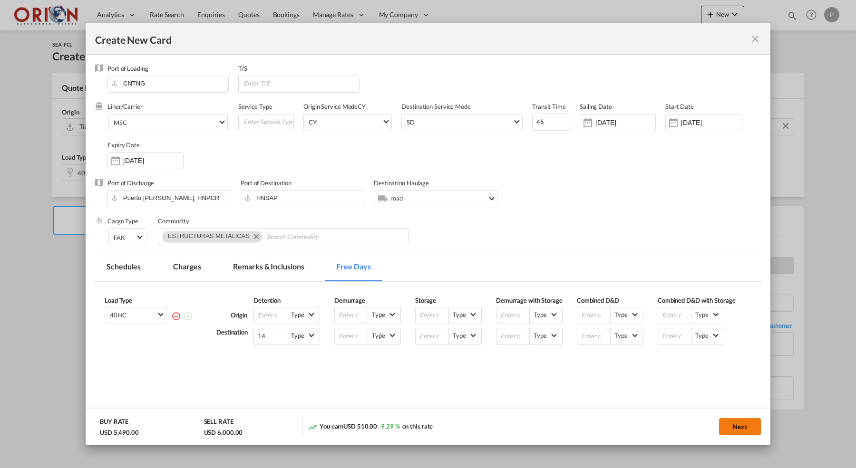
click at [743, 427] on button "Next" at bounding box center [740, 427] width 42 height 17
type input "[DATE]"
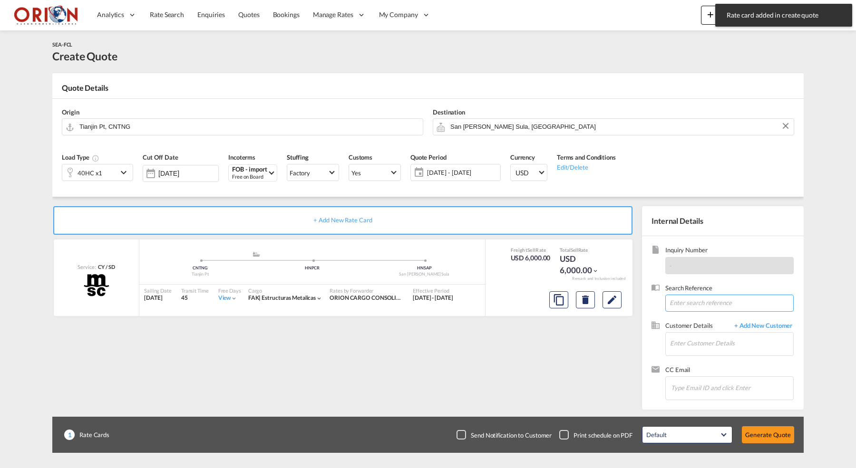
click at [693, 300] on input at bounding box center [729, 303] width 128 height 17
click at [614, 295] on md-icon "Edit" at bounding box center [611, 299] width 11 height 11
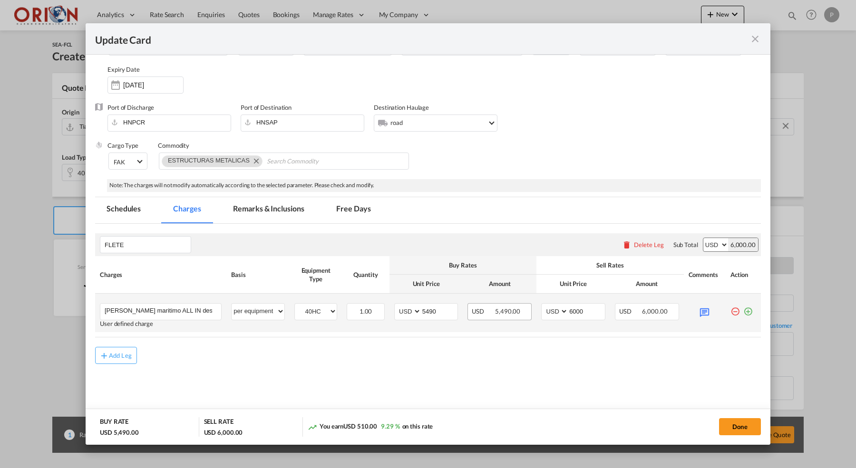
scroll to position [75, 0]
click at [579, 312] on input "6000" at bounding box center [586, 312] width 37 height 14
type input "6100"
click at [722, 419] on button "Done" at bounding box center [740, 427] width 42 height 17
type input "[DATE]"
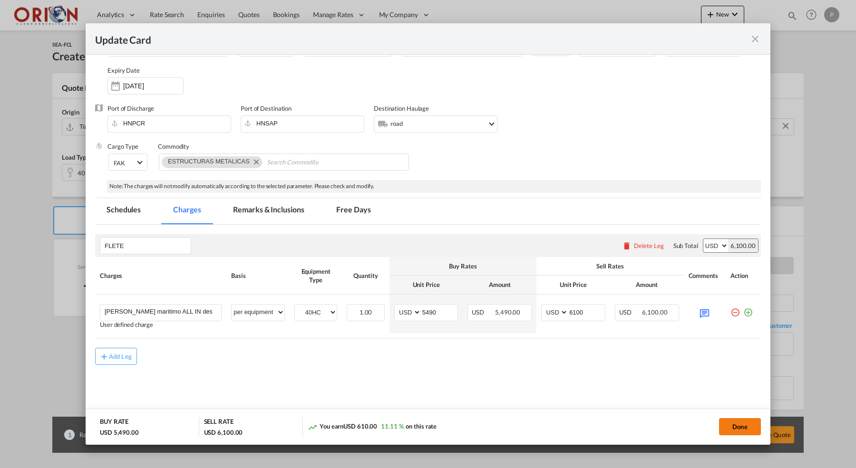
type input "[DATE]"
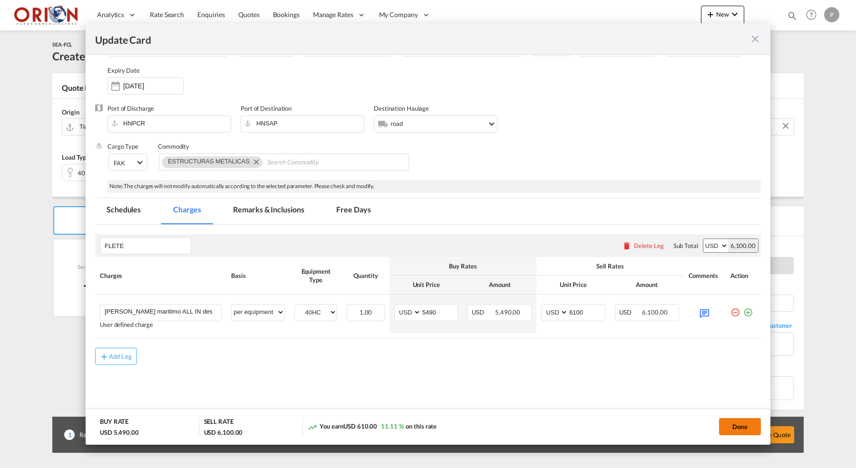
type input "[DATE]"
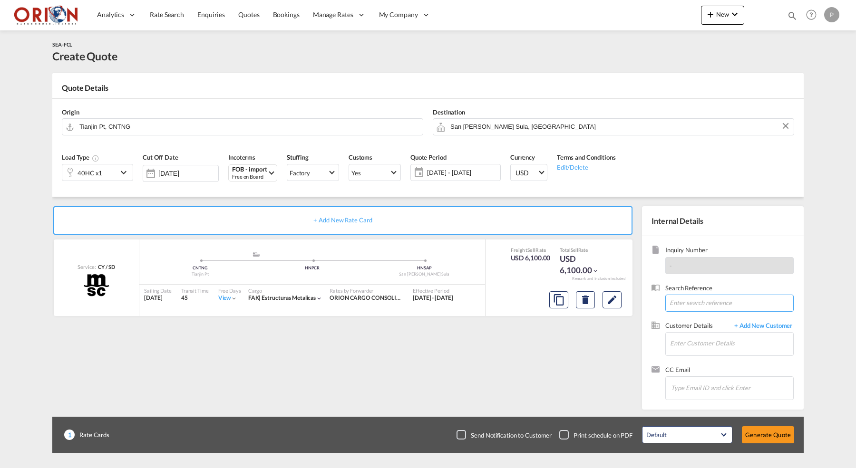
click at [682, 306] on input at bounding box center [729, 303] width 128 height 17
type input "Cotizacion FOB Tianjin - [GEOGRAPHIC_DATA][PERSON_NAME]"
click at [750, 326] on span "+ Add New Customer" at bounding box center [762, 326] width 64 height 11
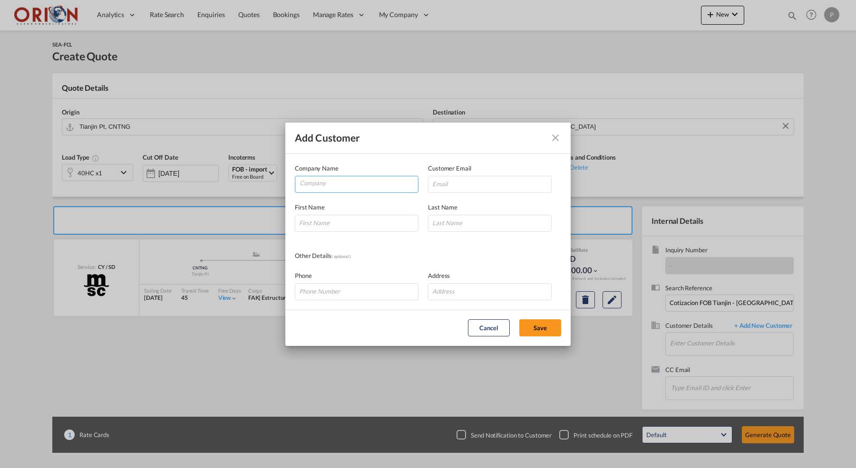
click at [370, 186] on input "Company" at bounding box center [359, 183] width 118 height 14
type input "Rodemel"
type input "[PERSON_NAME]"
paste input "[PHONE_NUMBER]"
type input "[PHONE_NUMBER]"
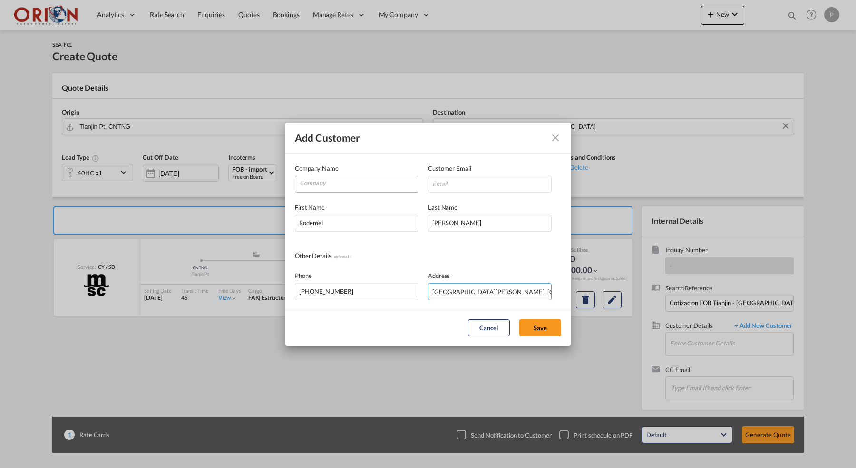
type input "[GEOGRAPHIC_DATA][PERSON_NAME], [GEOGRAPHIC_DATA]"
click at [361, 181] on input "Company" at bounding box center [359, 183] width 118 height 14
paste input "Construcciones Civiles Agape"
type input "Construcciones Civiles Agape"
type input "[EMAIL_ADDRESS][DOMAIN_NAME]"
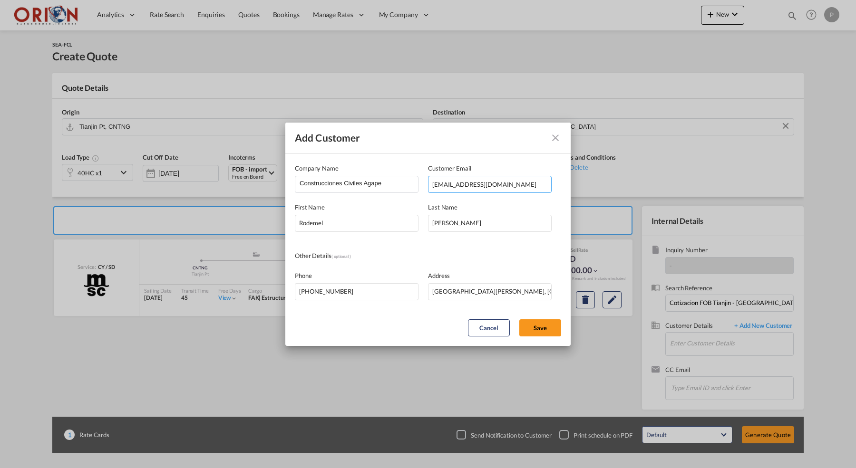
click at [540, 328] on button "Save" at bounding box center [540, 328] width 42 height 17
type input "Construcciones Civiles Agape, [PERSON_NAME], [EMAIL_ADDRESS][DOMAIN_NAME]"
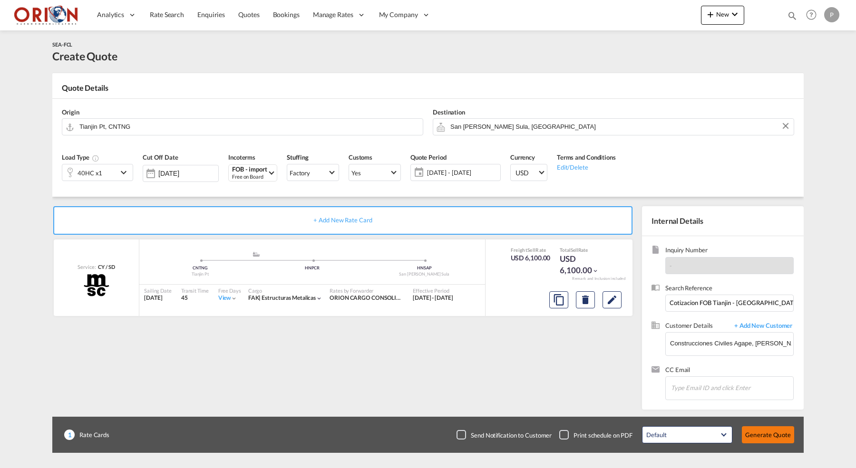
click at [780, 439] on button "Generate Quote" at bounding box center [768, 435] width 52 height 17
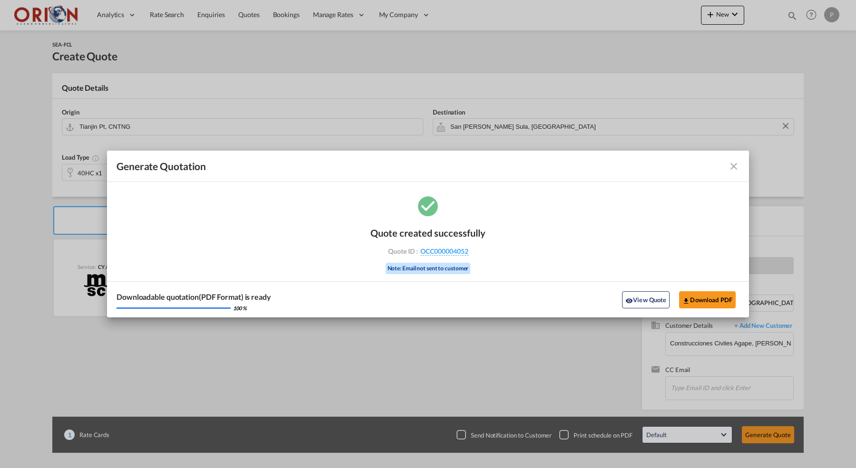
click at [695, 290] on div "Downloadable quotation(PDF Format) is ready 100 % View Quote Download PDF" at bounding box center [428, 300] width 642 height 36
click at [694, 298] on button "Download PDF" at bounding box center [707, 300] width 57 height 17
click at [734, 164] on md-icon "icon-close fg-AAA8AD cursor m-0" at bounding box center [733, 166] width 11 height 11
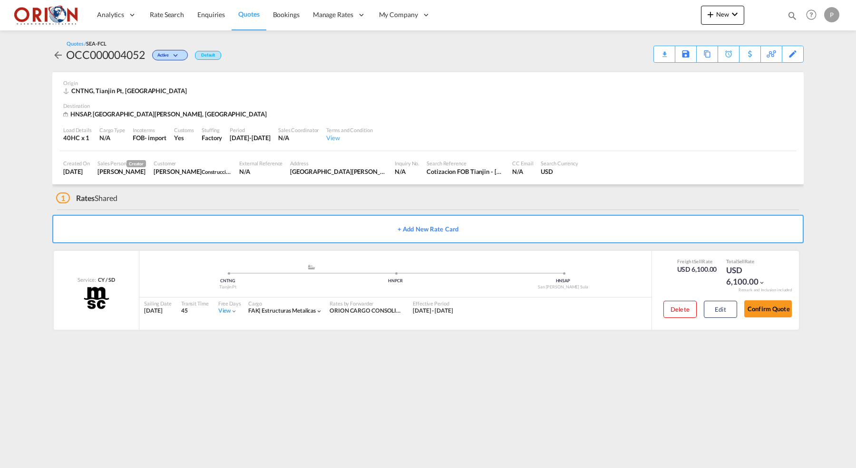
click at [247, 17] on span "Quotes" at bounding box center [248, 14] width 21 height 8
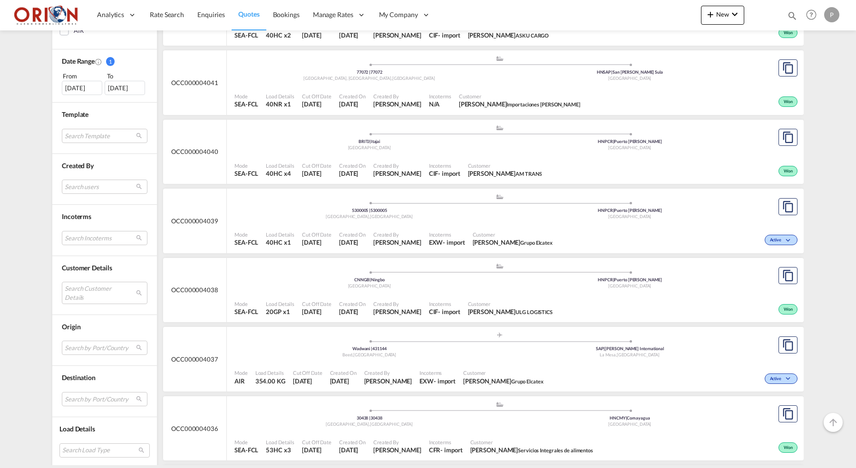
scroll to position [814, 0]
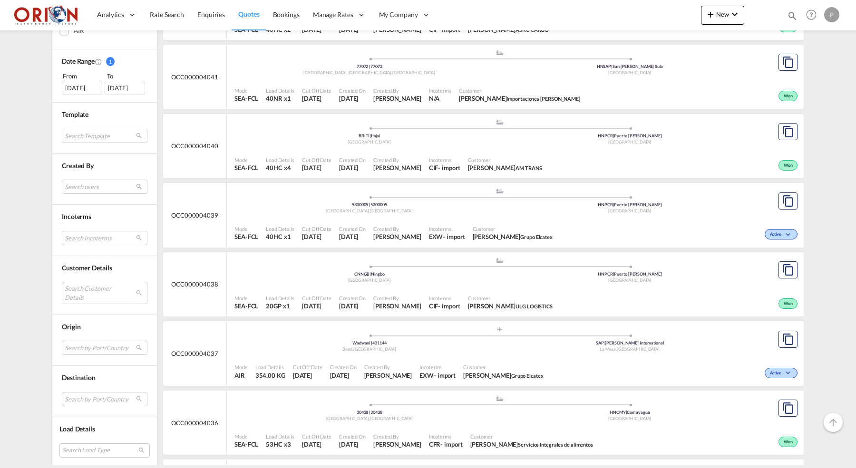
click at [415, 360] on div "Created By [PERSON_NAME]" at bounding box center [388, 372] width 56 height 24
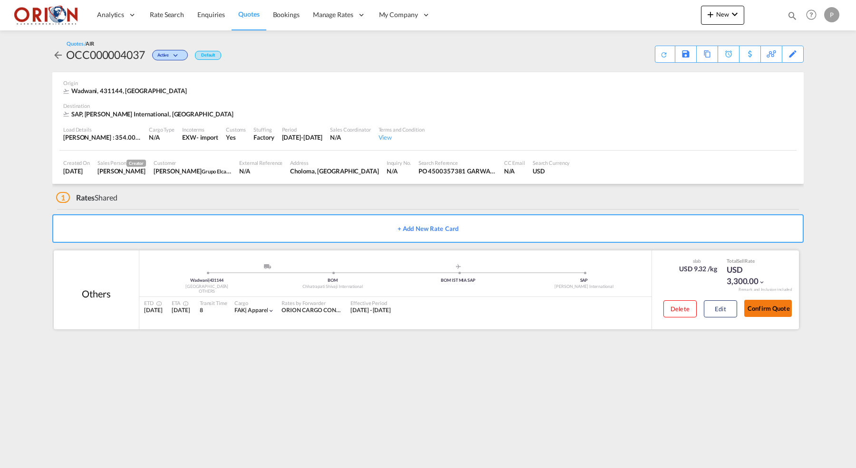
click at [771, 303] on button "Confirm Quote" at bounding box center [768, 308] width 48 height 17
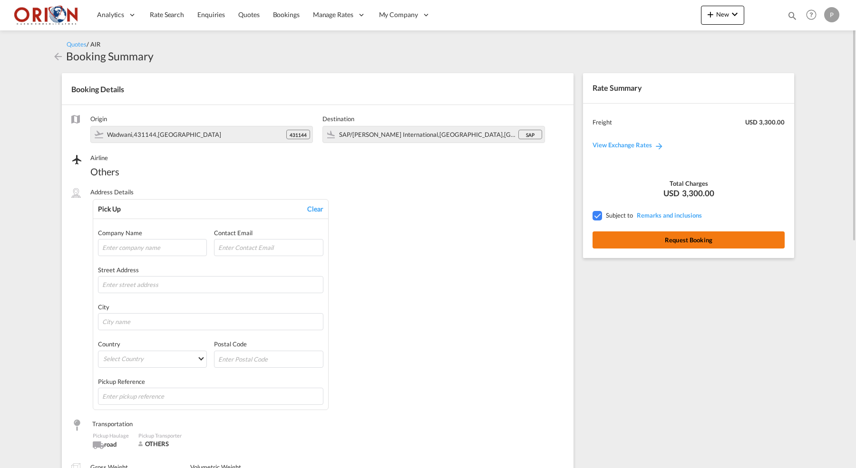
click at [697, 240] on button "Request Booking" at bounding box center [689, 240] width 192 height 17
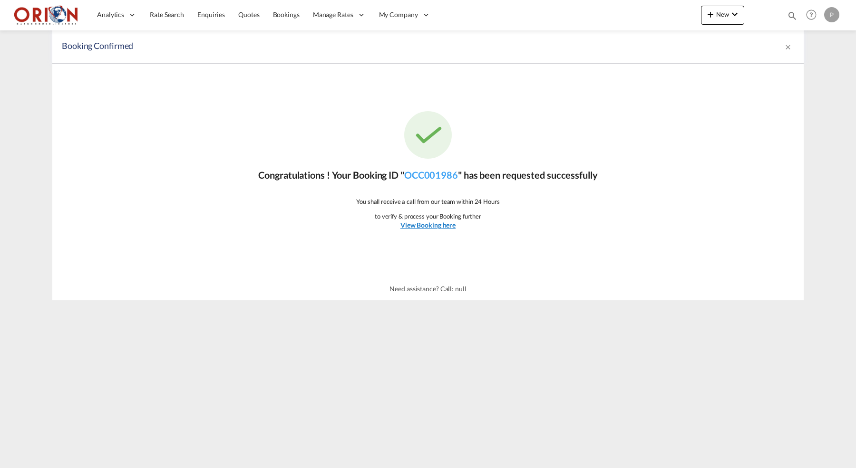
click at [439, 227] on u "View Booking here" at bounding box center [427, 225] width 55 height 8
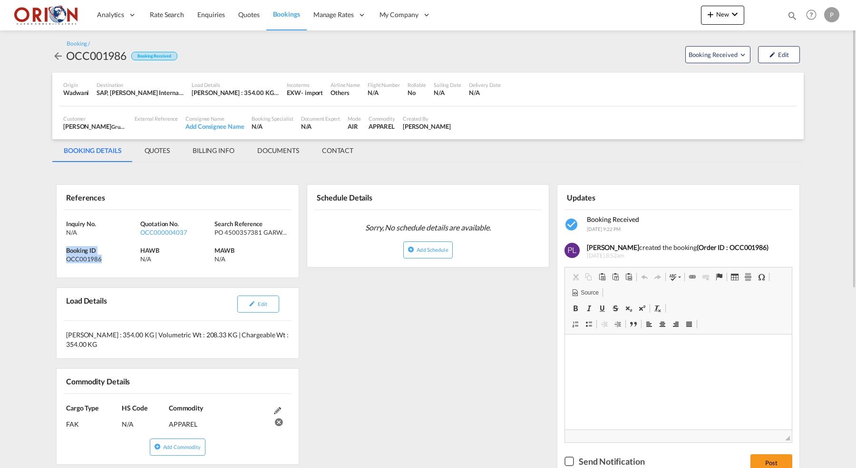
drag, startPoint x: 66, startPoint y: 247, endPoint x: 106, endPoint y: 262, distance: 42.6
click at [106, 262] on div "Booking ID OCC001986" at bounding box center [103, 254] width 74 height 17
copy div "Booking ID OCC001986"
click at [204, 146] on md-tab-item "BILLING INFO" at bounding box center [213, 150] width 65 height 23
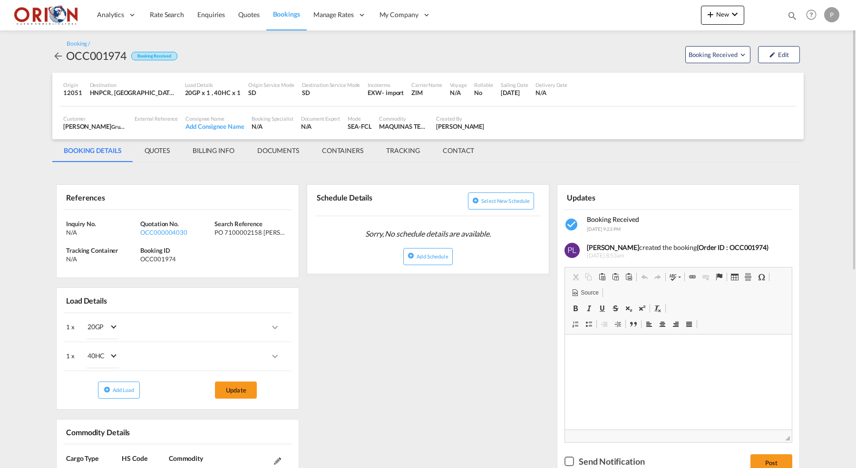
click at [224, 147] on md-tab-item "BILLING INFO" at bounding box center [213, 150] width 65 height 23
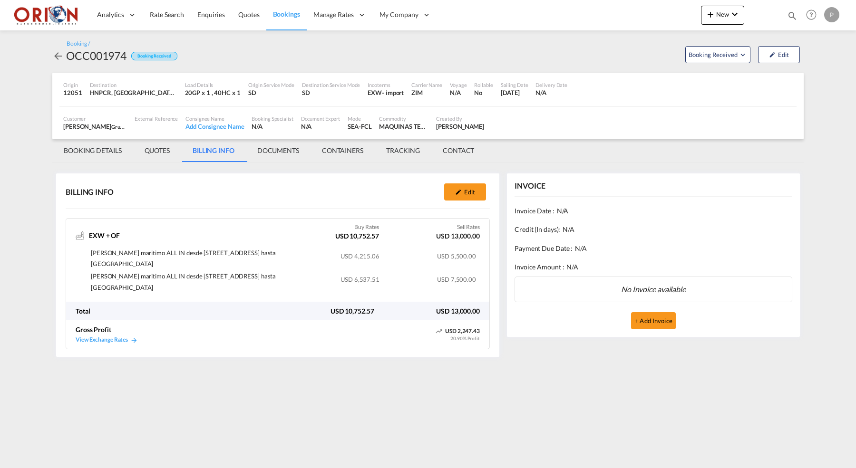
drag, startPoint x: 91, startPoint y: 273, endPoint x: 159, endPoint y: 291, distance: 69.7
click at [159, 291] on td "[PERSON_NAME] maritimo ALL IN desde [STREET_ADDRESS] hasta [GEOGRAPHIC_DATA]" at bounding box center [186, 283] width 193 height 24
copy span "[PERSON_NAME] maritimo ALL IN desde [STREET_ADDRESS] hasta [GEOGRAPHIC_DATA]"
click at [386, 254] on td "USD 5,500.00" at bounding box center [428, 259] width 97 height 24
